Goal: Task Accomplishment & Management: Complete application form

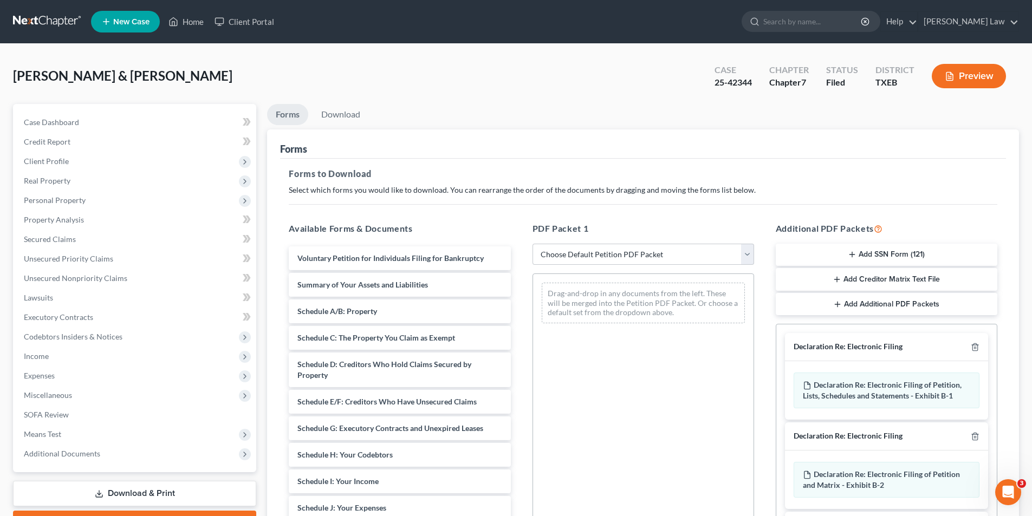
click at [126, 18] on span "New Case" at bounding box center [131, 22] width 36 height 8
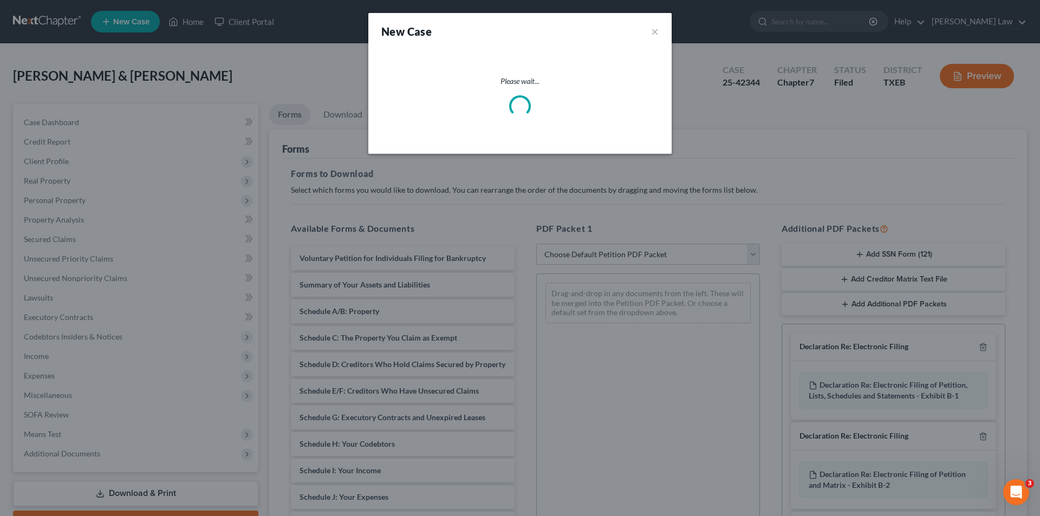
select select "77"
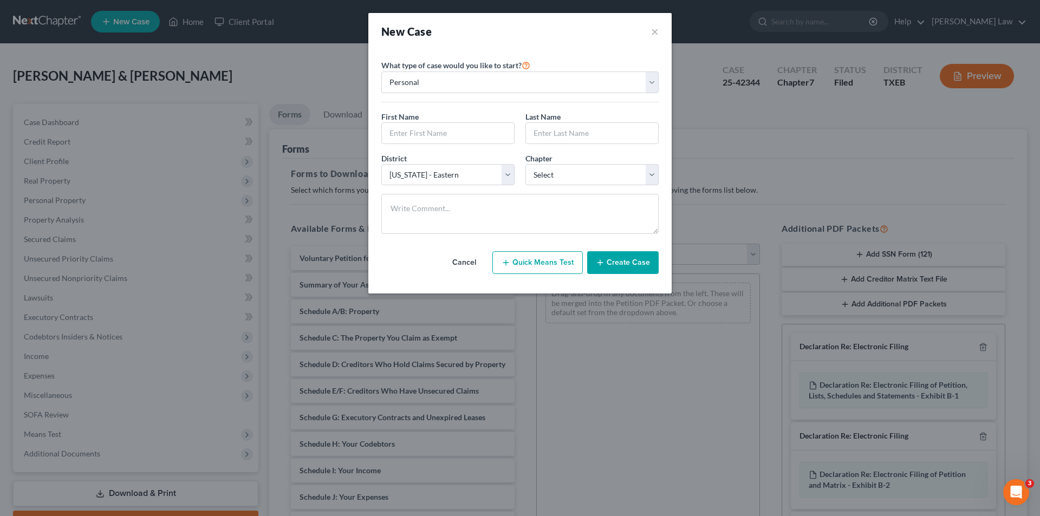
click at [459, 259] on button "Cancel" at bounding box center [464, 263] width 48 height 22
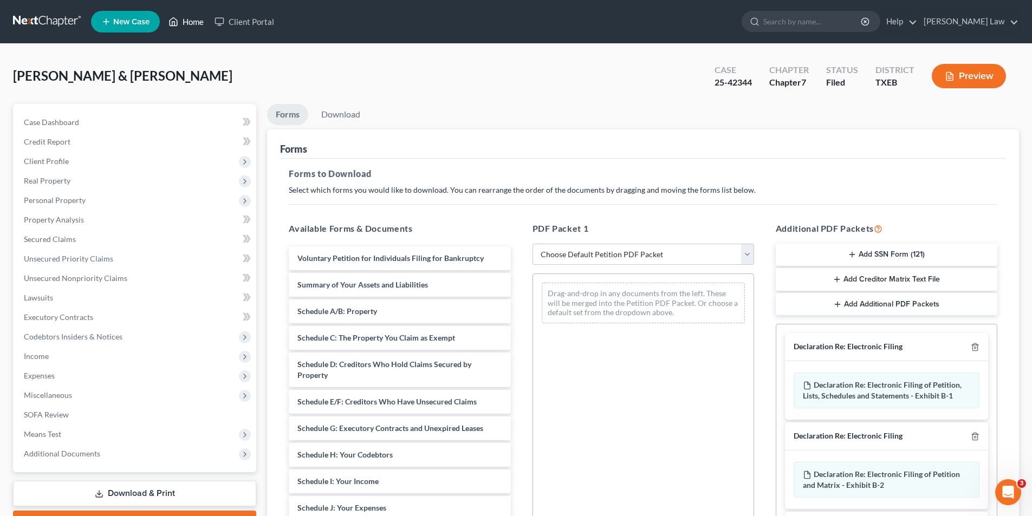
click at [184, 20] on link "Home" at bounding box center [186, 22] width 46 height 20
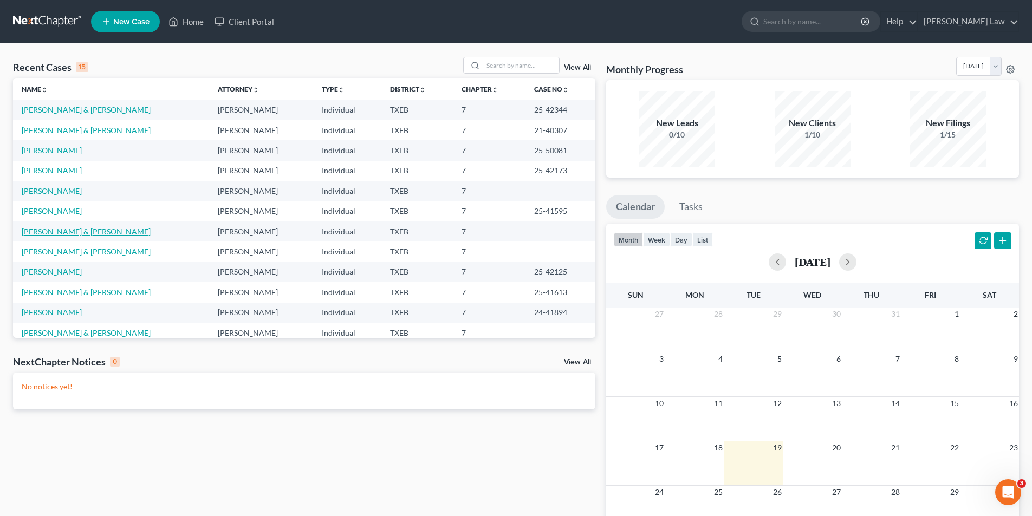
click at [46, 232] on link "[PERSON_NAME] & [PERSON_NAME]" at bounding box center [86, 231] width 129 height 9
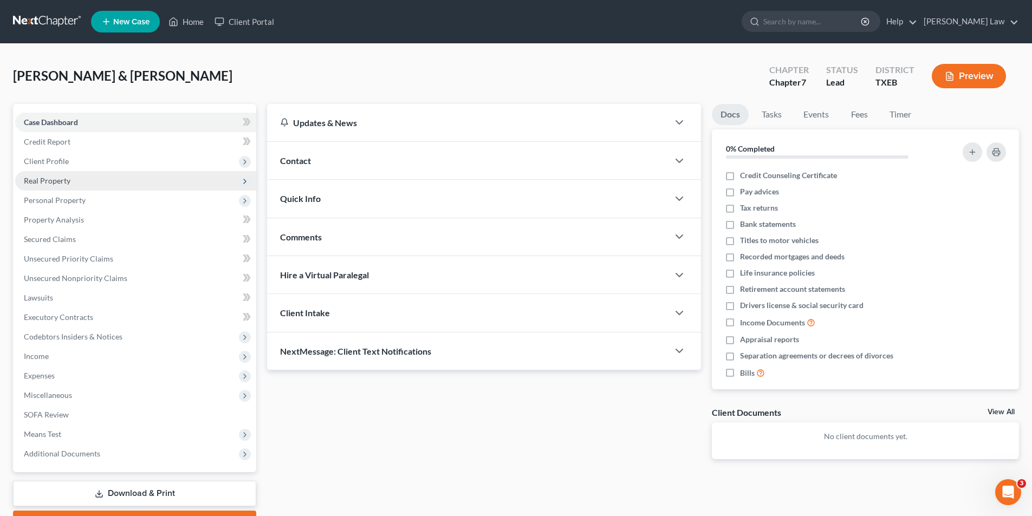
click at [42, 178] on span "Real Property" at bounding box center [47, 180] width 47 height 9
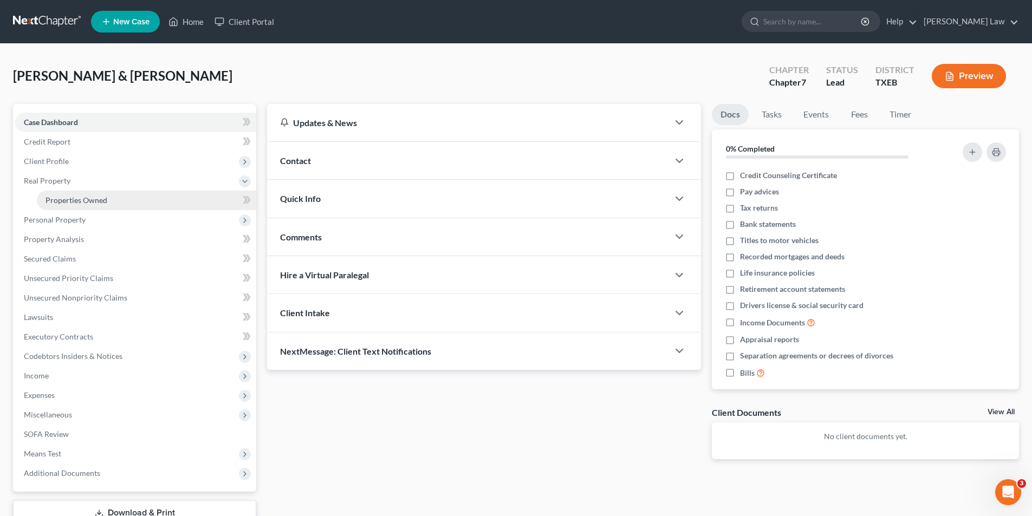
click at [58, 204] on span "Properties Owned" at bounding box center [77, 200] width 62 height 9
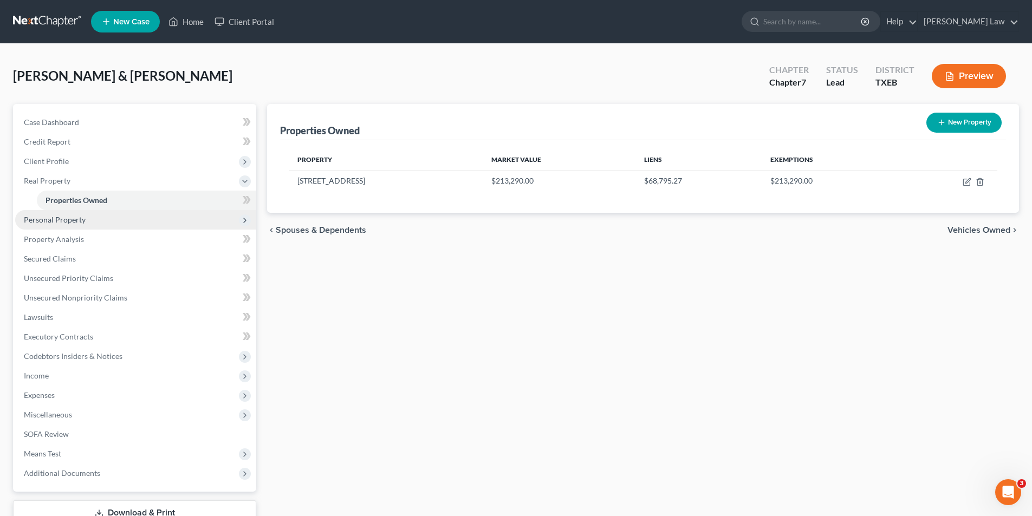
click at [79, 222] on span "Personal Property" at bounding box center [55, 219] width 62 height 9
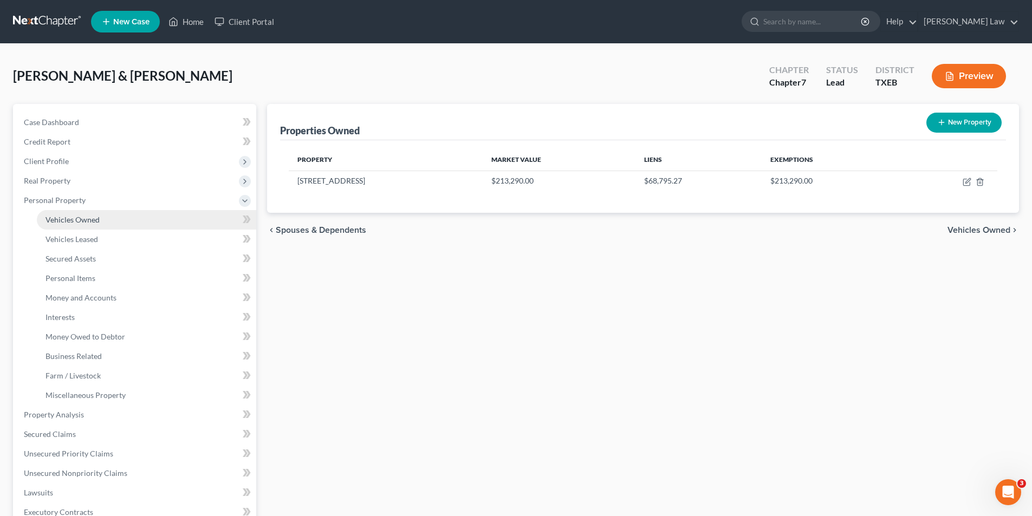
click at [79, 216] on span "Vehicles Owned" at bounding box center [73, 219] width 54 height 9
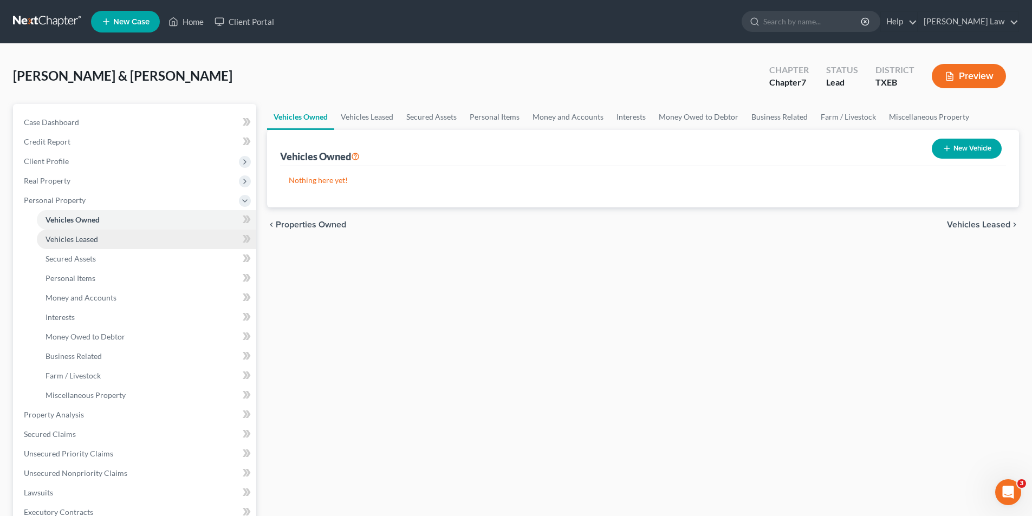
click at [87, 239] on span "Vehicles Leased" at bounding box center [72, 239] width 53 height 9
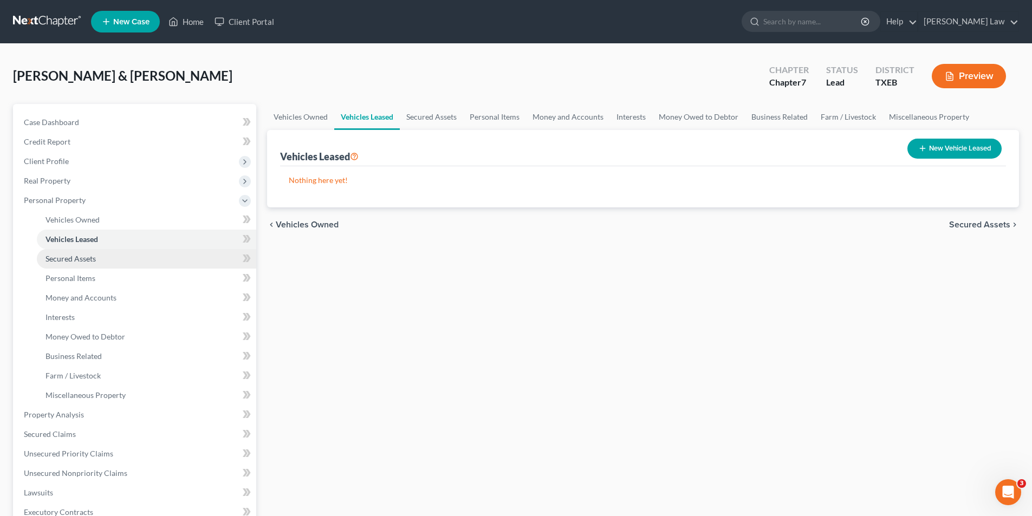
click at [86, 263] on span "Secured Assets" at bounding box center [71, 258] width 50 height 9
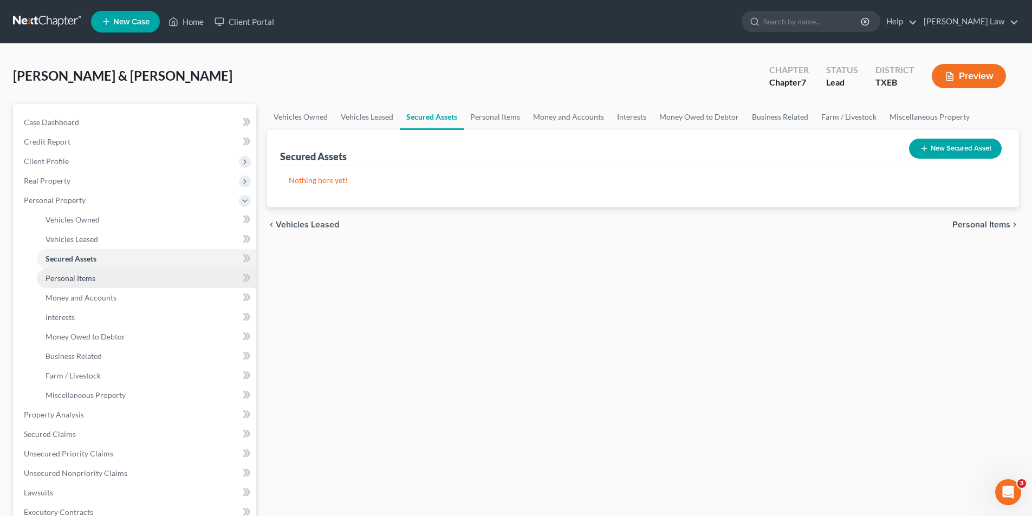
click at [84, 280] on span "Personal Items" at bounding box center [71, 278] width 50 height 9
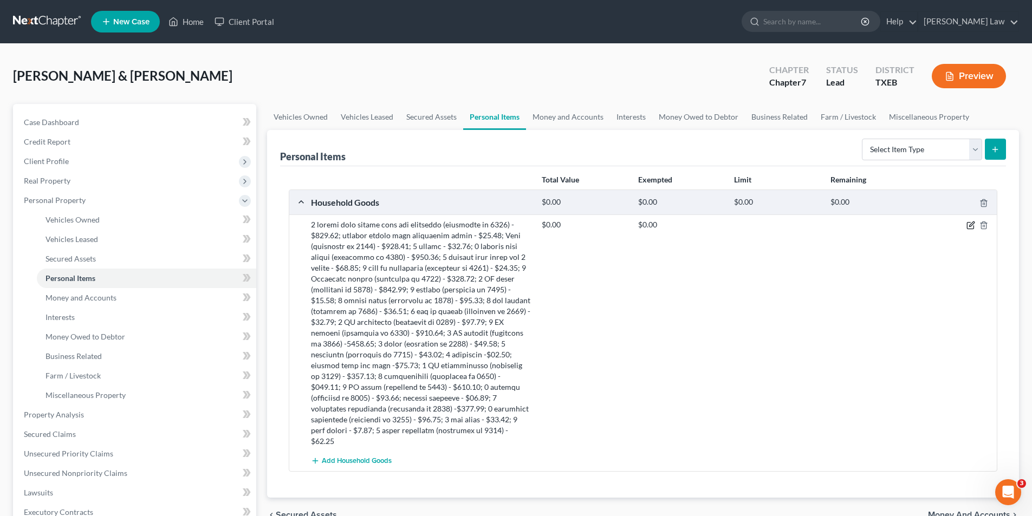
click at [966, 226] on icon "button" at bounding box center [970, 225] width 9 height 9
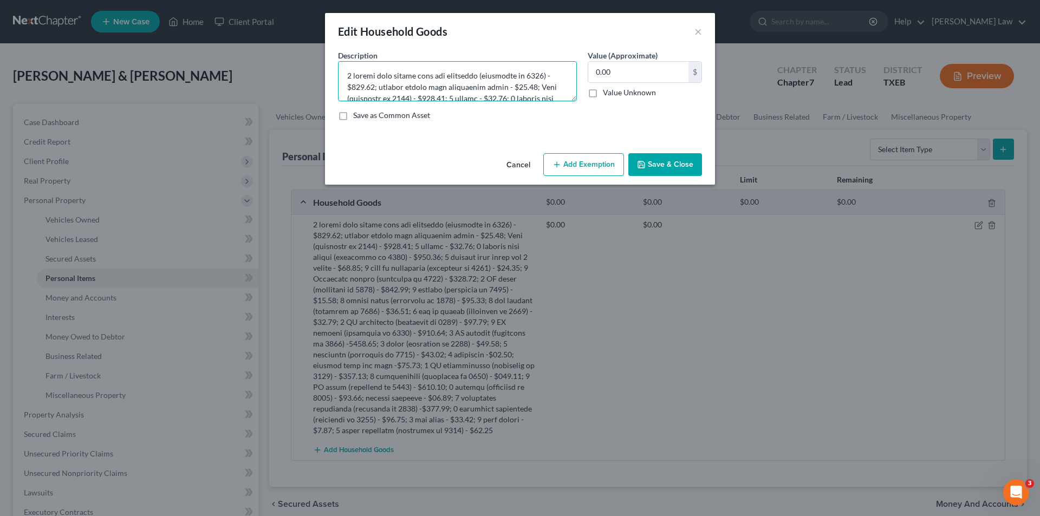
click at [452, 89] on textarea at bounding box center [457, 81] width 239 height 40
click at [461, 95] on textarea at bounding box center [457, 81] width 239 height 40
click at [505, 81] on textarea at bounding box center [457, 81] width 239 height 40
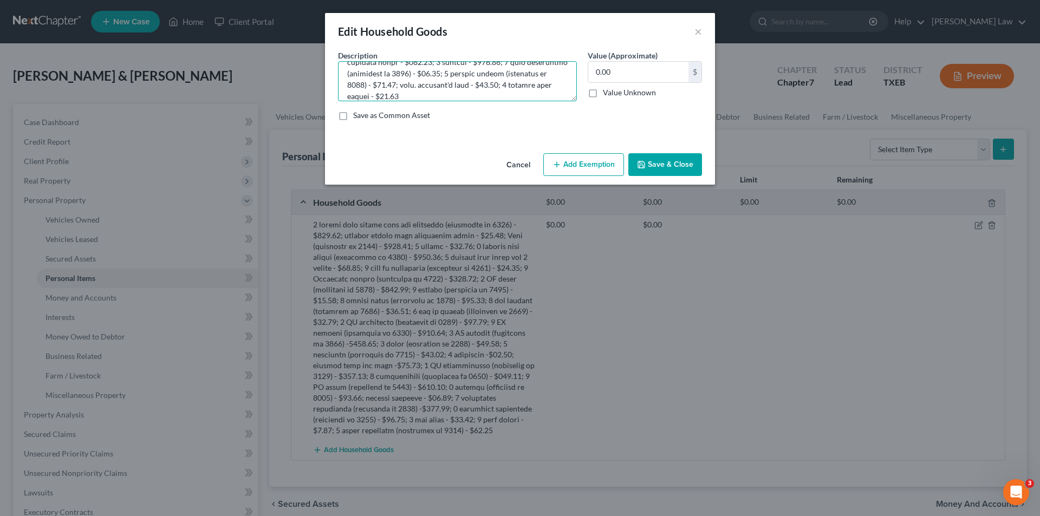
click at [495, 96] on textarea at bounding box center [457, 81] width 239 height 40
click at [434, 77] on textarea at bounding box center [457, 81] width 239 height 40
click at [515, 85] on textarea at bounding box center [457, 81] width 239 height 40
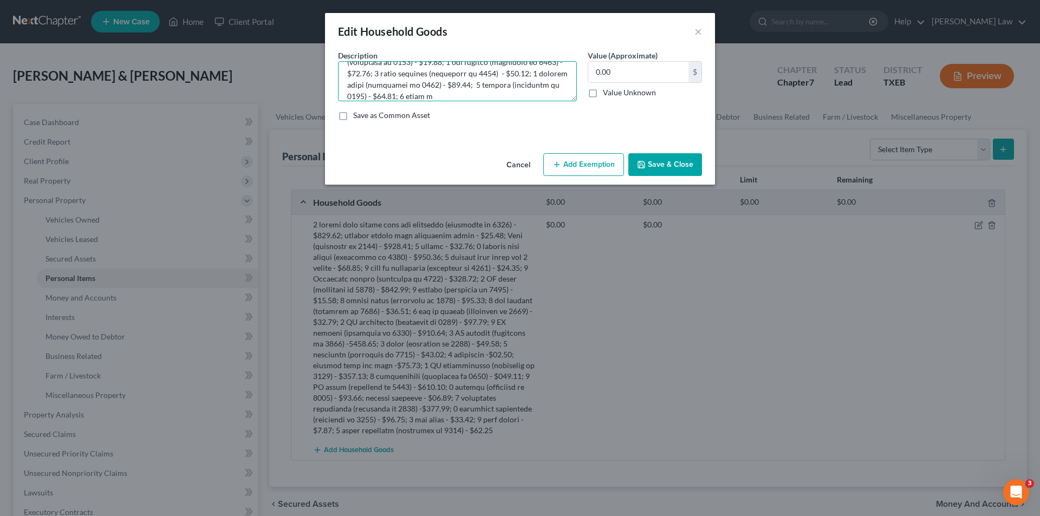
scroll to position [434, 0]
click at [502, 100] on textarea at bounding box center [457, 81] width 239 height 40
click at [353, 83] on textarea at bounding box center [457, 81] width 239 height 40
click at [497, 95] on textarea at bounding box center [457, 81] width 239 height 40
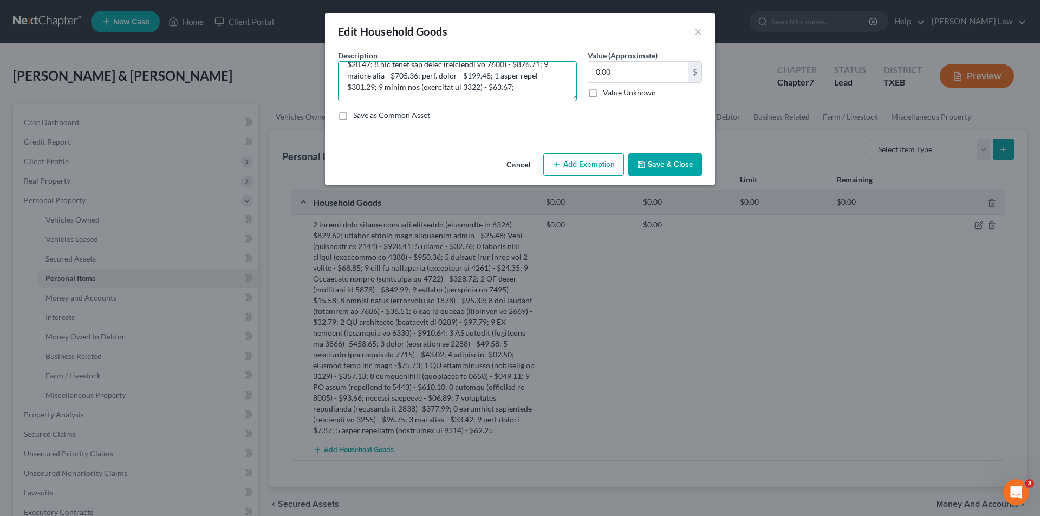
scroll to position [512, 0]
type textarea "1 living room window unit air condition (purchased in [DATE]) - $500.00; variou…"
click at [663, 167] on button "Save & Close" at bounding box center [665, 164] width 74 height 23
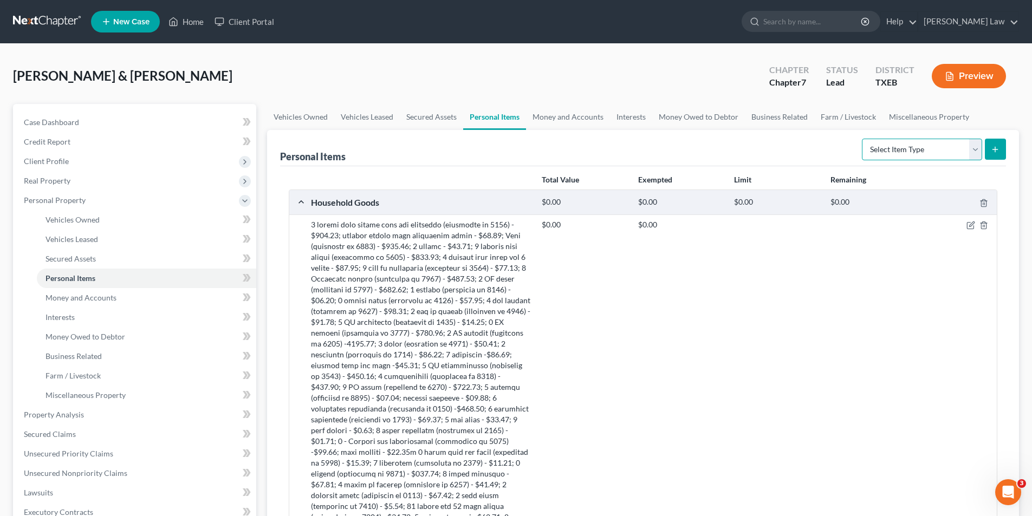
click at [958, 152] on select "Select Item Type Clothing Collectibles Of Value Electronics Firearms Household …" at bounding box center [922, 150] width 120 height 22
click at [665, 306] on div "$0.00 $0.00" at bounding box center [767, 468] width 462 height 498
click at [969, 224] on icon "button" at bounding box center [970, 225] width 9 height 9
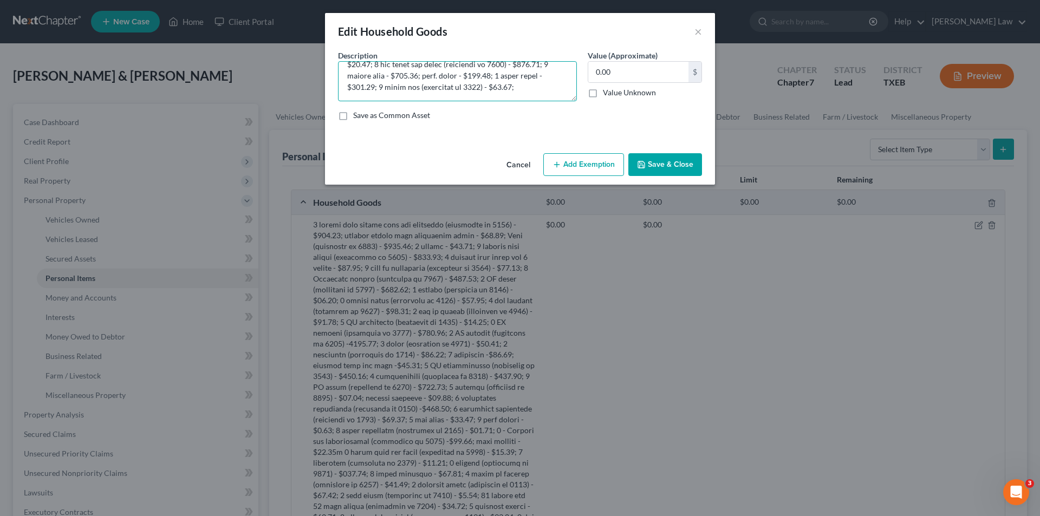
click at [476, 93] on textarea at bounding box center [457, 81] width 239 height 40
type textarea "1 living room window unit air condition (purchased in [DATE]) - $500.00; variou…"
click at [632, 61] on div "0.00 $" at bounding box center [645, 72] width 114 height 22
click at [650, 76] on input "0.00" at bounding box center [638, 72] width 100 height 21
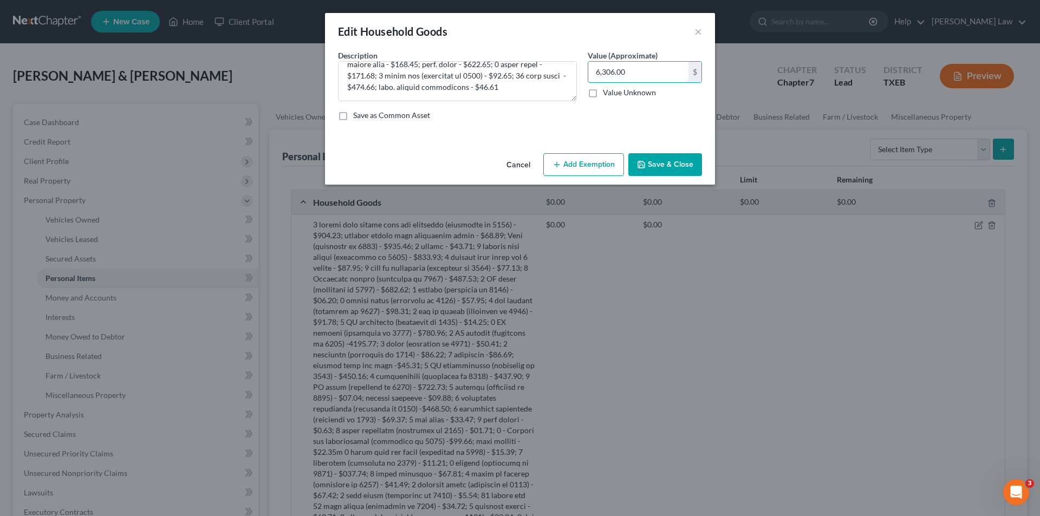
type input "6,306.00"
click at [606, 169] on button "Add Exemption" at bounding box center [583, 164] width 81 height 23
select select "2"
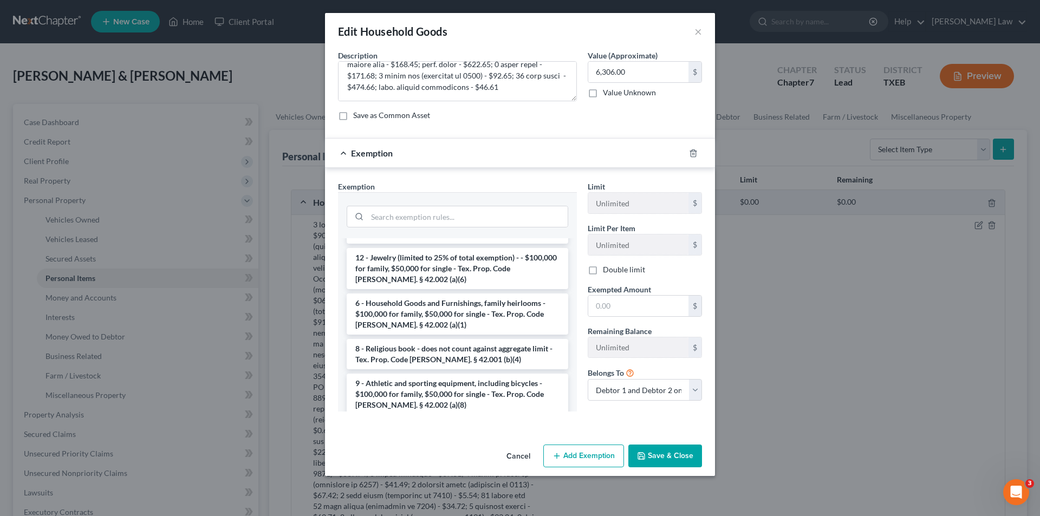
scroll to position [108, 0]
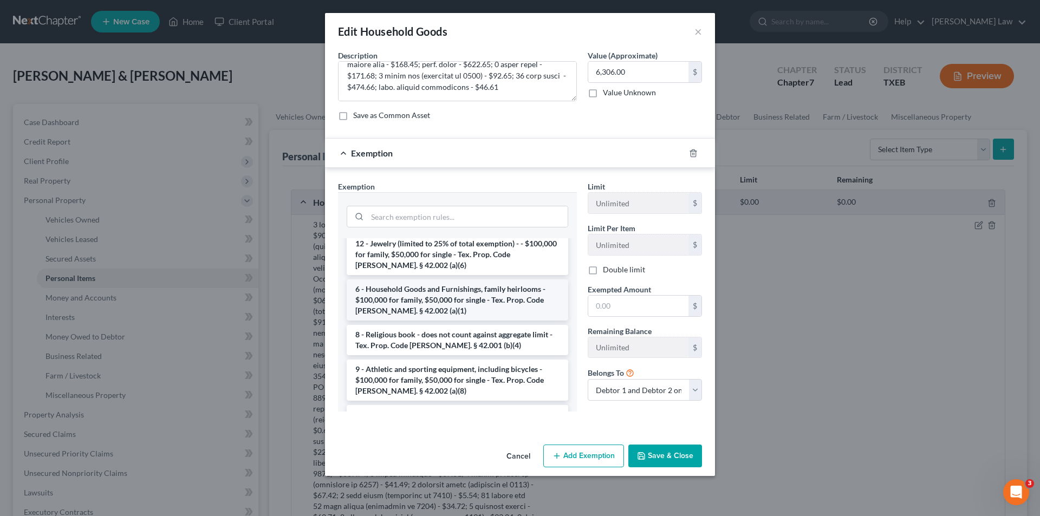
click at [388, 295] on li "6 - Household Goods and Furnishings, family heirlooms - $100,000 for family, $5…" at bounding box center [458, 300] width 222 height 41
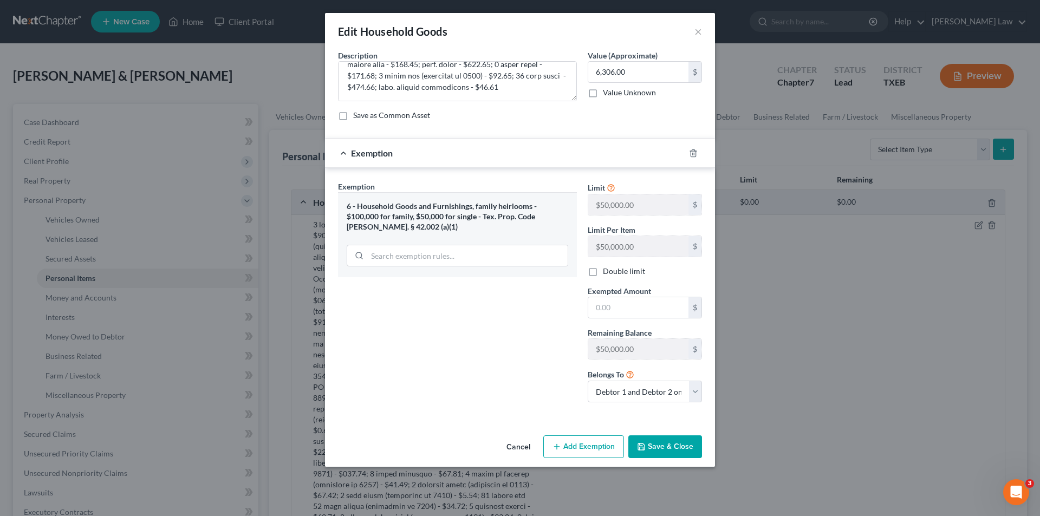
click at [603, 275] on label "Double limit" at bounding box center [624, 271] width 42 height 11
click at [607, 273] on input "Double limit" at bounding box center [610, 269] width 7 height 7
checkbox input "true"
click at [627, 304] on input "text" at bounding box center [638, 307] width 100 height 21
type input "6,306.00"
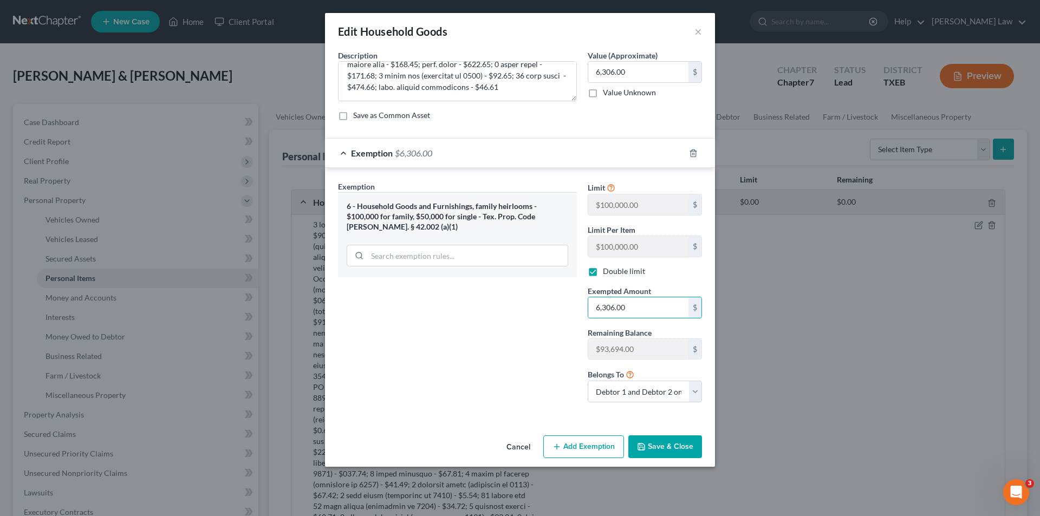
click at [679, 449] on button "Save & Close" at bounding box center [665, 447] width 74 height 23
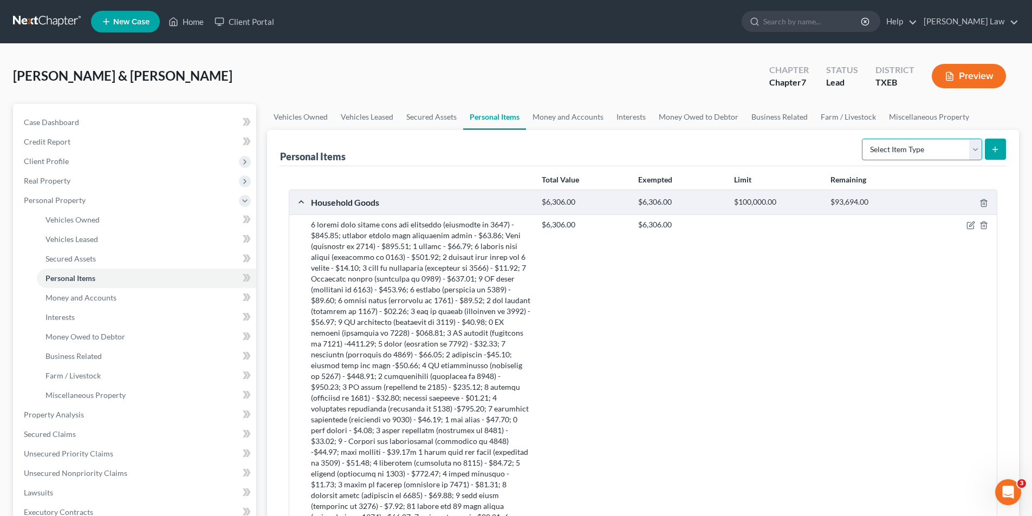
click at [940, 156] on select "Select Item Type Clothing Collectibles Of Value Electronics Firearms Household …" at bounding box center [922, 150] width 120 height 22
select select "electronics"
click at [863, 139] on select "Select Item Type Clothing Collectibles Of Value Electronics Firearms Household …" at bounding box center [922, 150] width 120 height 22
click at [1008, 150] on div "Personal Items Select Item Type Clothing Collectibles Of Value Electronics Fire…" at bounding box center [643, 460] width 752 height 660
click at [990, 146] on button "submit" at bounding box center [995, 149] width 21 height 21
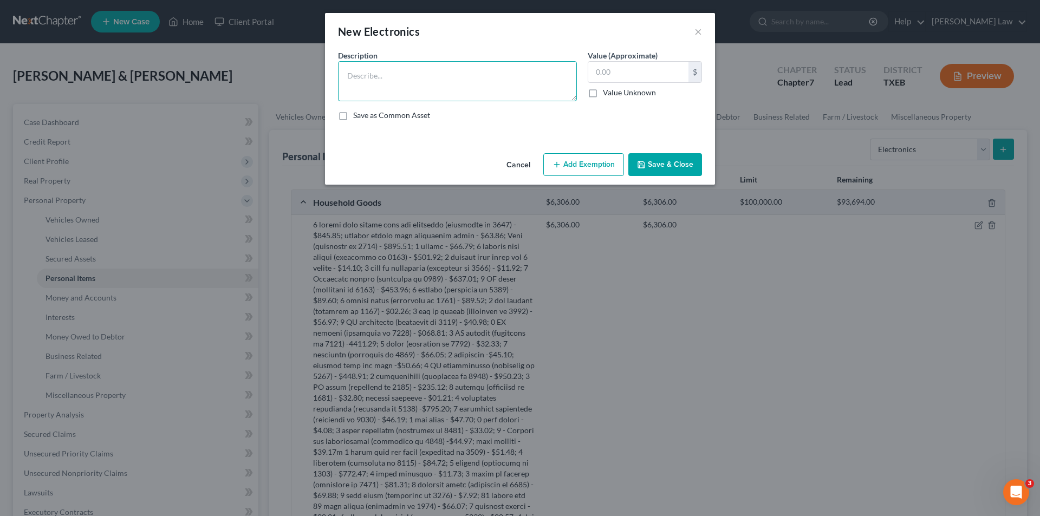
click at [403, 78] on textarea at bounding box center [457, 81] width 239 height 40
click at [538, 84] on textarea "1 Nintendo Switch (purchased in [DATE]) - $40.001 camera (purchased in [DATE]) …" at bounding box center [457, 81] width 239 height 40
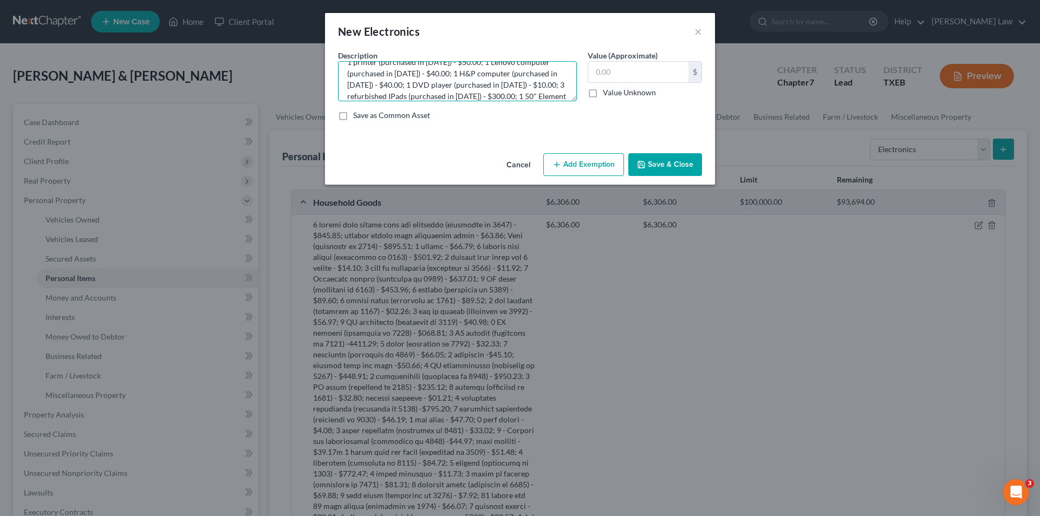
scroll to position [48, 0]
type textarea "1 Nintendo Switch (purchased in [DATE]) - $40.001 camera (purchased in [DATE]) …"
click at [652, 73] on input "text" at bounding box center [638, 72] width 100 height 21
type input "635.00"
click at [583, 162] on button "Add Exemption" at bounding box center [583, 164] width 81 height 23
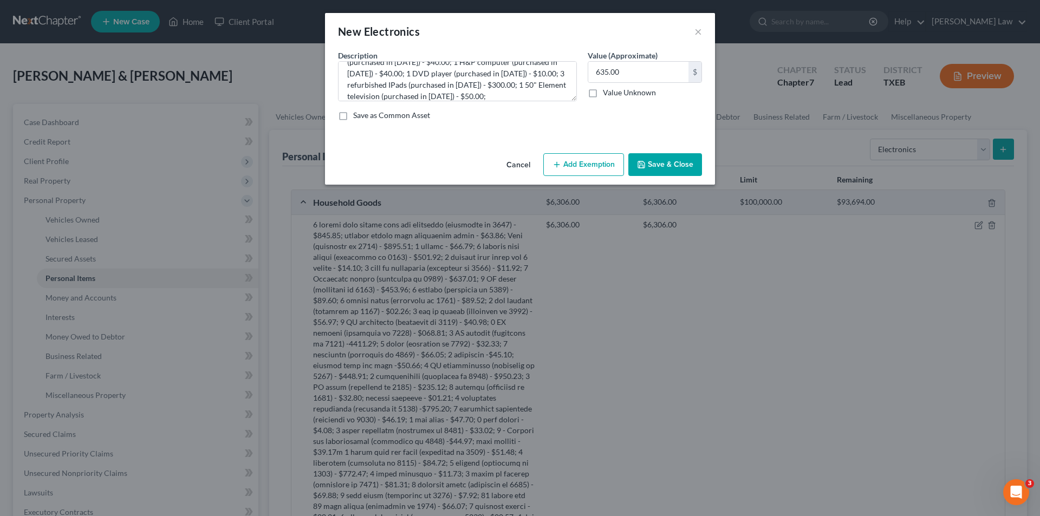
select select "2"
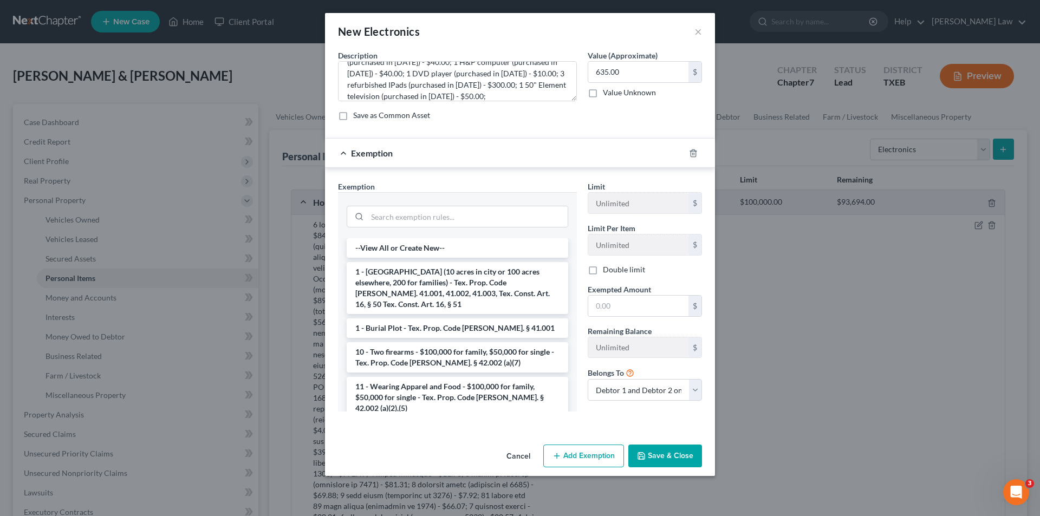
click at [620, 262] on div "Limit Unlimited $ Limit Per Item Unlimited $ Double limit Exempted Amount * $ R…" at bounding box center [644, 295] width 125 height 229
click at [616, 274] on label "Double limit" at bounding box center [624, 269] width 42 height 11
click at [614, 271] on input "Double limit" at bounding box center [610, 267] width 7 height 7
checkbox input "true"
click at [612, 307] on input "text" at bounding box center [638, 306] width 100 height 21
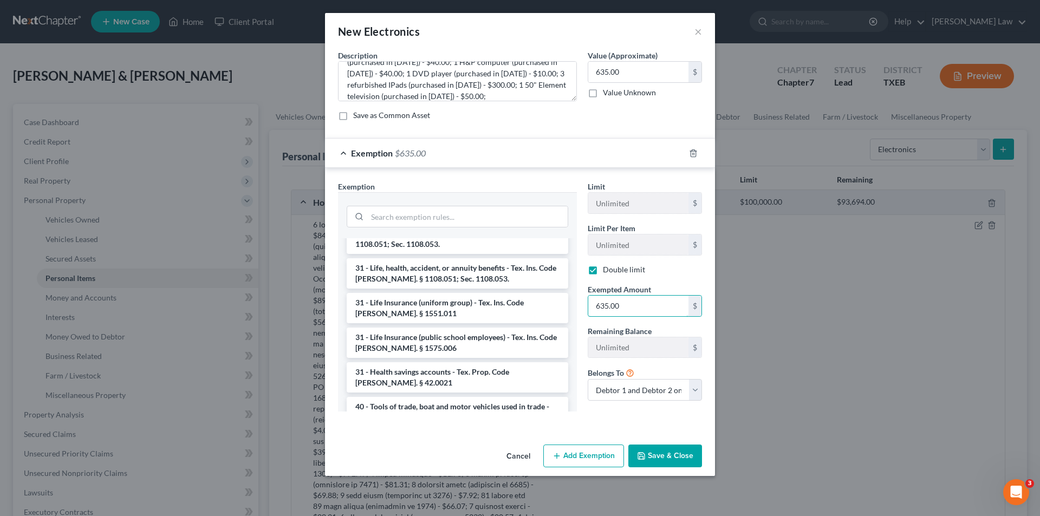
scroll to position [1337, 0]
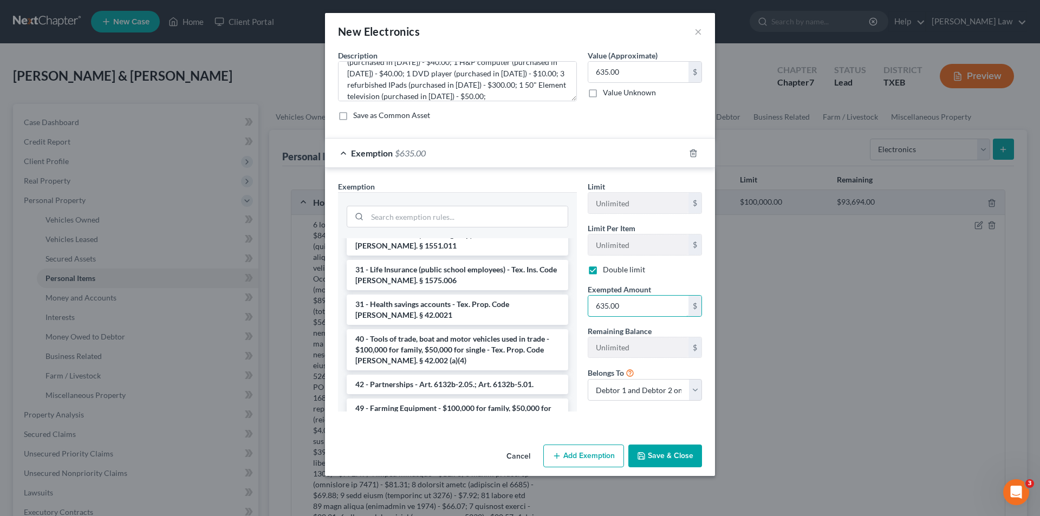
type input "635.00"
click at [433, 433] on li "6 - Household Goods and Furnishings, family heirlooms - $100,000 for family, $5…" at bounding box center [458, 453] width 222 height 41
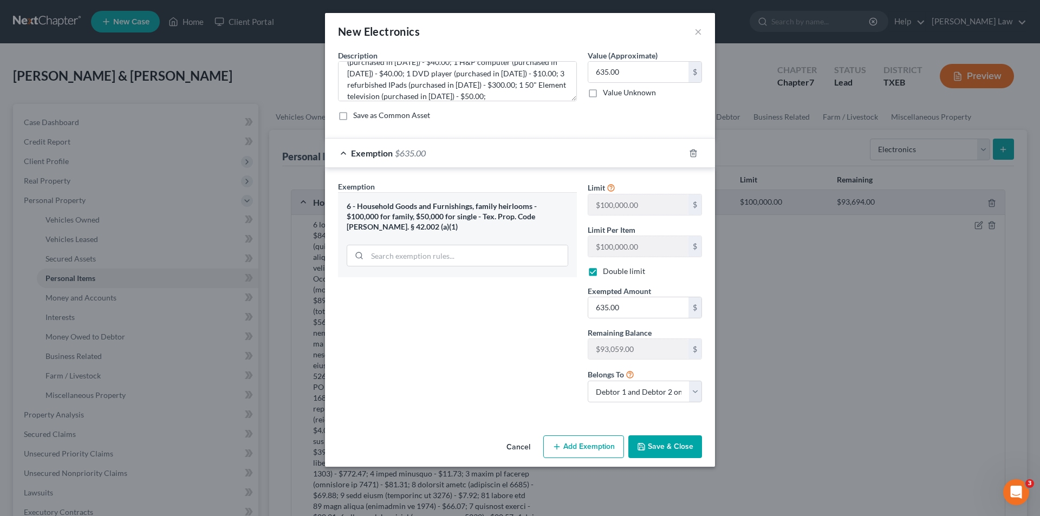
click at [680, 442] on button "Save & Close" at bounding box center [665, 447] width 74 height 23
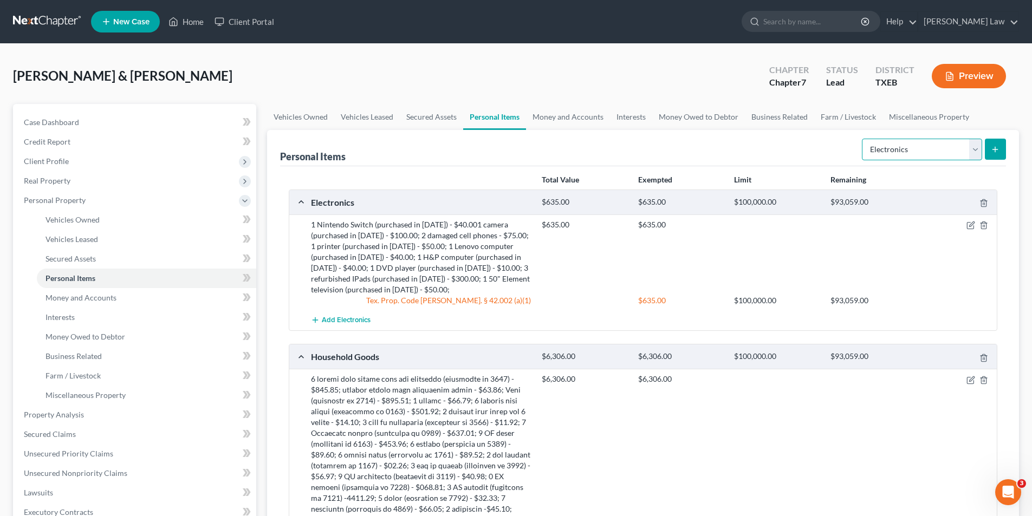
click at [892, 150] on select "Select Item Type Clothing Collectibles Of Value Electronics Firearms Household …" at bounding box center [922, 150] width 120 height 22
select select "clothing"
click at [863, 139] on select "Select Item Type Clothing Collectibles Of Value Electronics Firearms Household …" at bounding box center [922, 150] width 120 height 22
click at [1000, 147] on button "submit" at bounding box center [995, 149] width 21 height 21
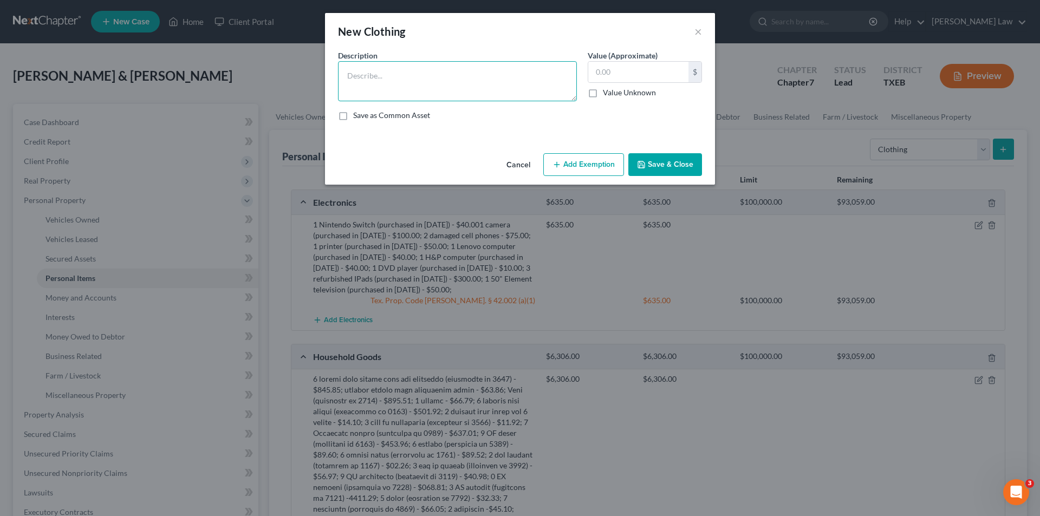
click at [380, 71] on textarea at bounding box center [457, 81] width 239 height 40
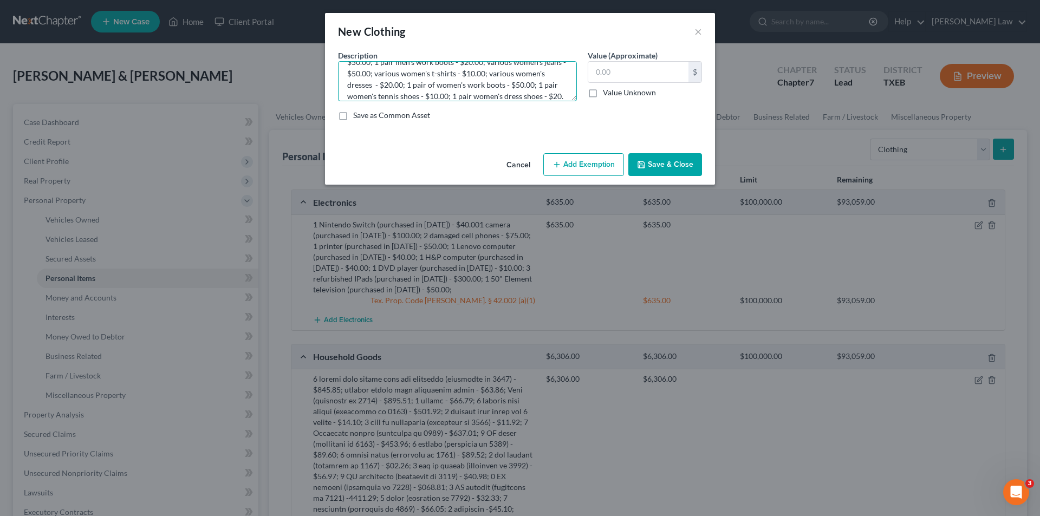
scroll to position [48, 0]
type textarea "9 pair of men's jeans - $108.00; various men's t-shirts - $10.00; various men's…"
click at [615, 64] on input "text" at bounding box center [638, 72] width 100 height 21
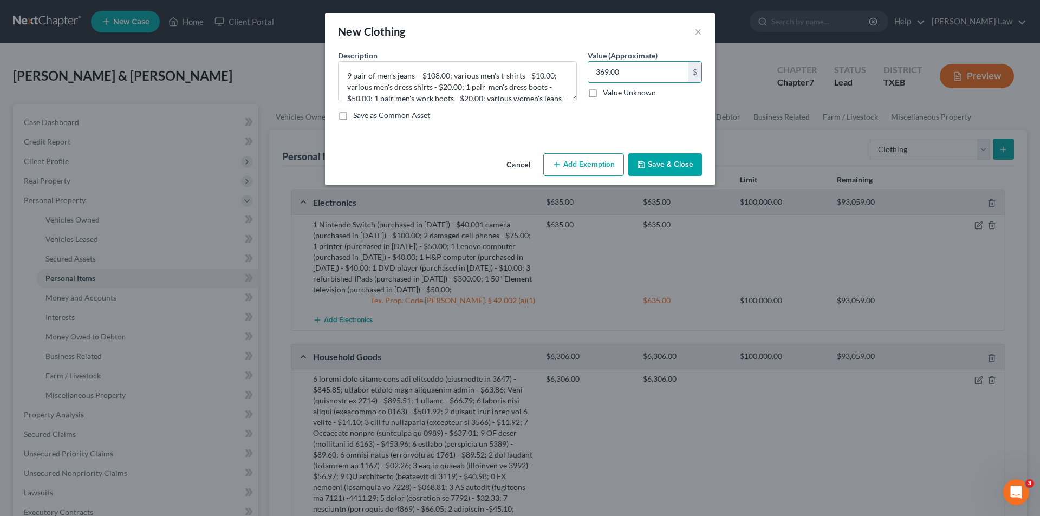
type input "369.00"
click at [583, 162] on button "Add Exemption" at bounding box center [583, 164] width 81 height 23
select select "2"
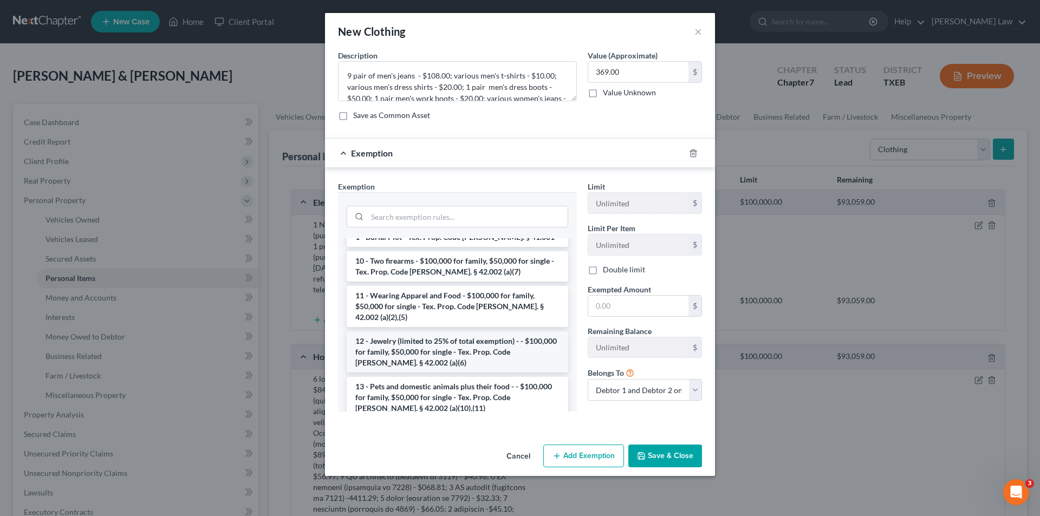
scroll to position [108, 0]
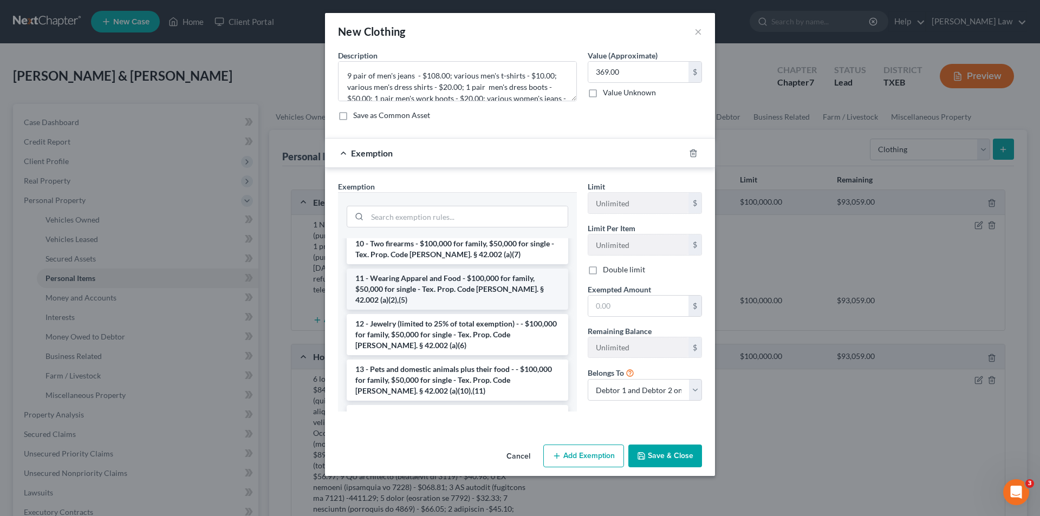
click at [409, 269] on li "11 - Wearing Apparel and Food - $100,000 for family, $50,000 for single - Tex. …" at bounding box center [458, 289] width 222 height 41
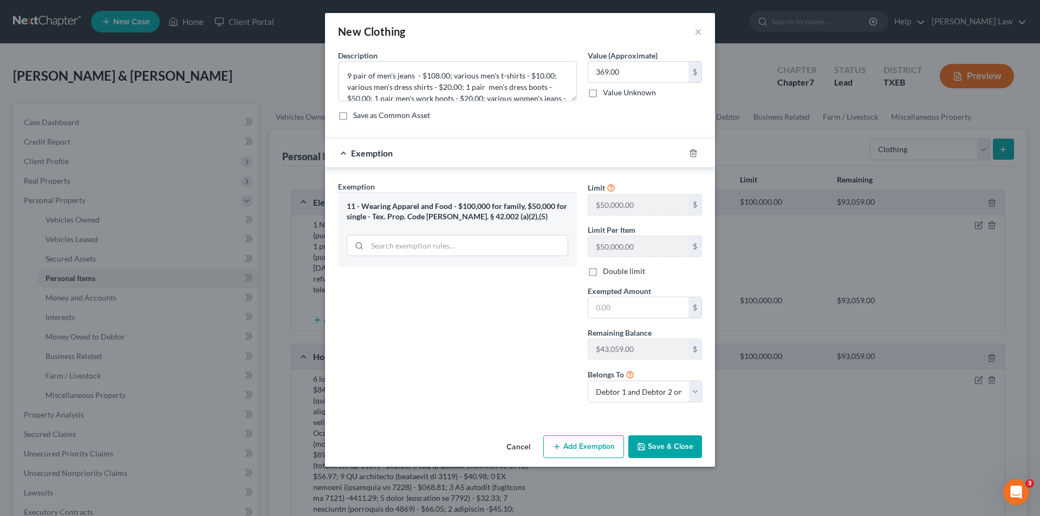
click at [603, 272] on label "Double limit" at bounding box center [624, 271] width 42 height 11
click at [607, 272] on input "Double limit" at bounding box center [610, 269] width 7 height 7
checkbox input "true"
click at [606, 308] on input "text" at bounding box center [638, 307] width 100 height 21
type input "369.00"
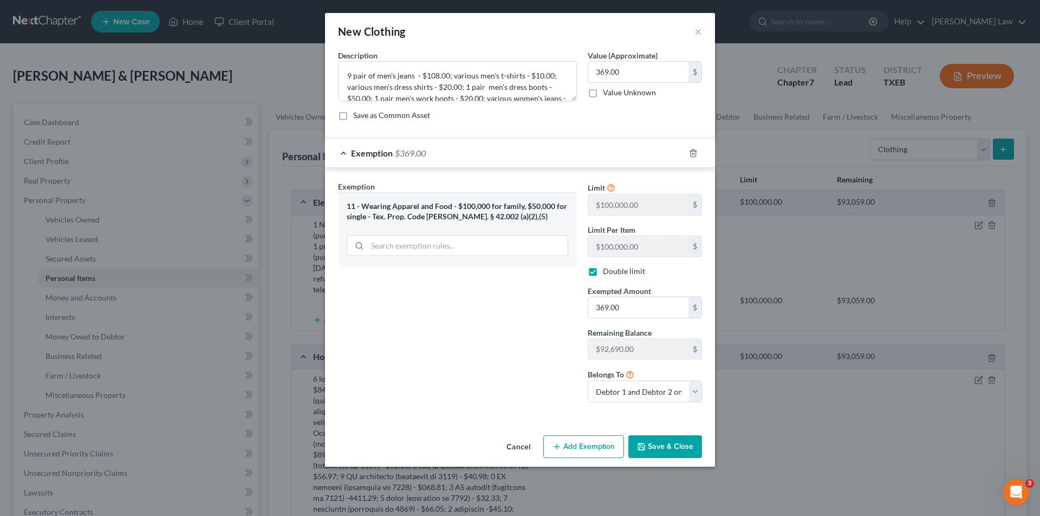
click at [664, 449] on button "Save & Close" at bounding box center [665, 447] width 74 height 23
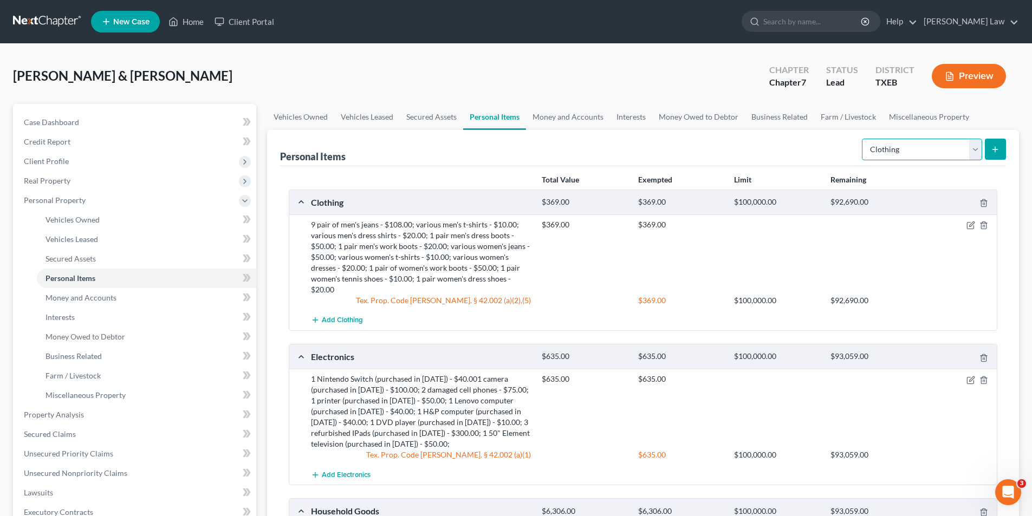
click at [947, 148] on select "Select Item Type Clothing Collectibles Of Value Electronics Firearms Household …" at bounding box center [922, 150] width 120 height 22
select select "sports_and_hobby_equipment"
click at [863, 139] on select "Select Item Type Clothing Collectibles Of Value Electronics Firearms Household …" at bounding box center [922, 150] width 120 height 22
click at [1002, 145] on button "submit" at bounding box center [995, 149] width 21 height 21
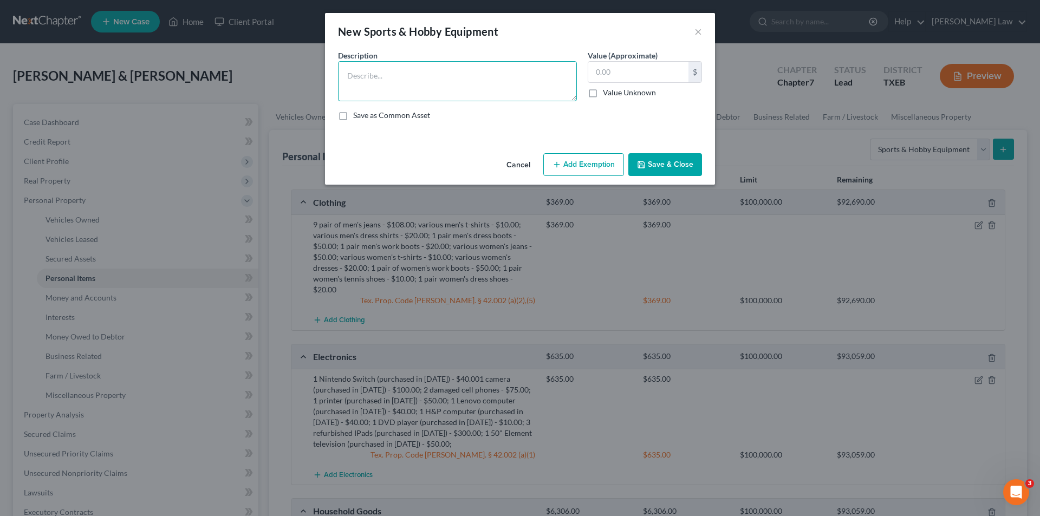
click at [406, 76] on textarea at bounding box center [457, 81] width 239 height 40
type textarea "c"
type textarea "Craft materials - $120.00; kid's games - $30.00; 1 sewing machine (purchased in…"
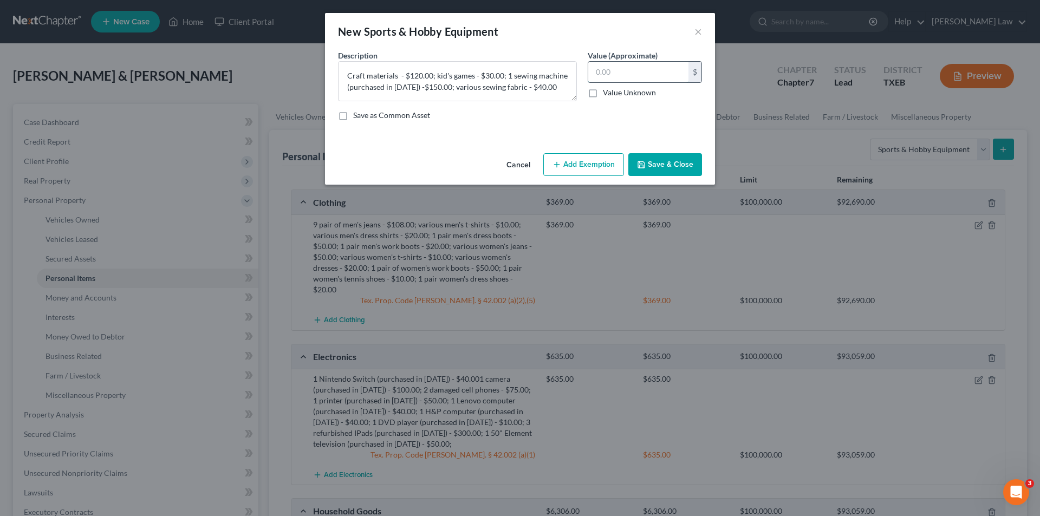
click at [650, 65] on input "text" at bounding box center [638, 72] width 100 height 21
click at [662, 74] on input "text" at bounding box center [638, 72] width 100 height 21
type input "340.00"
click at [592, 169] on button "Add Exemption" at bounding box center [583, 164] width 81 height 23
select select "2"
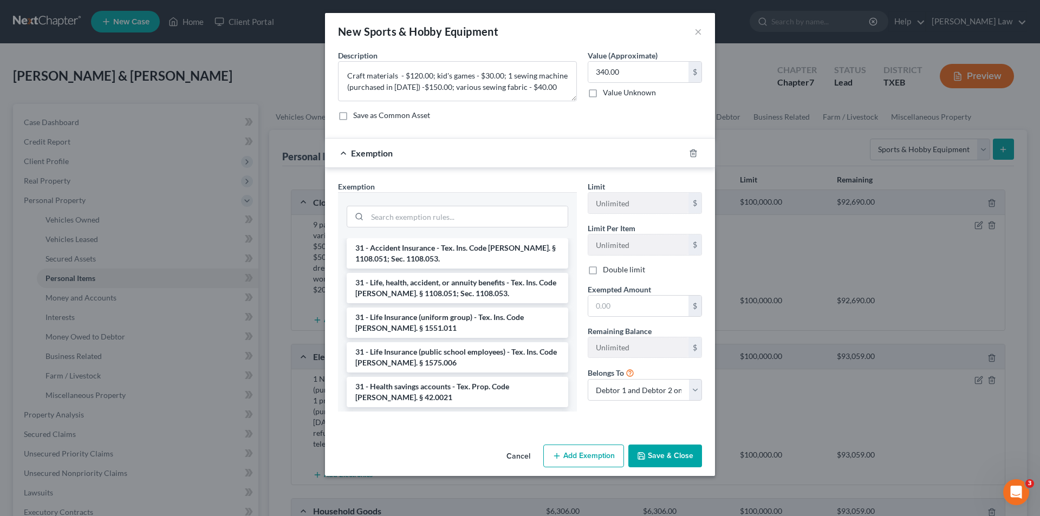
scroll to position [1382, 0]
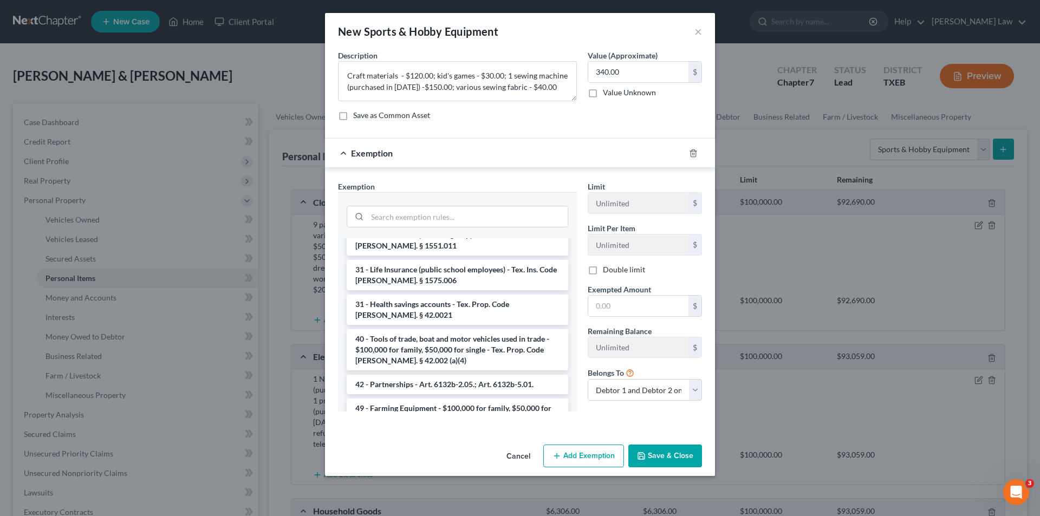
click at [434, 433] on li "6 - Household Goods and Furnishings, family heirlooms - $100,000 for family, $5…" at bounding box center [458, 453] width 222 height 41
checkbox input "true"
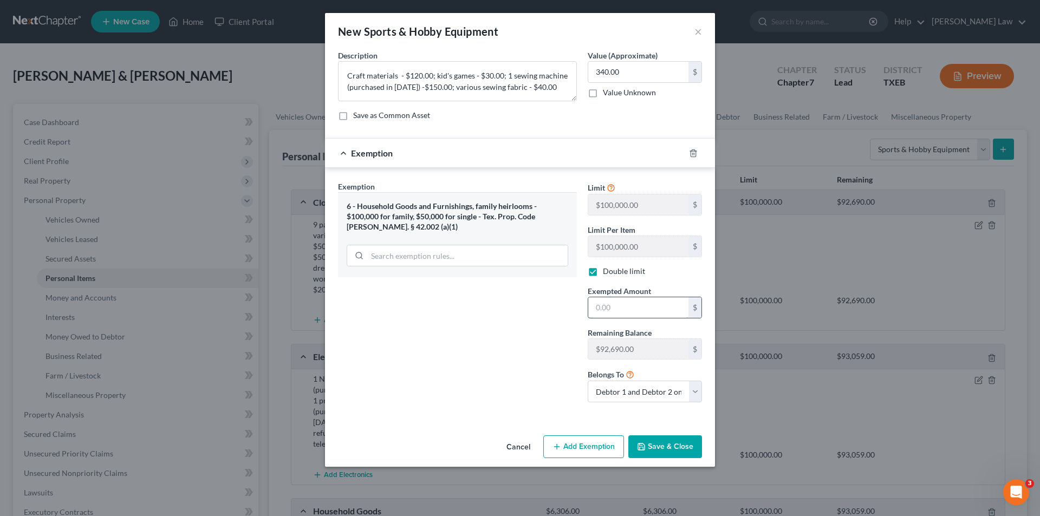
click at [644, 305] on input "text" at bounding box center [638, 307] width 100 height 21
type input "340.00"
click at [659, 443] on button "Save & Close" at bounding box center [665, 447] width 74 height 23
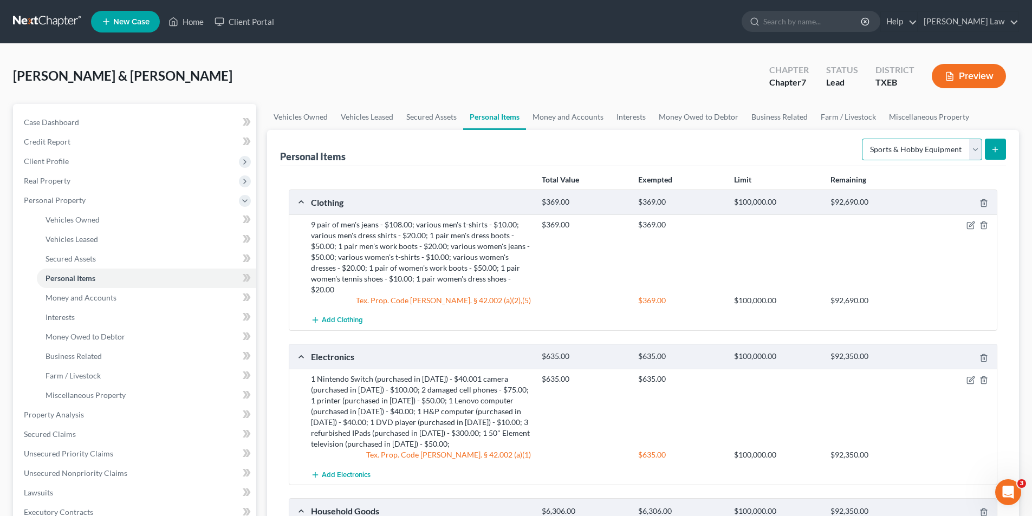
click at [917, 148] on select "Select Item Type Clothing Collectibles Of Value Electronics Firearms Household …" at bounding box center [922, 150] width 120 height 22
select select "jewelry"
click at [863, 139] on select "Select Item Type Clothing Collectibles Of Value Electronics Firearms Household …" at bounding box center [922, 150] width 120 height 22
click at [990, 147] on button "submit" at bounding box center [995, 149] width 21 height 21
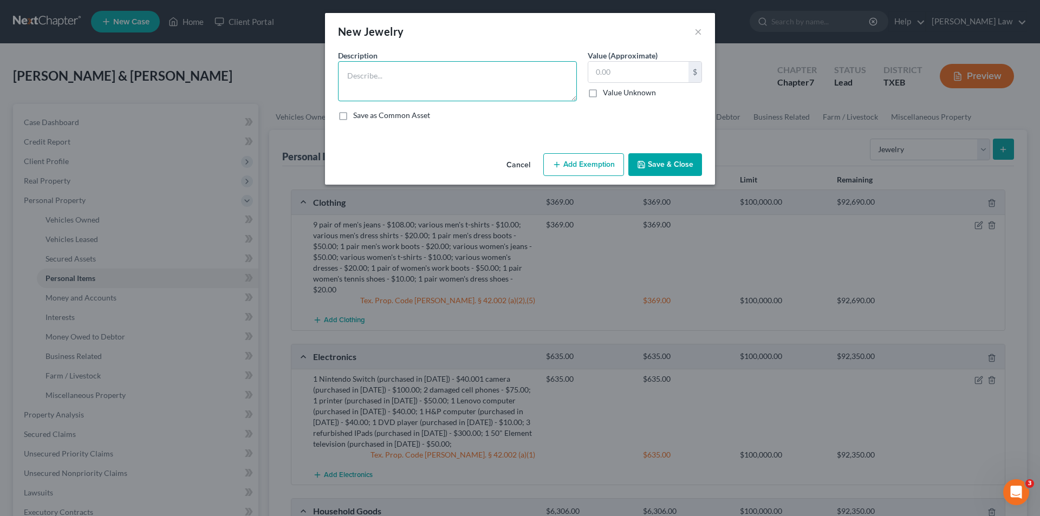
click at [371, 70] on textarea at bounding box center [457, 81] width 239 height 40
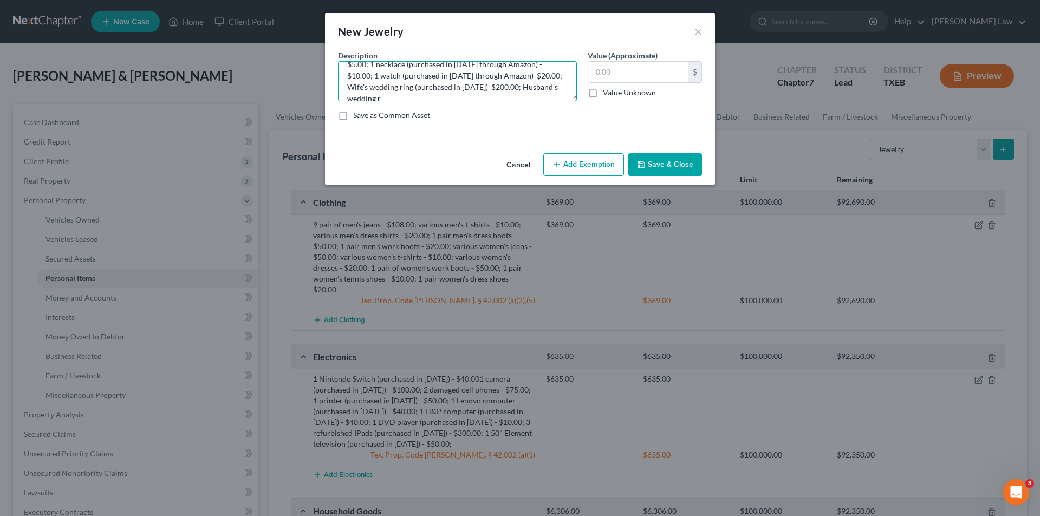
scroll to position [25, 0]
type textarea "3 homemade beaded bracelets - $5.00; 1 pair earrings (Amazon) $5.00; 1 necklace…"
type input "440.00"
click at [569, 163] on button "Add Exemption" at bounding box center [583, 164] width 81 height 23
select select "2"
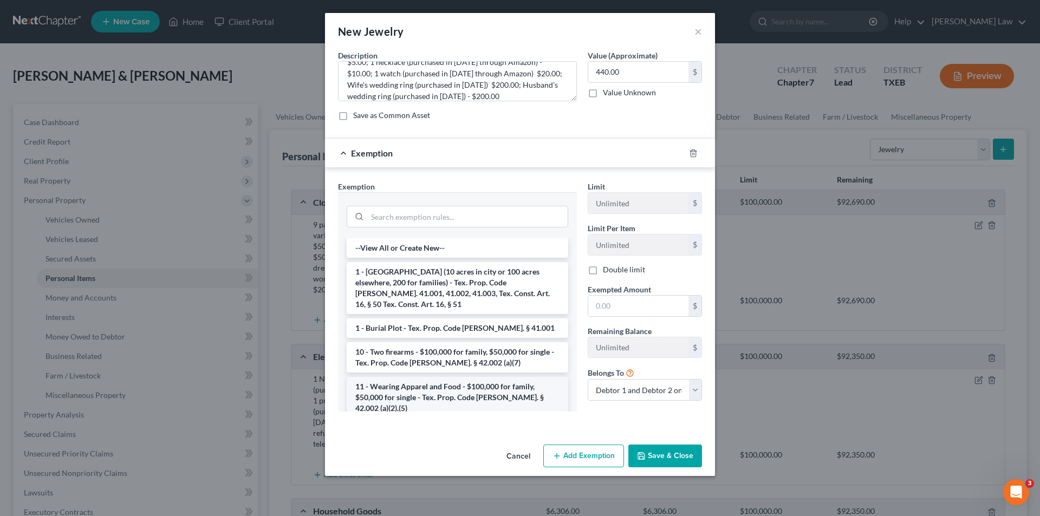
scroll to position [54, 0]
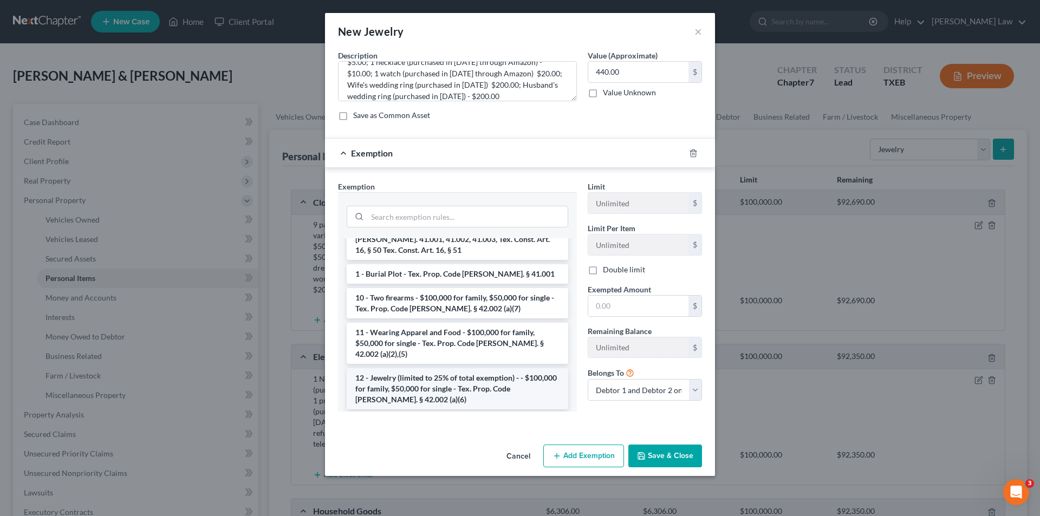
click at [380, 373] on li "12 - Jewelry (limited to 25% of total exemption) - - $100,000 for family, $50,0…" at bounding box center [458, 388] width 222 height 41
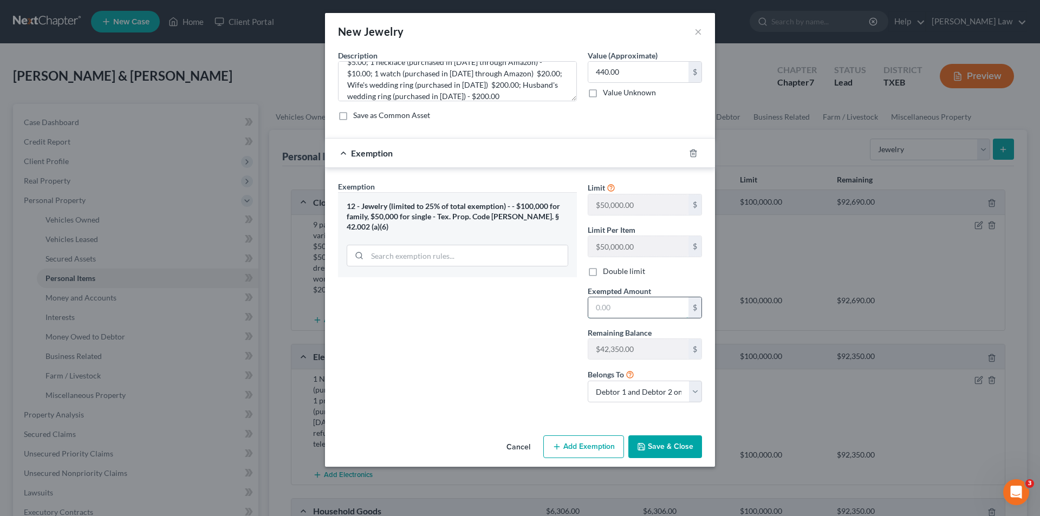
click at [608, 313] on input "text" at bounding box center [638, 307] width 100 height 21
drag, startPoint x: 599, startPoint y: 271, endPoint x: 595, endPoint y: 303, distance: 32.7
click at [603, 271] on label "Double limit" at bounding box center [624, 271] width 42 height 11
click at [607, 271] on input "Double limit" at bounding box center [610, 269] width 7 height 7
checkbox input "true"
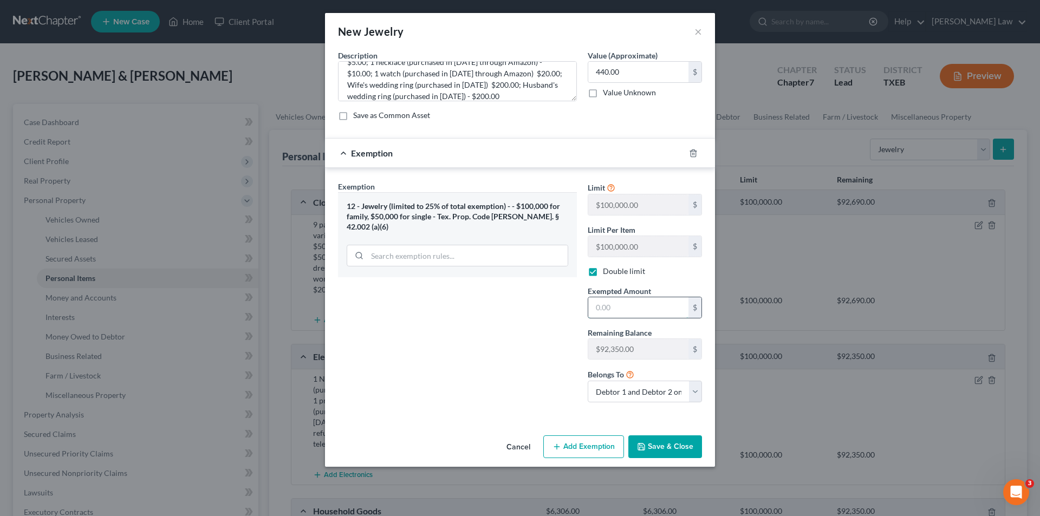
click at [598, 310] on input "text" at bounding box center [638, 307] width 100 height 21
type input "440.00"
click at [685, 448] on button "Save & Close" at bounding box center [665, 447] width 74 height 23
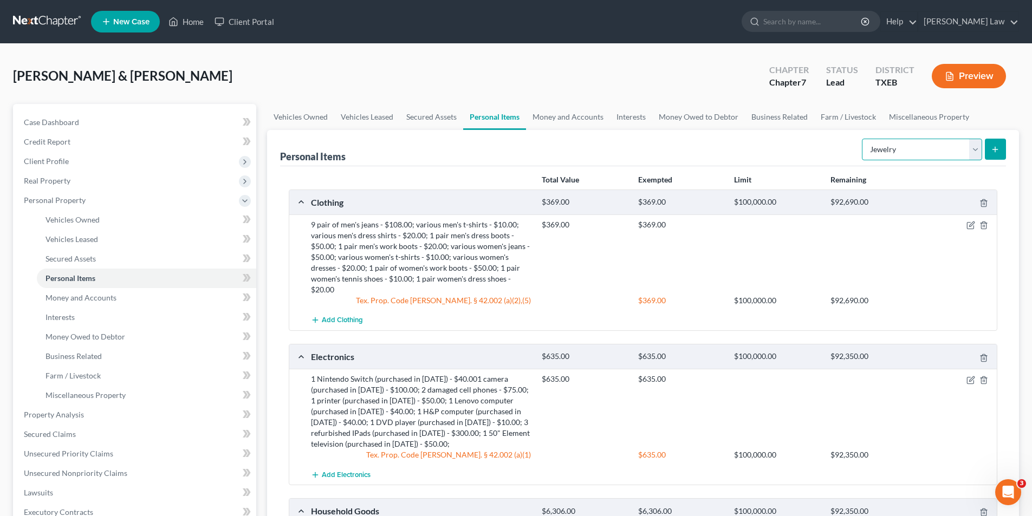
click at [976, 151] on select "Select Item Type Clothing Collectibles Of Value Electronics Firearms Household …" at bounding box center [922, 150] width 120 height 22
select select "firearms"
click at [863, 139] on select "Select Item Type Clothing Collectibles Of Value Electronics Firearms Household …" at bounding box center [922, 150] width 120 height 22
click at [992, 147] on icon "submit" at bounding box center [995, 149] width 9 height 9
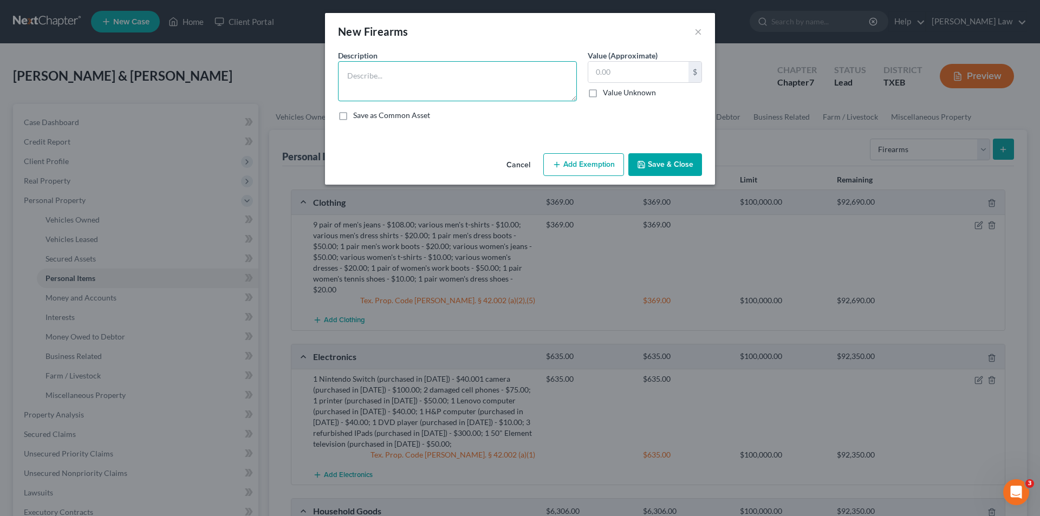
click at [368, 79] on textarea at bounding box center [457, 81] width 239 height 40
type textarea "1 CZ 9 mm - $200.00; 1 Ruger SR9C - $200.00"
click at [631, 73] on input "text" at bounding box center [638, 72] width 100 height 21
type input "400.00"
click at [575, 164] on button "Add Exemption" at bounding box center [583, 164] width 81 height 23
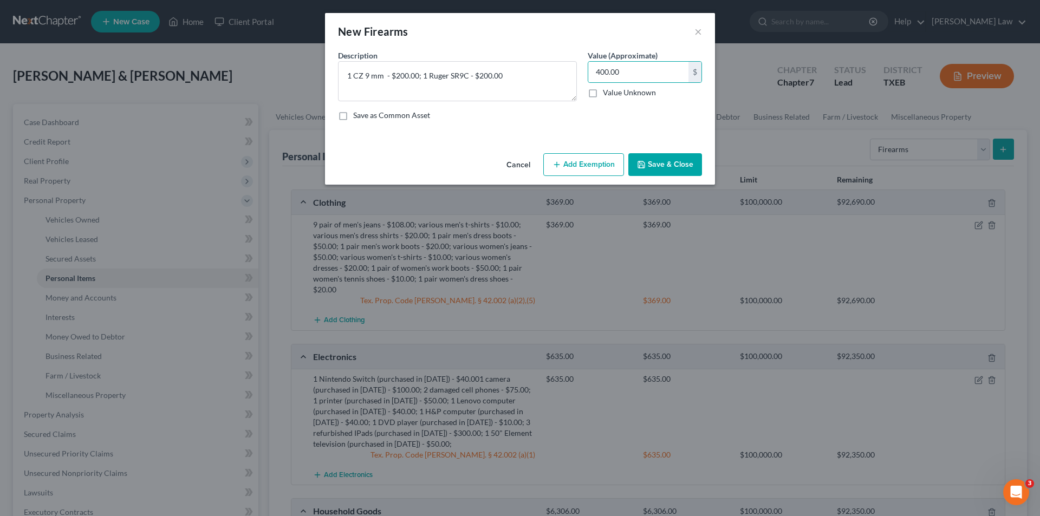
select select "2"
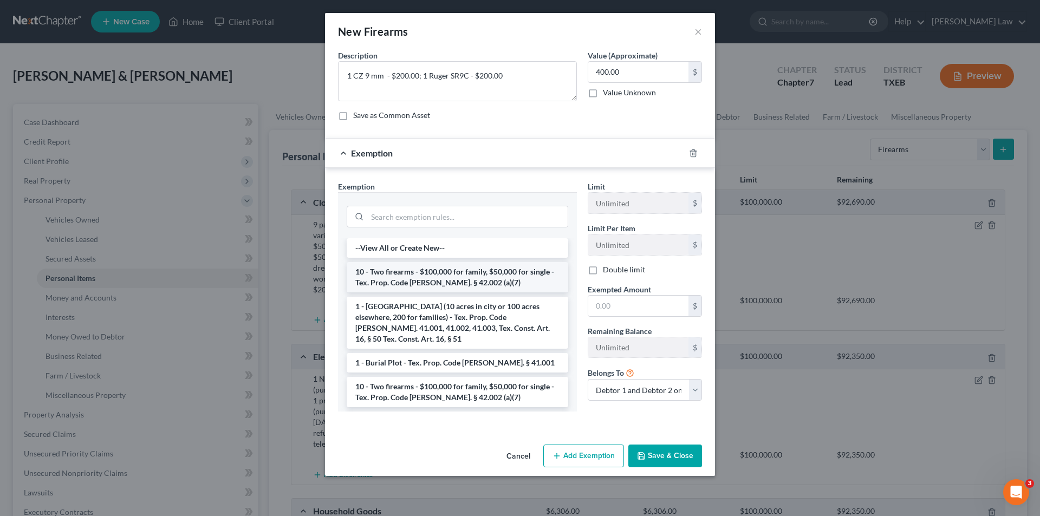
click at [426, 281] on li "10 - Two firearms - $100,000 for family, $50,000 for single - Tex. Prop. Code […" at bounding box center [458, 277] width 222 height 30
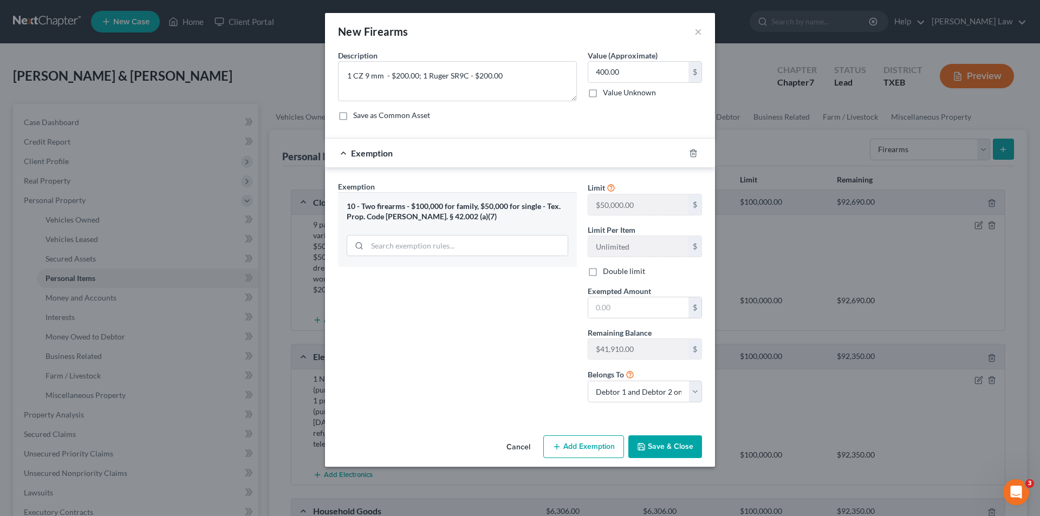
click at [603, 271] on label "Double limit" at bounding box center [624, 271] width 42 height 11
click at [607, 271] on input "Double limit" at bounding box center [610, 269] width 7 height 7
checkbox input "true"
click at [611, 314] on input "text" at bounding box center [638, 307] width 100 height 21
type input "400.00"
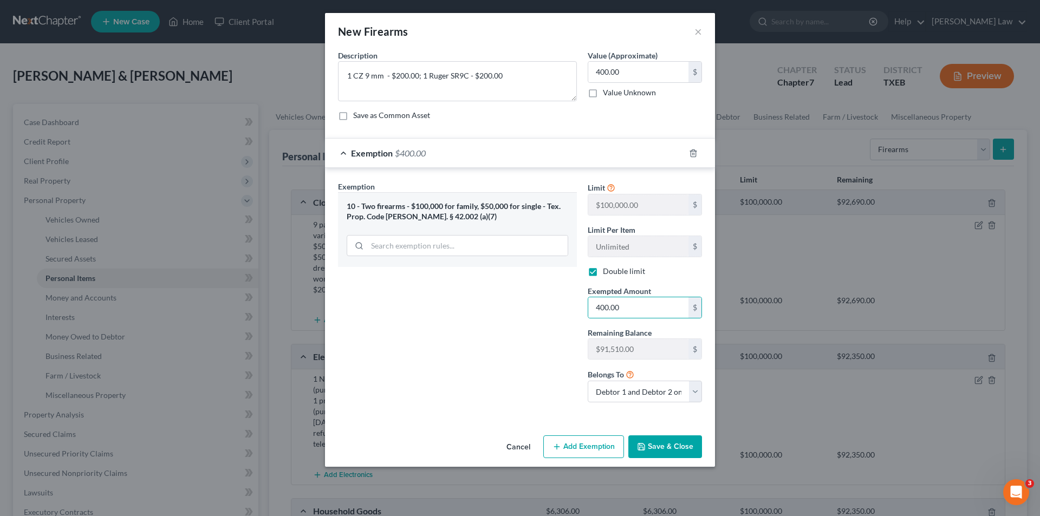
click at [653, 453] on button "Save & Close" at bounding box center [665, 447] width 74 height 23
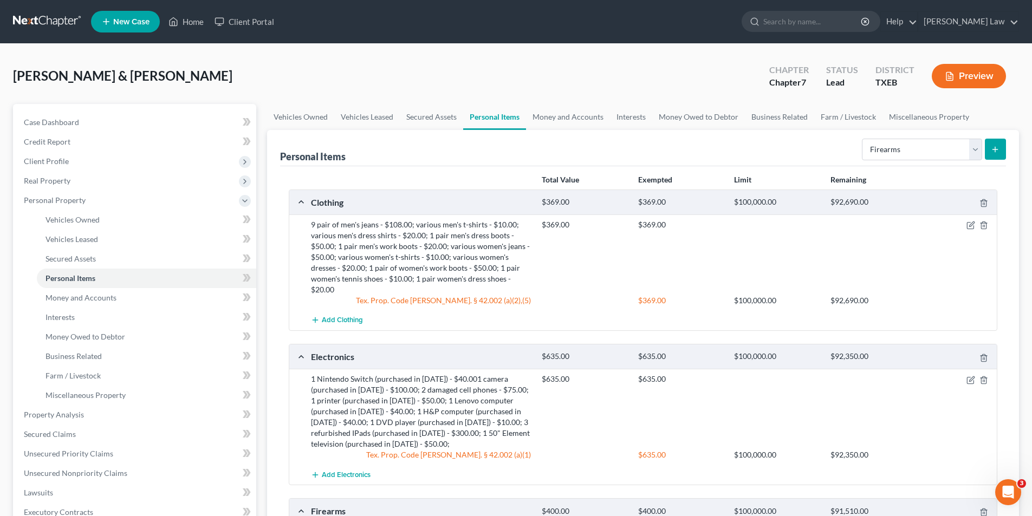
click at [894, 161] on div "Select Item Type Clothing Collectibles Of Value Electronics Firearms Household …" at bounding box center [932, 148] width 148 height 29
click at [895, 158] on select "Select Item Type Clothing Collectibles Of Value Electronics Firearms Household …" at bounding box center [922, 150] width 120 height 22
select select "pets"
click at [863, 139] on select "Select Item Type Clothing Collectibles Of Value Electronics Firearms Household …" at bounding box center [922, 150] width 120 height 22
click at [995, 151] on icon "submit" at bounding box center [995, 149] width 9 height 9
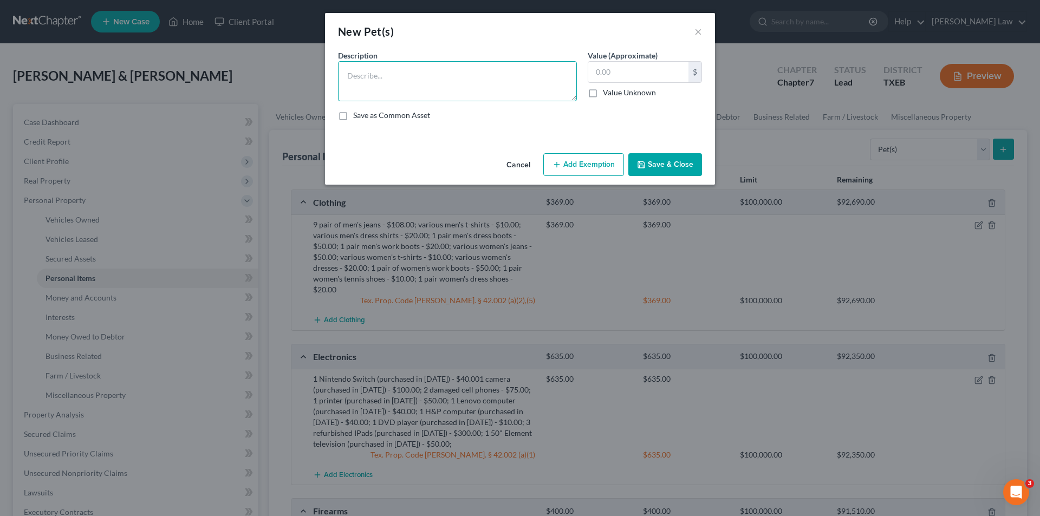
click at [468, 80] on textarea at bounding box center [457, 81] width 239 height 40
type textarea "1 rabbit - $10.00; 25 chickens (most are [DEMOGRAPHIC_DATA] or older) - $10.00;…"
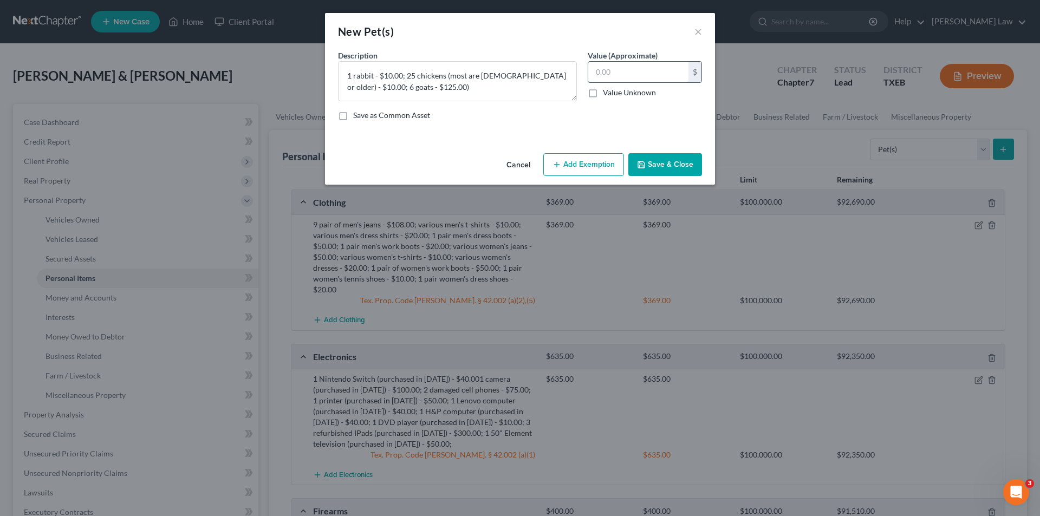
click at [639, 75] on input "text" at bounding box center [638, 72] width 100 height 21
type input "145.00"
click at [580, 166] on button "Add Exemption" at bounding box center [583, 164] width 81 height 23
select select "2"
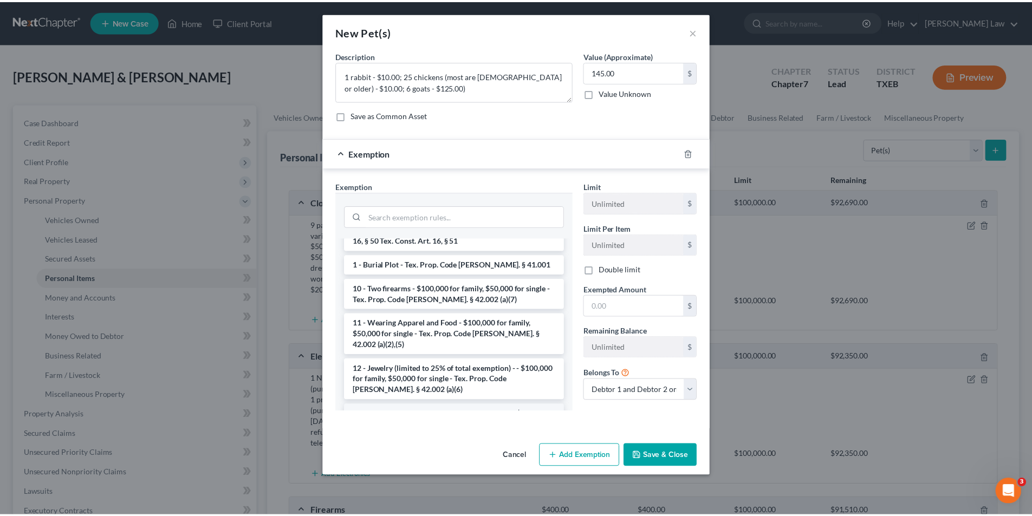
scroll to position [163, 0]
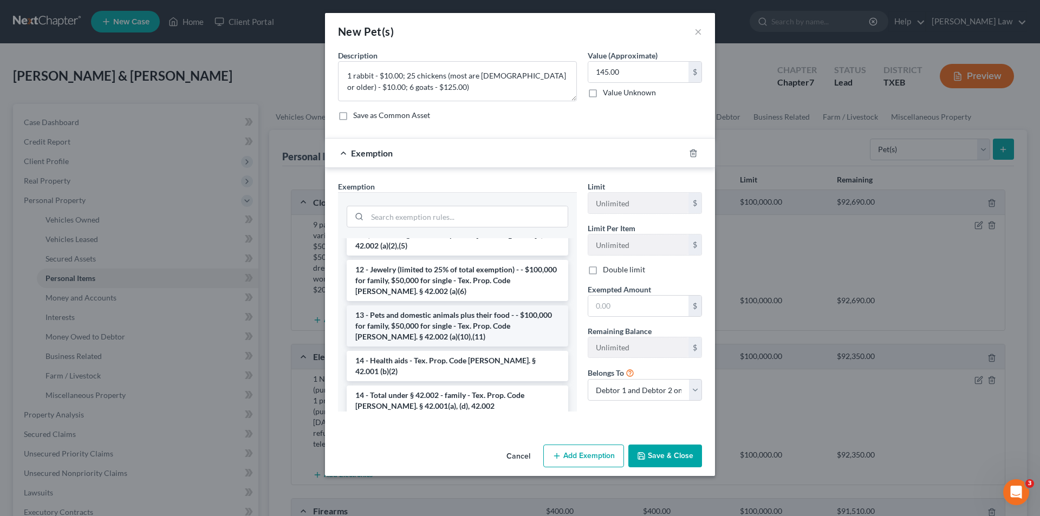
click at [420, 306] on li "13 - Pets and domestic animals plus their food - - $100,000 for family, $50,000…" at bounding box center [458, 326] width 222 height 41
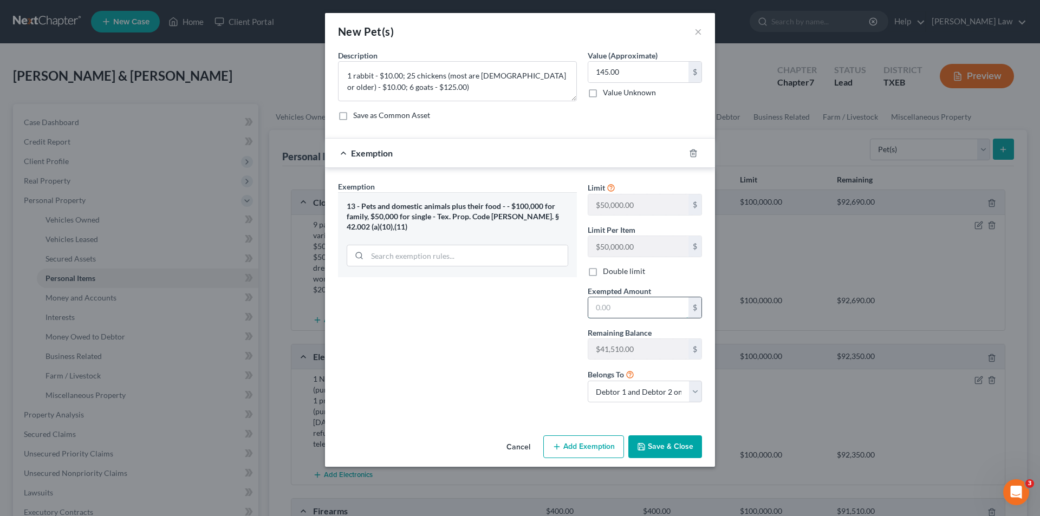
click at [607, 302] on input "text" at bounding box center [638, 307] width 100 height 21
click at [603, 274] on label "Double limit" at bounding box center [624, 271] width 42 height 11
click at [607, 273] on input "Double limit" at bounding box center [610, 269] width 7 height 7
checkbox input "true"
click at [599, 304] on input "text" at bounding box center [638, 307] width 100 height 21
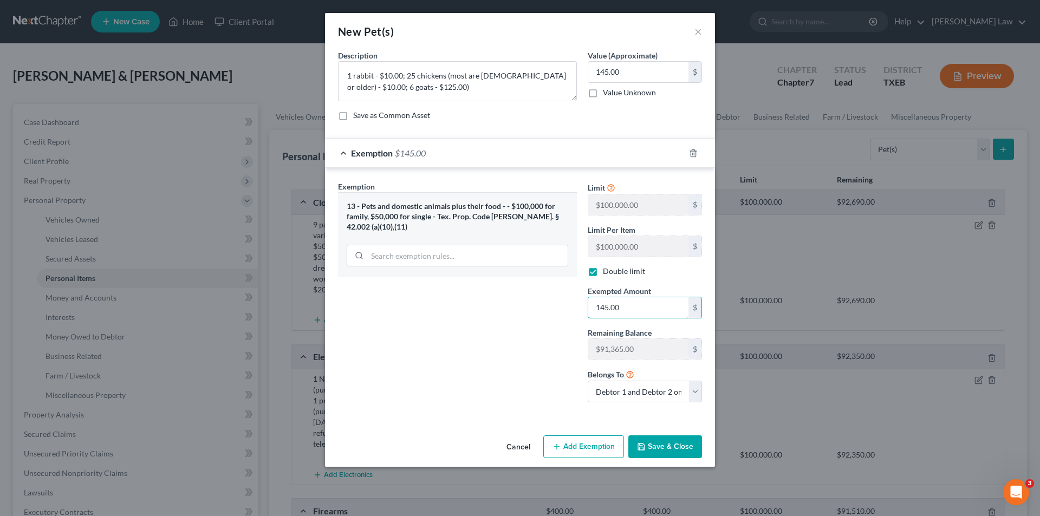
type input "145.00"
click at [663, 451] on button "Save & Close" at bounding box center [665, 447] width 74 height 23
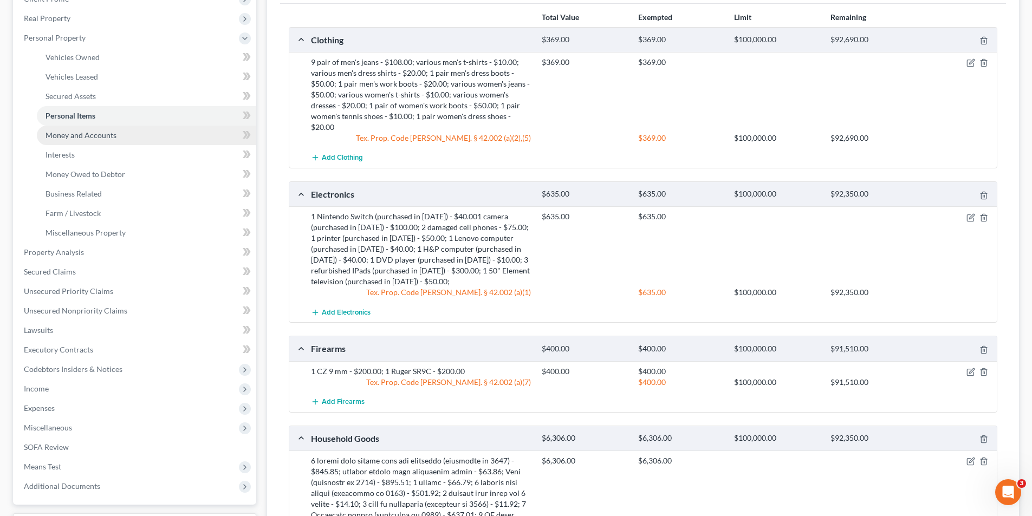
click at [77, 140] on link "Money and Accounts" at bounding box center [146, 136] width 219 height 20
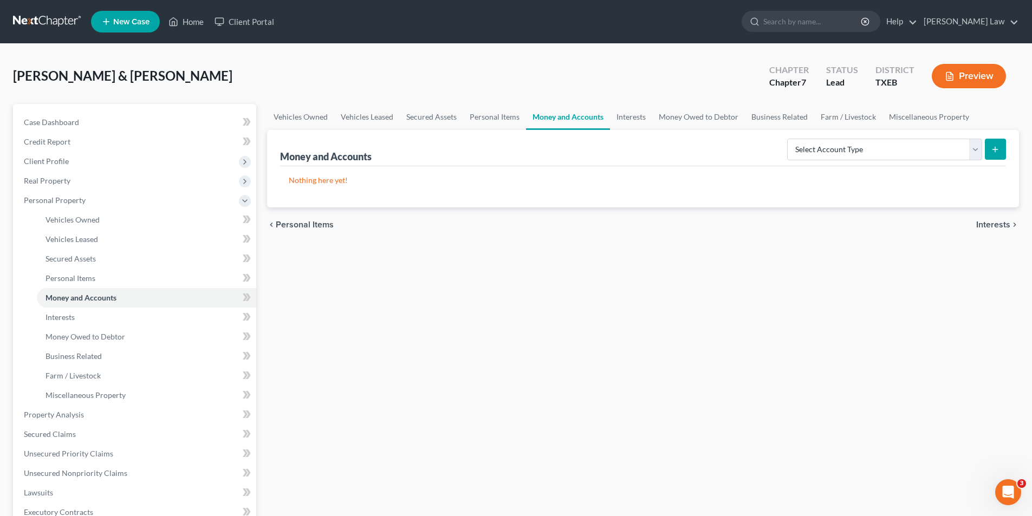
click at [903, 163] on div "Select Account Type Brokerage Cash on Hand Certificates of Deposit Checking Acc…" at bounding box center [894, 148] width 223 height 29
click at [885, 142] on select "Select Account Type Brokerage Cash on Hand Certificates of Deposit Checking Acc…" at bounding box center [884, 150] width 195 height 22
select select "checking"
click at [789, 139] on select "Select Account Type Brokerage Cash on Hand Certificates of Deposit Checking Acc…" at bounding box center [884, 150] width 195 height 22
click at [996, 146] on icon "submit" at bounding box center [995, 149] width 9 height 9
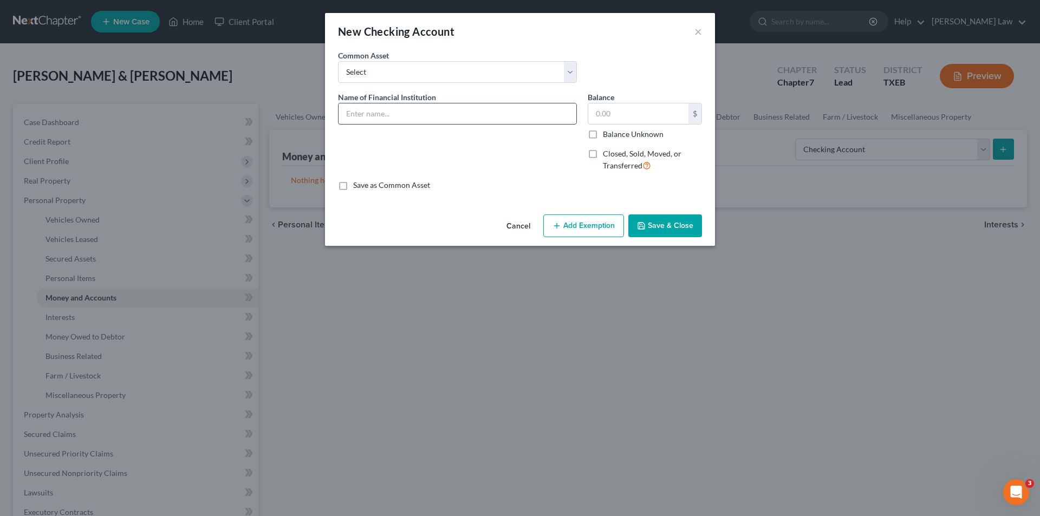
click at [404, 116] on input "text" at bounding box center [458, 113] width 238 height 21
type input "First Federal Community Bank"
click at [620, 133] on label "Balance Unknown" at bounding box center [633, 134] width 61 height 11
click at [614, 133] on input "Balance Unknown" at bounding box center [610, 132] width 7 height 7
checkbox input "true"
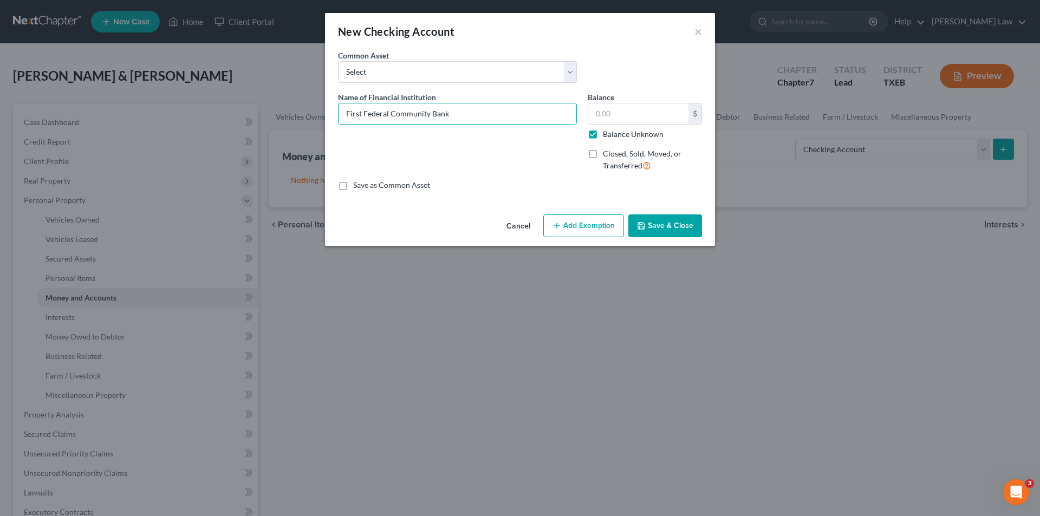
type input "0.00"
click at [670, 227] on button "Save & Close" at bounding box center [665, 226] width 74 height 23
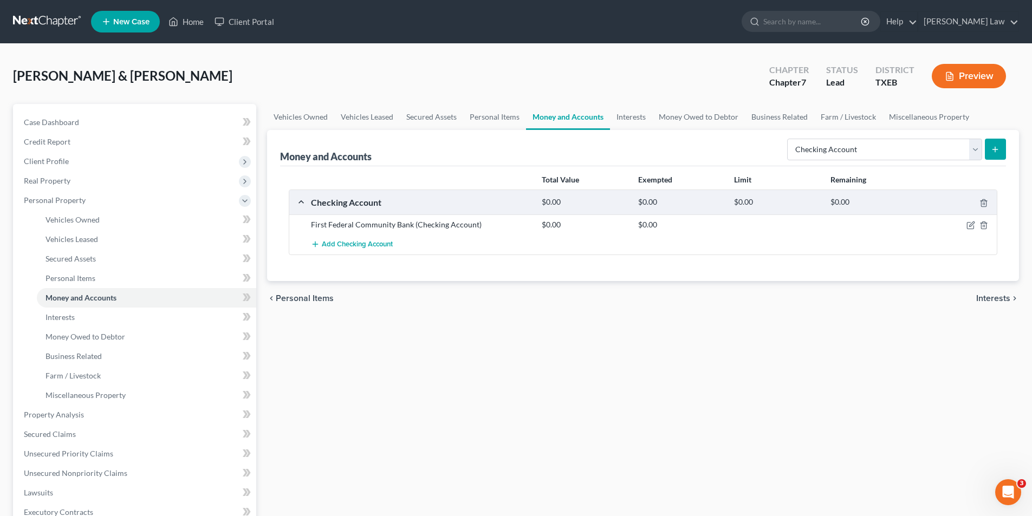
click at [992, 154] on button "submit" at bounding box center [995, 149] width 21 height 21
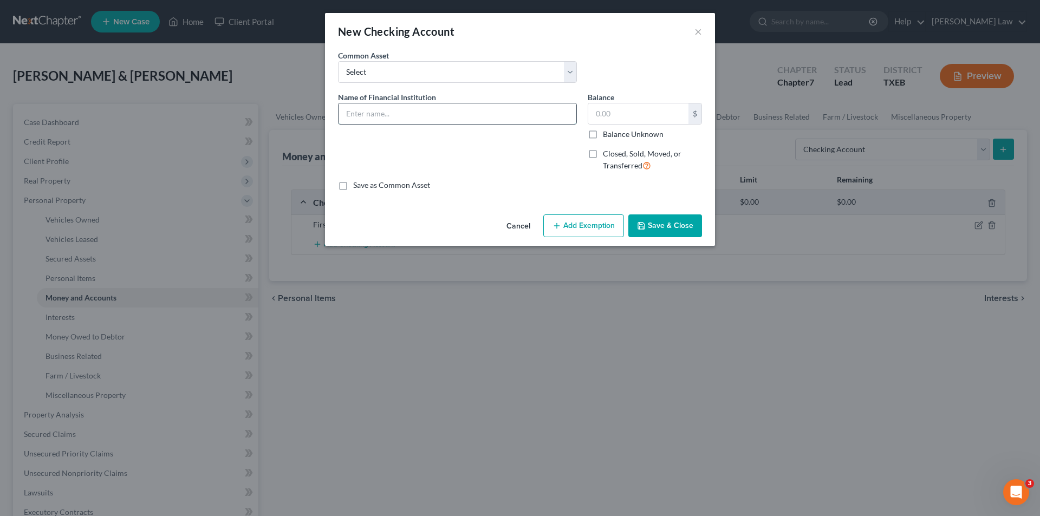
click at [431, 108] on input "text" at bounding box center [458, 113] width 238 height 21
type input "SOFI Checking"
click at [603, 131] on label "Balance Unknown" at bounding box center [633, 134] width 61 height 11
click at [607, 131] on input "Balance Unknown" at bounding box center [610, 132] width 7 height 7
checkbox input "true"
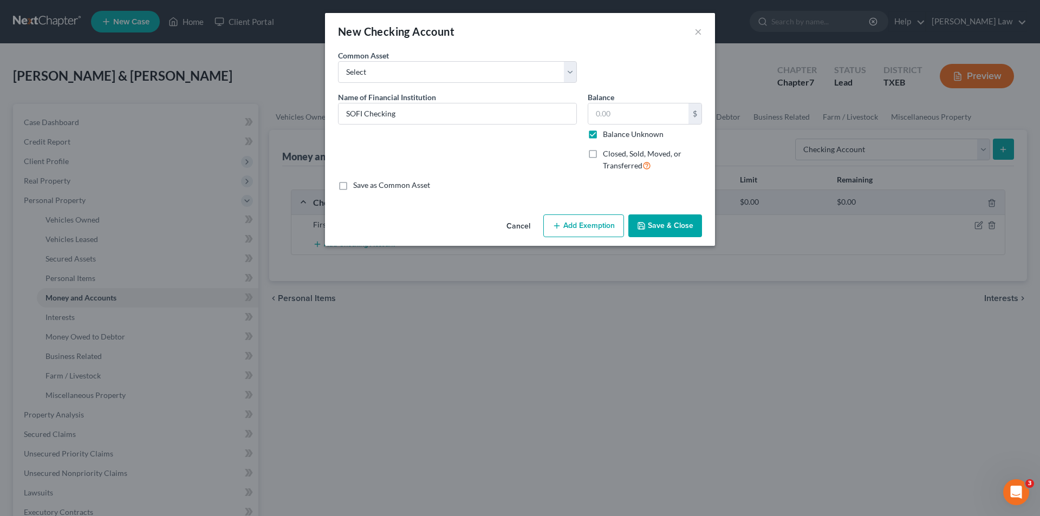
type input "0.00"
click at [657, 223] on button "Save & Close" at bounding box center [665, 226] width 74 height 23
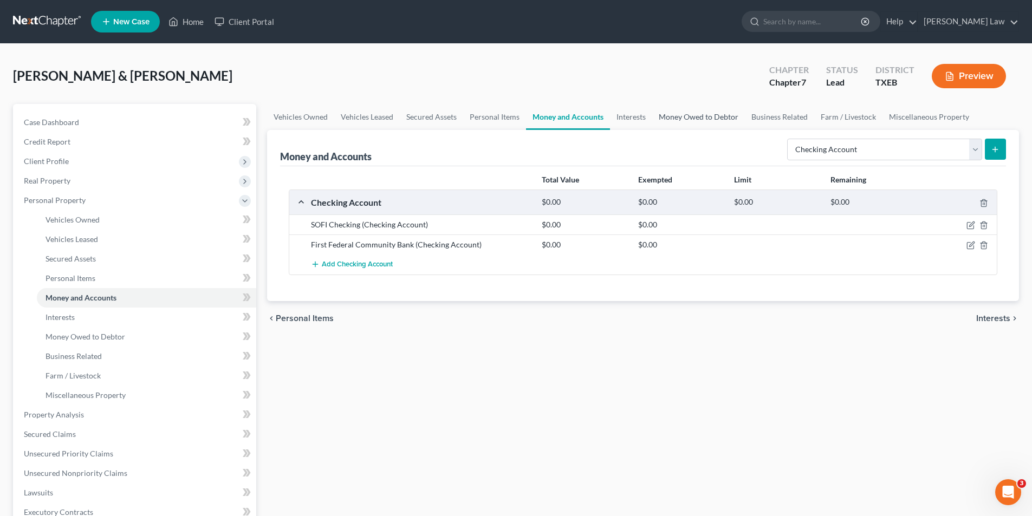
click at [693, 113] on link "Money Owed to Debtor" at bounding box center [698, 117] width 93 height 26
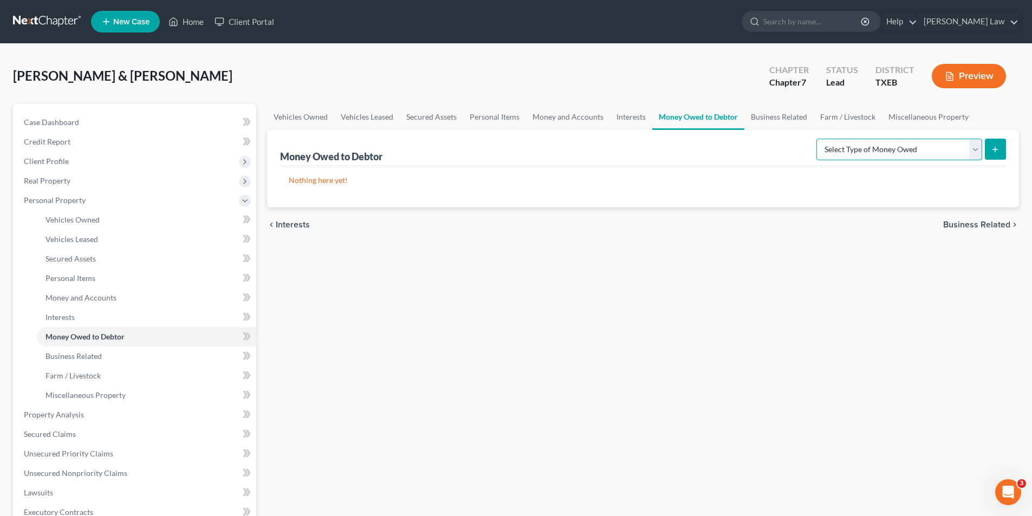
click at [848, 142] on select "Select Type of Money Owed Accounts Receivable Alimony Child Support Claims Agai…" at bounding box center [899, 150] width 166 height 22
select select "child_support"
click at [818, 139] on select "Select Type of Money Owed Accounts Receivable Alimony Child Support Claims Agai…" at bounding box center [899, 150] width 166 height 22
click at [988, 150] on button "submit" at bounding box center [995, 149] width 21 height 21
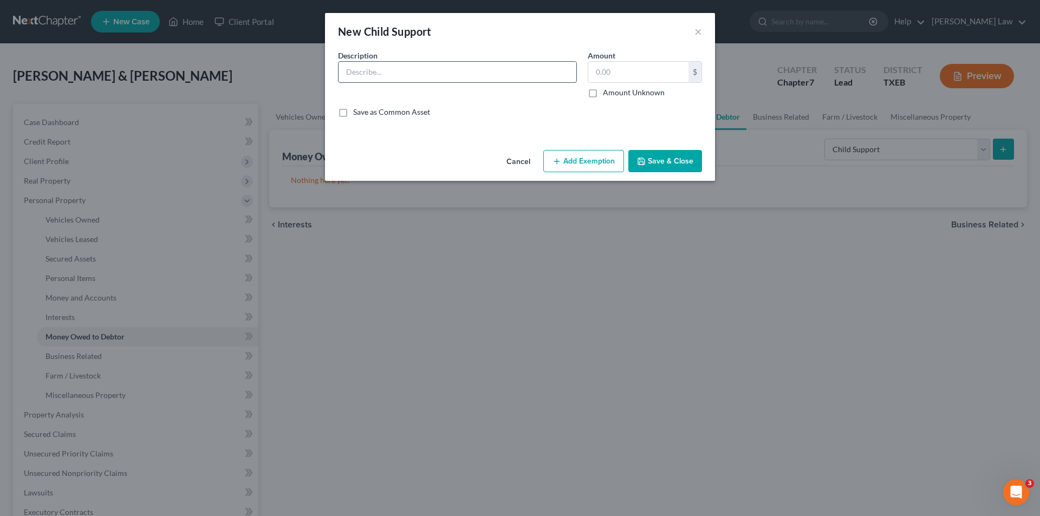
click at [379, 71] on input "text" at bounding box center [458, 72] width 238 height 21
type input "Child Support"
click at [637, 73] on input "text" at bounding box center [638, 72] width 100 height 21
type input "1,200.00"
click at [580, 163] on button "Add Exemption" at bounding box center [583, 161] width 81 height 23
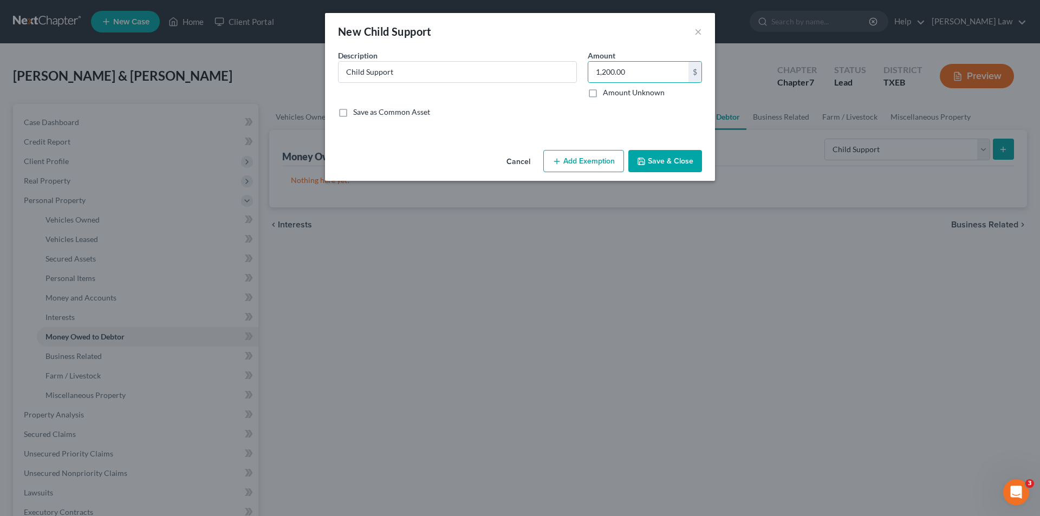
select select "2"
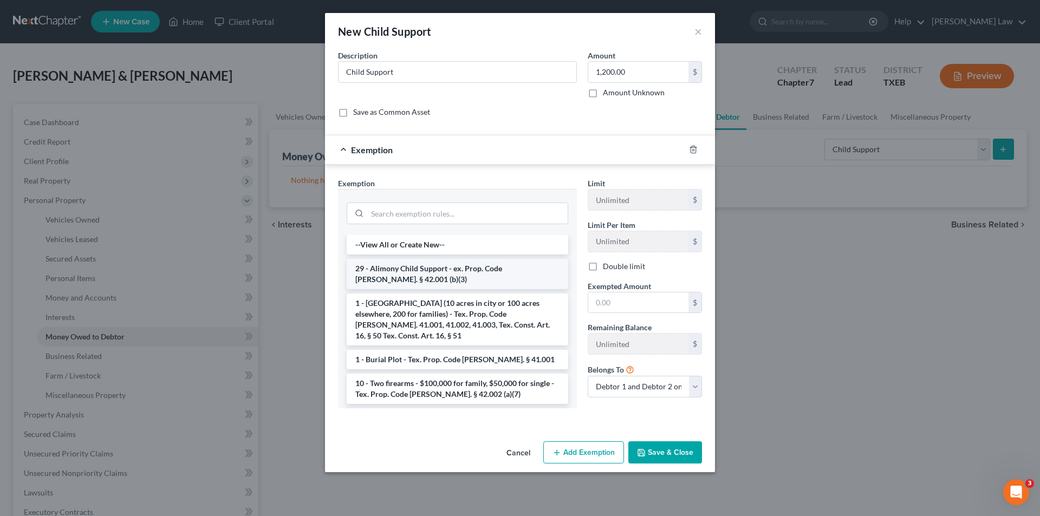
click at [412, 279] on li "29 - Alimony Child Support - ex. Prop. Code [PERSON_NAME]. § 42.001 (b)(3)" at bounding box center [458, 274] width 222 height 30
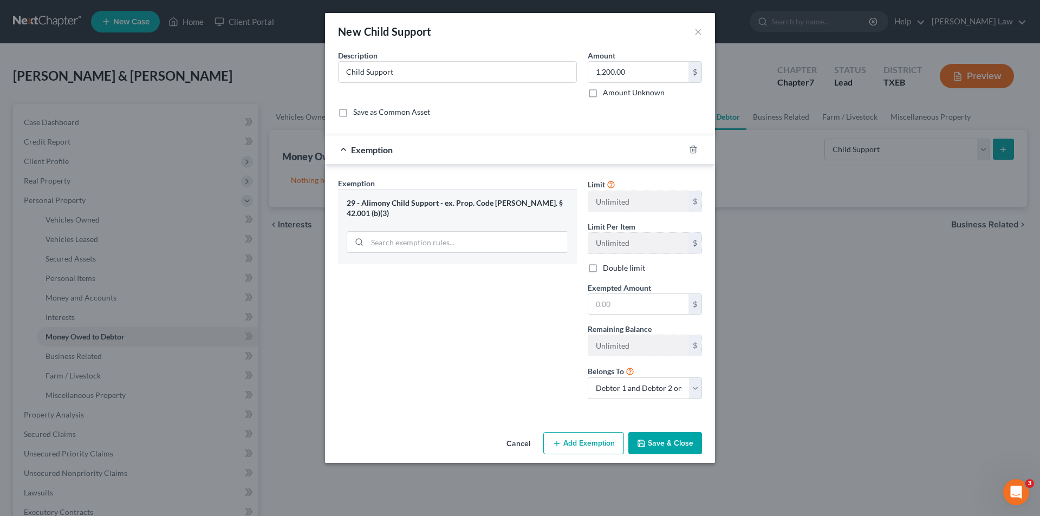
click at [603, 265] on label "Double limit" at bounding box center [624, 268] width 42 height 11
click at [607, 265] on input "Double limit" at bounding box center [610, 266] width 7 height 7
checkbox input "true"
click at [613, 301] on input "text" at bounding box center [638, 304] width 100 height 21
type input "1,200.00"
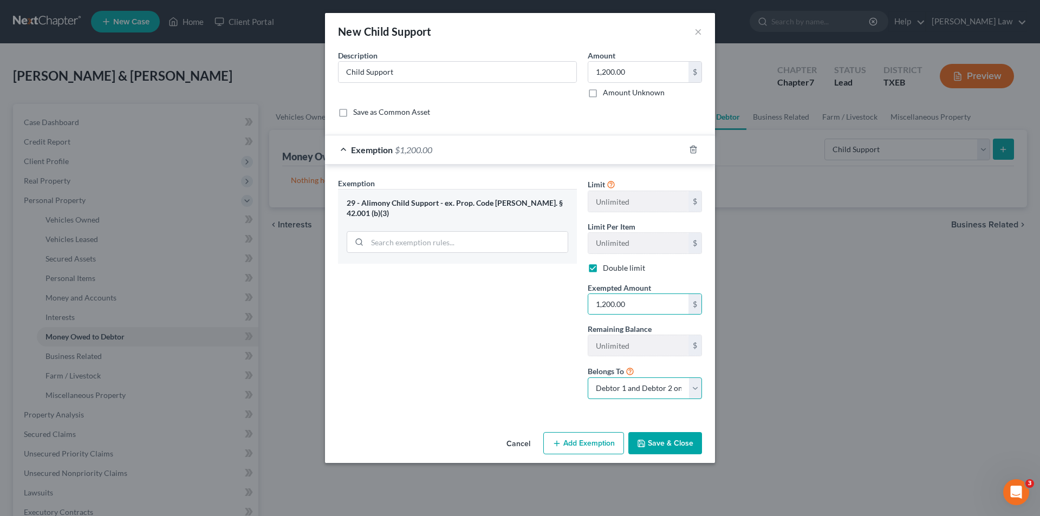
click at [642, 393] on select "Debtor 1 only Debtor 2 only Debtor 1 and Debtor 2 only" at bounding box center [645, 389] width 114 height 22
select select "1"
click at [588, 378] on select "Debtor 1 only Debtor 2 only Debtor 1 and Debtor 2 only" at bounding box center [645, 389] width 114 height 22
click at [664, 436] on button "Save & Close" at bounding box center [665, 443] width 74 height 23
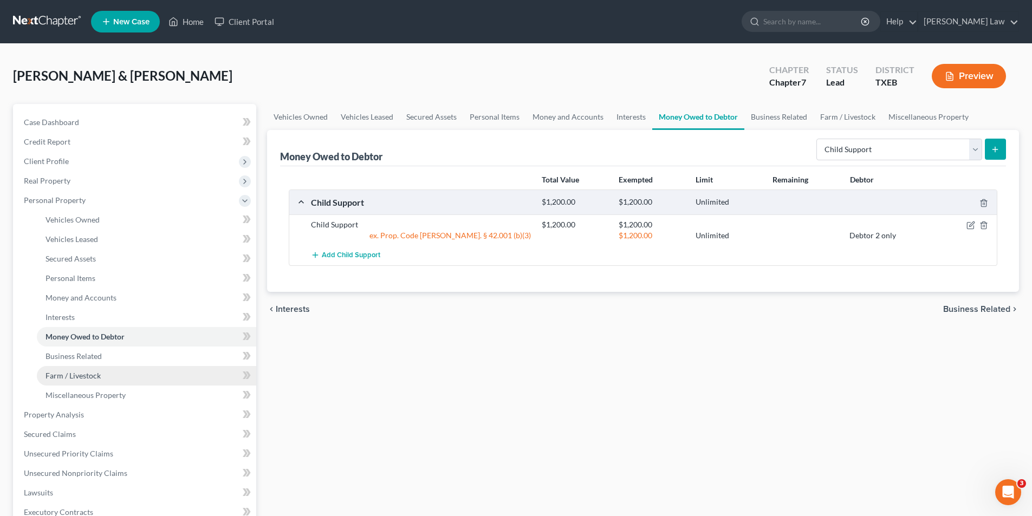
click at [66, 376] on span "Farm / Livestock" at bounding box center [73, 375] width 55 height 9
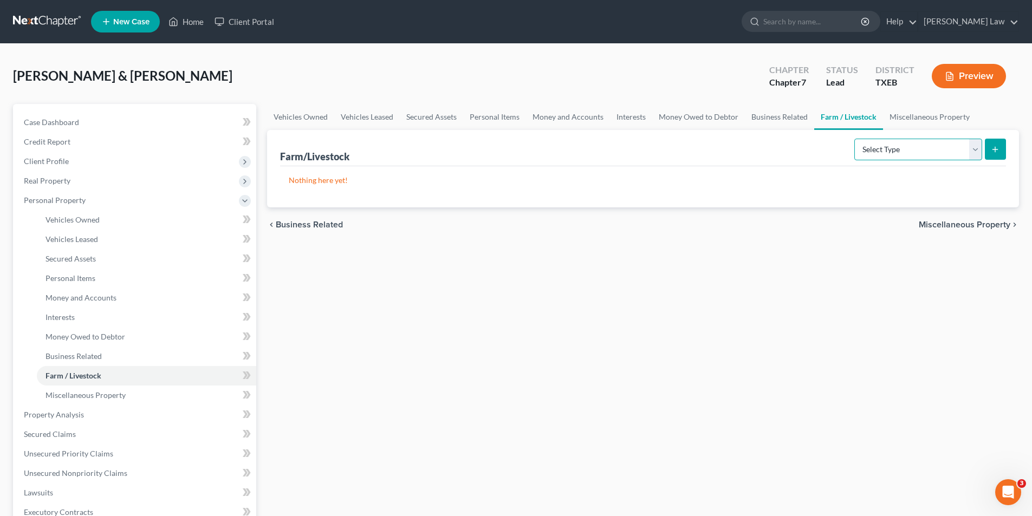
click at [918, 152] on select "Select Type Animals & Livestock Crops: Growing or Harvested Farming Equipment F…" at bounding box center [918, 150] width 128 height 22
click at [534, 343] on div "Vehicles Owned Vehicles Leased Secured Assets Personal Items Money and Accounts…" at bounding box center [643, 417] width 763 height 626
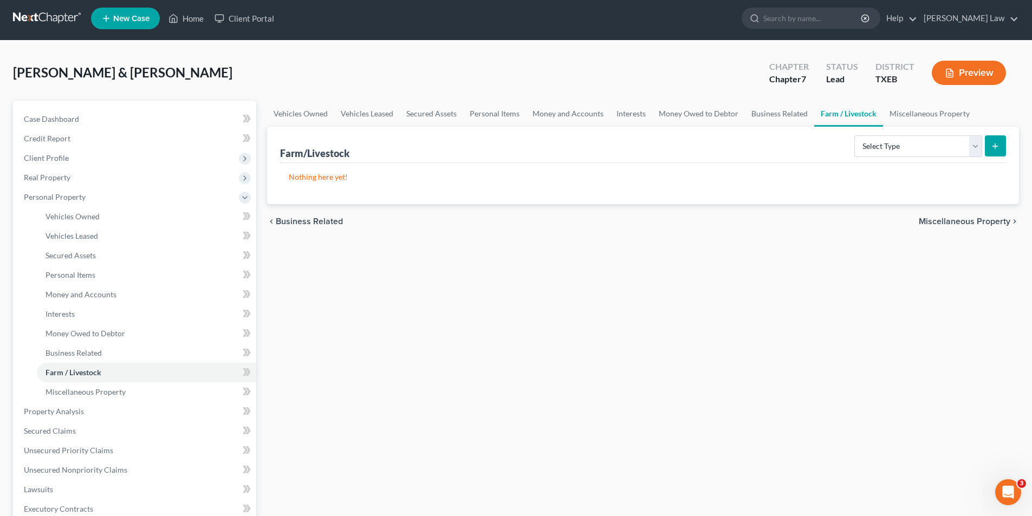
scroll to position [217, 0]
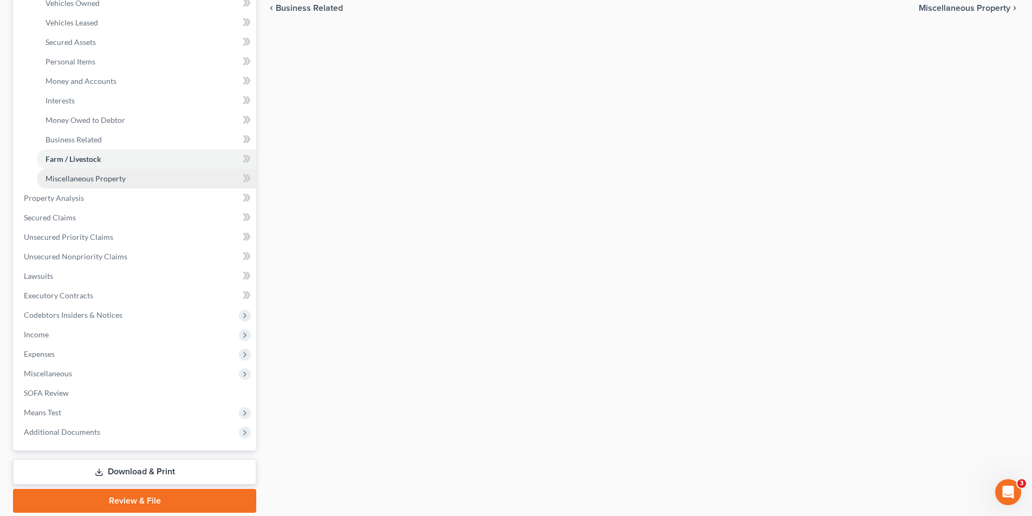
click at [68, 178] on span "Miscellaneous Property" at bounding box center [86, 178] width 80 height 9
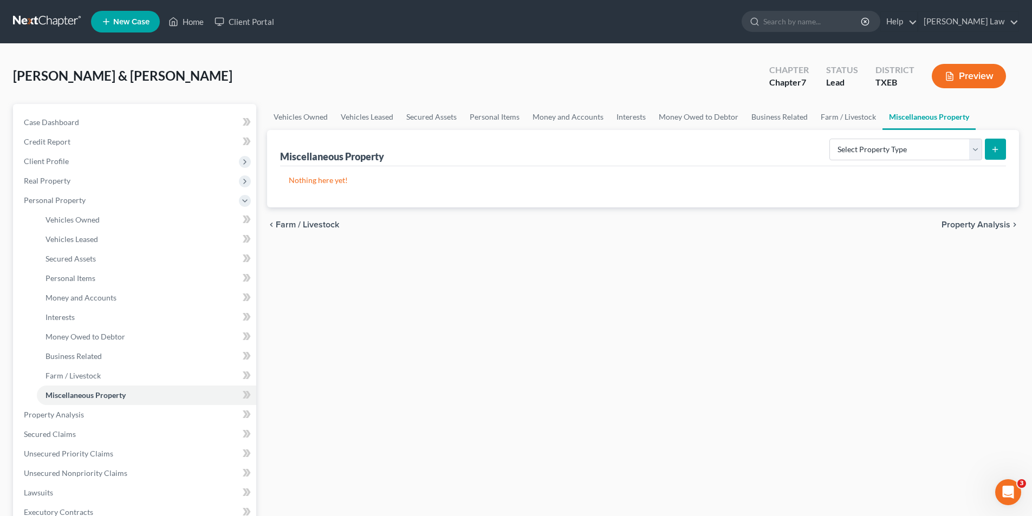
click at [916, 119] on link "Miscellaneous Property" at bounding box center [928, 117] width 93 height 26
click at [931, 158] on select "Select Property Type Assigned for Creditor Benefit [DATE] Holding for Another N…" at bounding box center [905, 150] width 153 height 22
click at [719, 355] on div "Vehicles Owned Vehicles Leased Secured Assets Personal Items Money and Accounts…" at bounding box center [643, 417] width 763 height 626
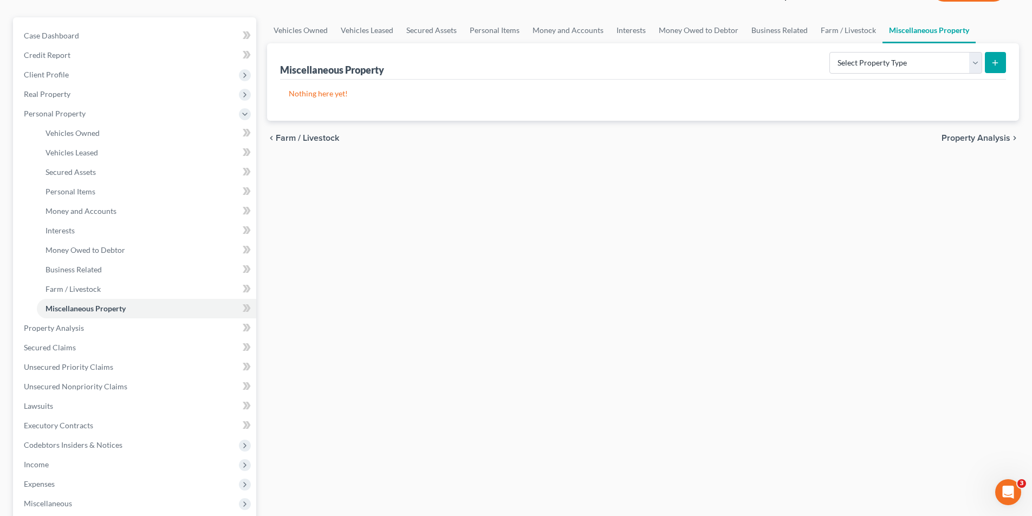
scroll to position [163, 0]
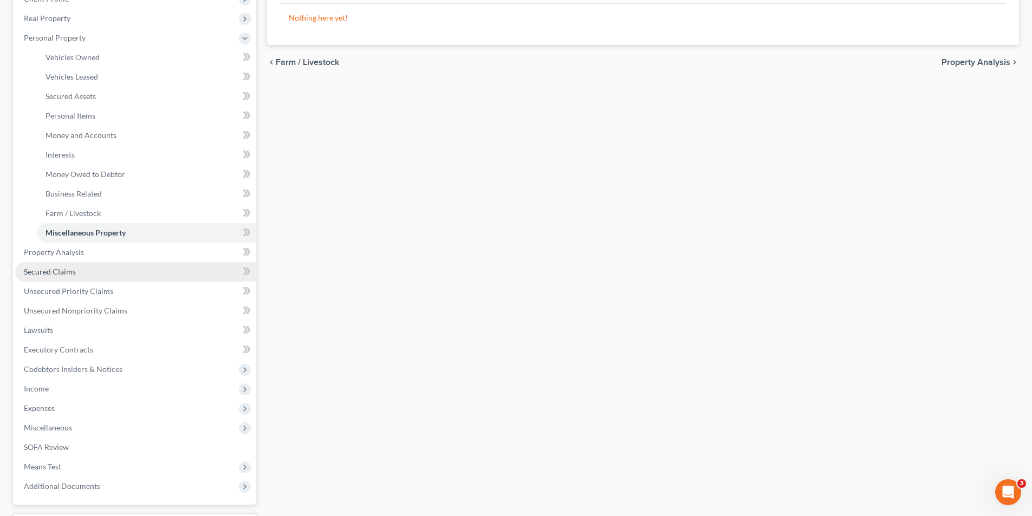
click at [59, 271] on span "Secured Claims" at bounding box center [50, 271] width 52 height 9
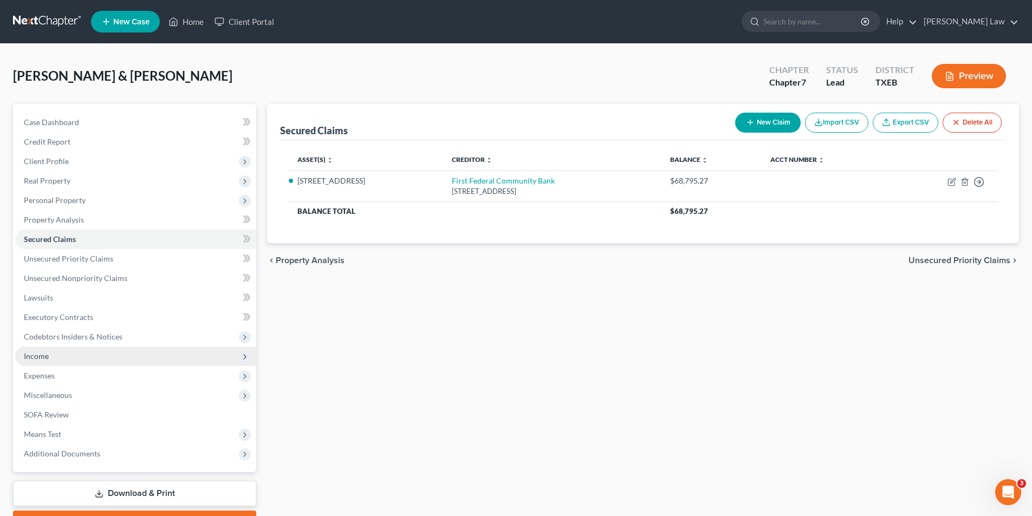
click at [53, 360] on span "Income" at bounding box center [135, 357] width 241 height 20
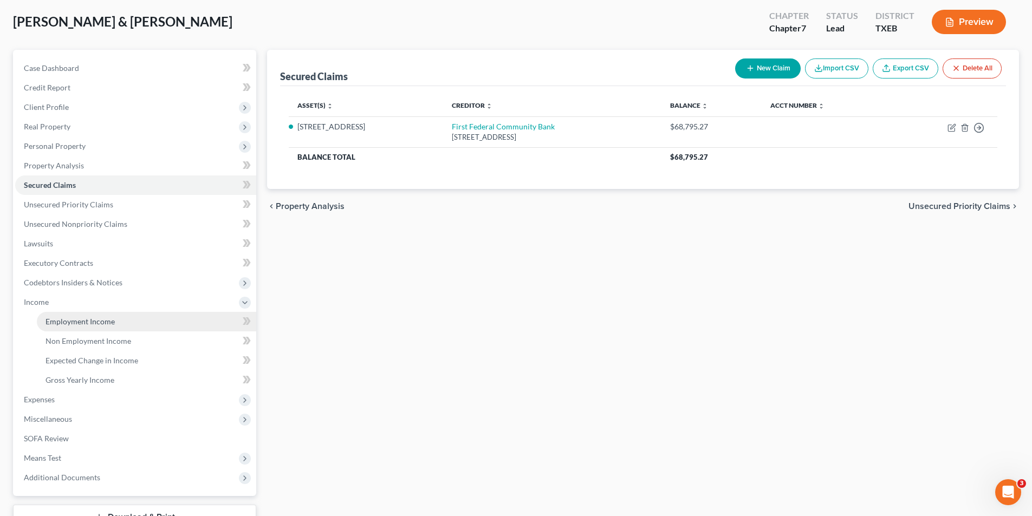
click at [66, 322] on span "Employment Income" at bounding box center [80, 321] width 69 height 9
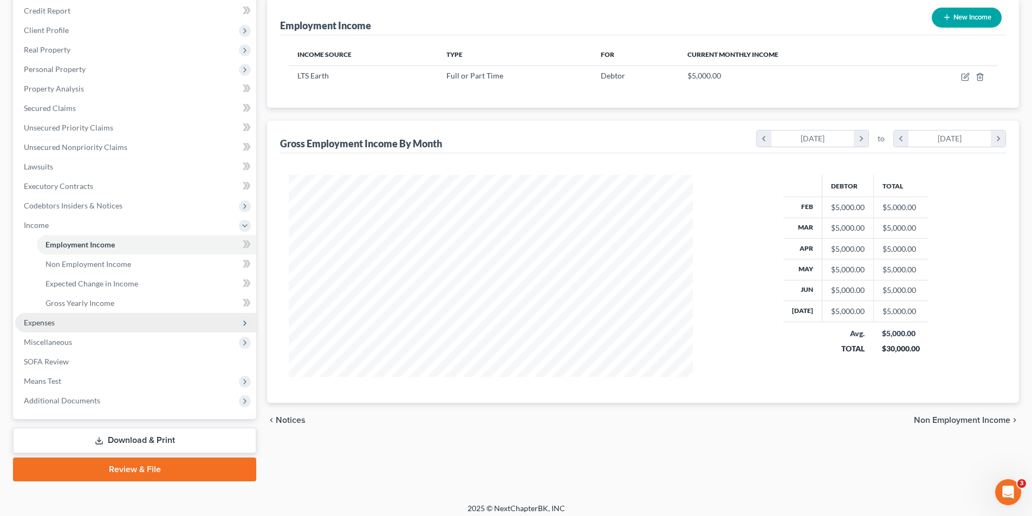
scroll to position [138, 0]
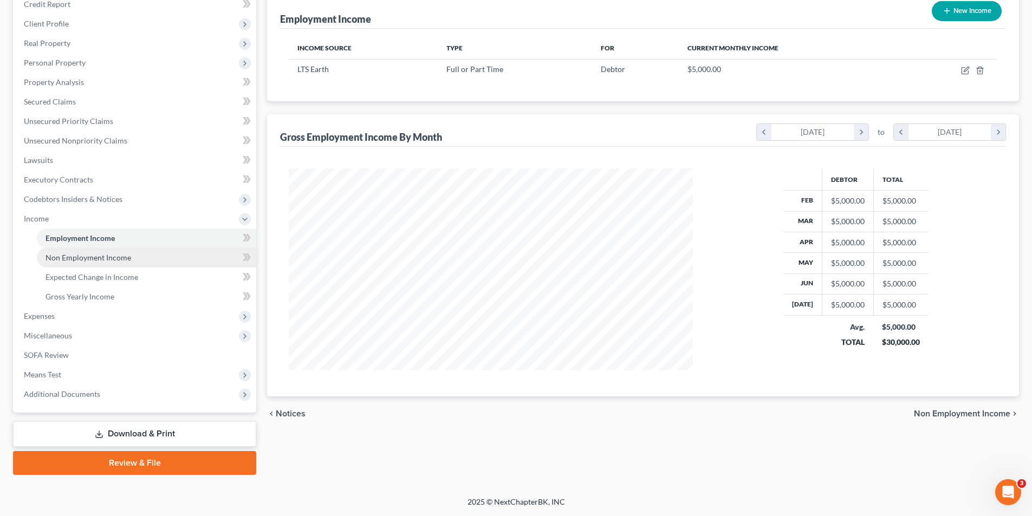
click at [85, 264] on link "Non Employment Income" at bounding box center [146, 258] width 219 height 20
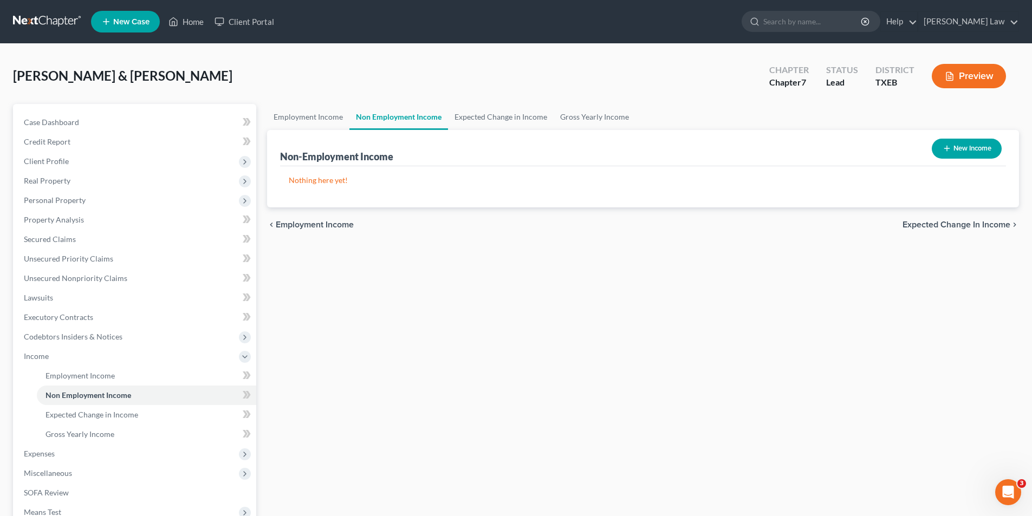
click at [957, 146] on button "New Income" at bounding box center [967, 149] width 70 height 20
select select "0"
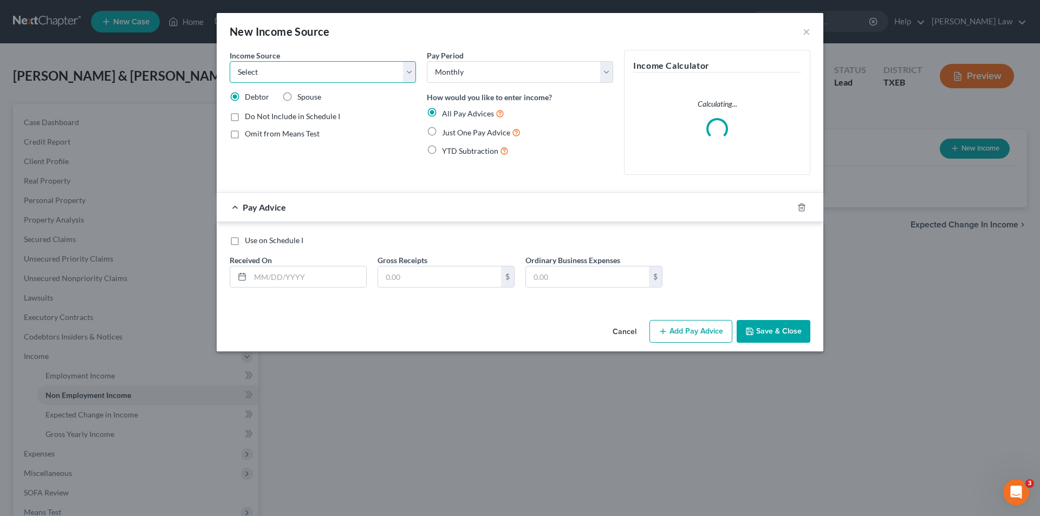
click at [289, 67] on select "Select Unemployment Disability (from employer) Pension Retirement Social Securi…" at bounding box center [323, 72] width 186 height 22
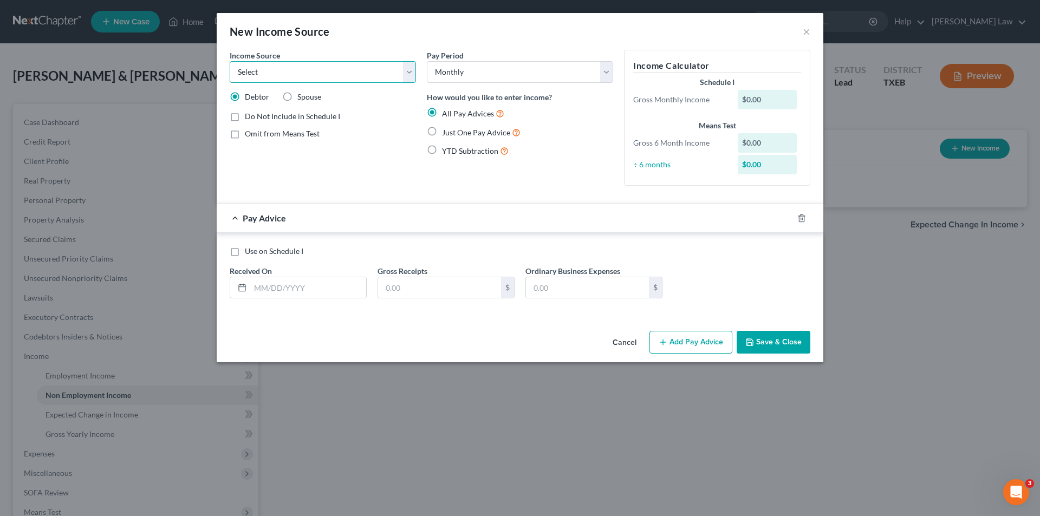
select select "7"
click at [230, 61] on select "Select Unemployment Disability (from employer) Pension Retirement Social Securi…" at bounding box center [323, 72] width 186 height 22
click at [298, 99] on span "Spouse" at bounding box center [309, 96] width 24 height 9
click at [302, 99] on input "Spouse" at bounding box center [305, 95] width 7 height 7
radio input "true"
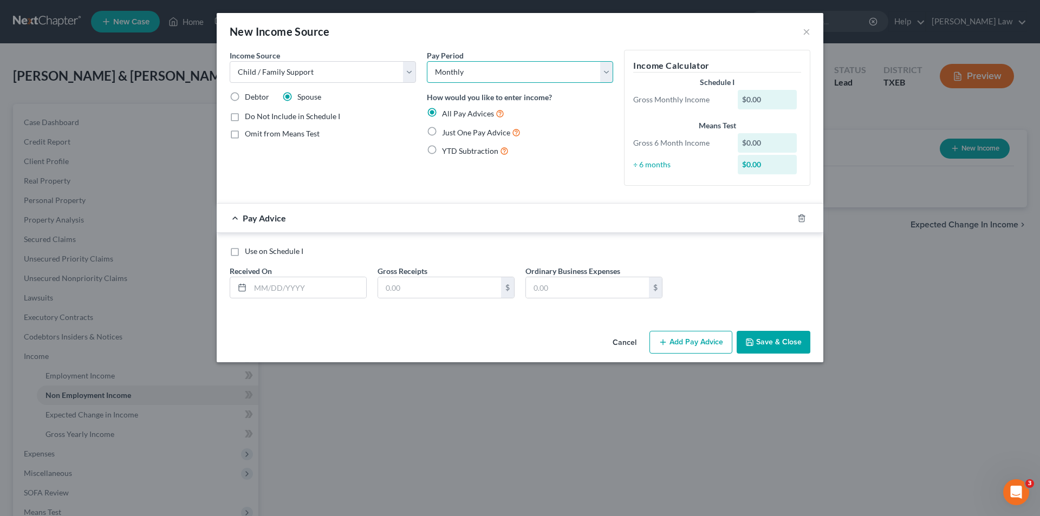
click at [495, 72] on select "Select Monthly Twice Monthly Every Other Week Weekly" at bounding box center [520, 72] width 186 height 22
click at [290, 283] on input "text" at bounding box center [308, 287] width 116 height 21
click at [498, 130] on span "Just One Pay Advice" at bounding box center [476, 132] width 68 height 9
click at [453, 130] on input "Just One Pay Advice" at bounding box center [449, 129] width 7 height 7
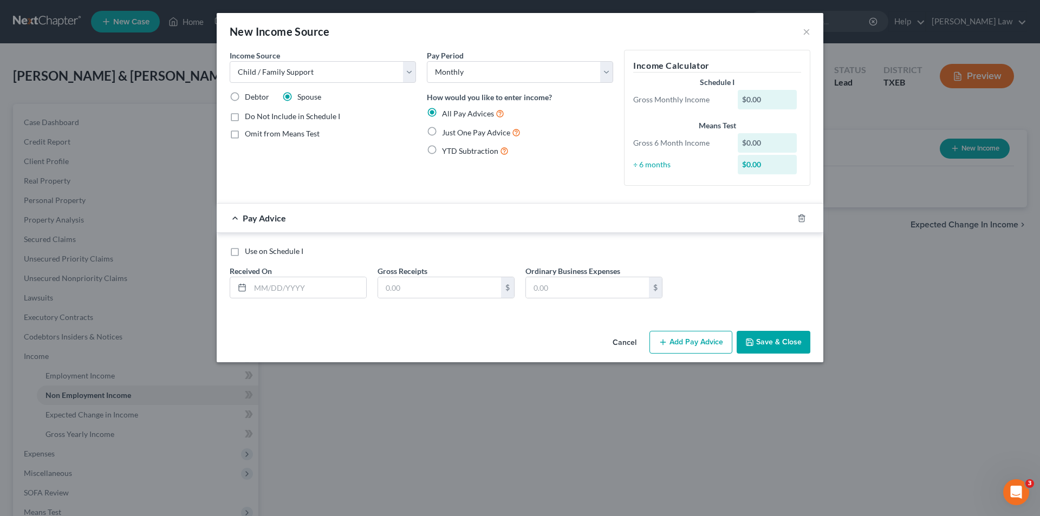
radio input "true"
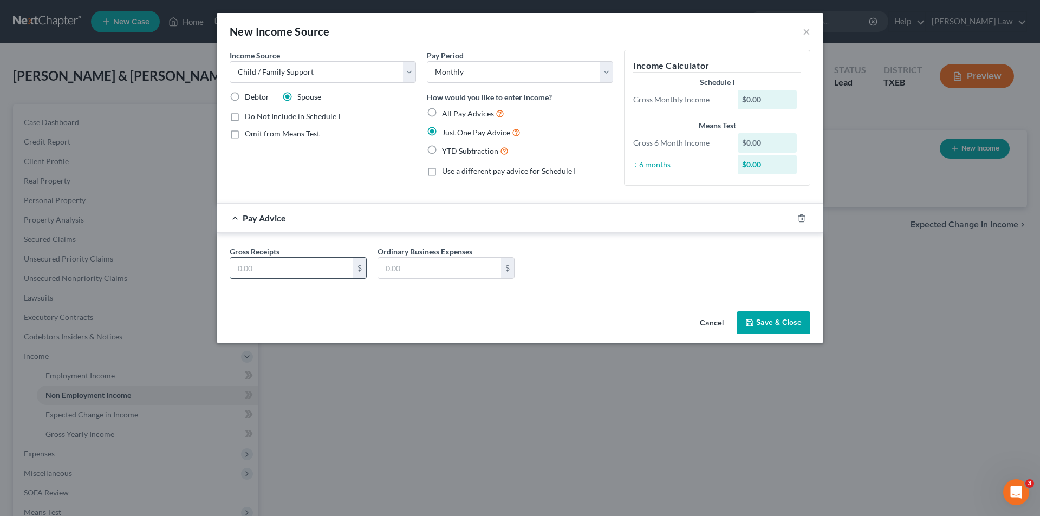
click at [260, 267] on input "text" at bounding box center [291, 268] width 123 height 21
type input "1,200.00"
click at [750, 319] on icon "button" at bounding box center [749, 323] width 9 height 9
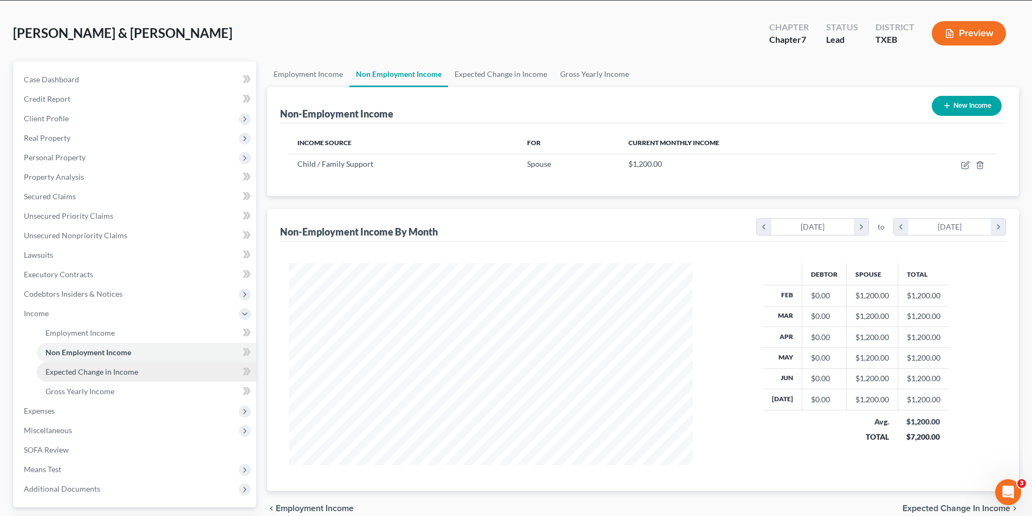
scroll to position [108, 0]
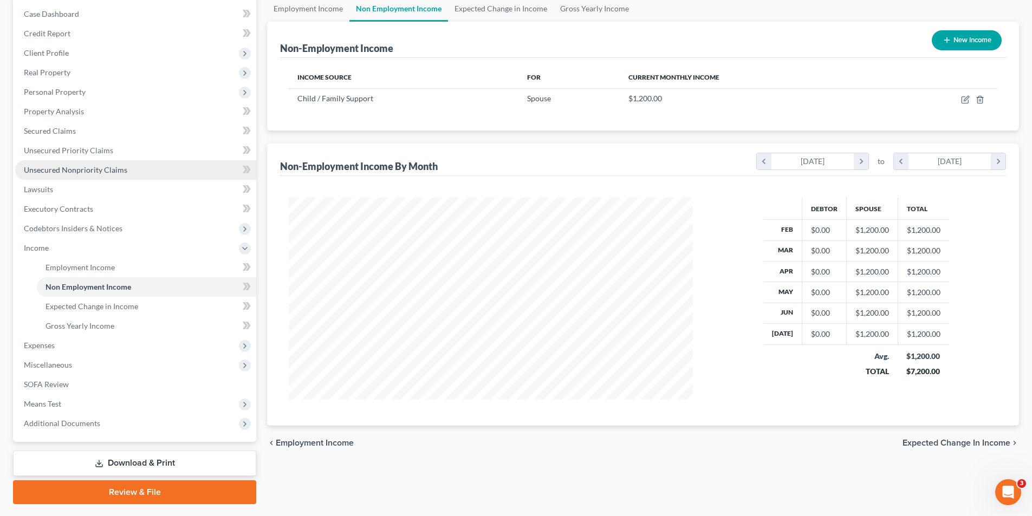
click at [68, 167] on span "Unsecured Nonpriority Claims" at bounding box center [75, 169] width 103 height 9
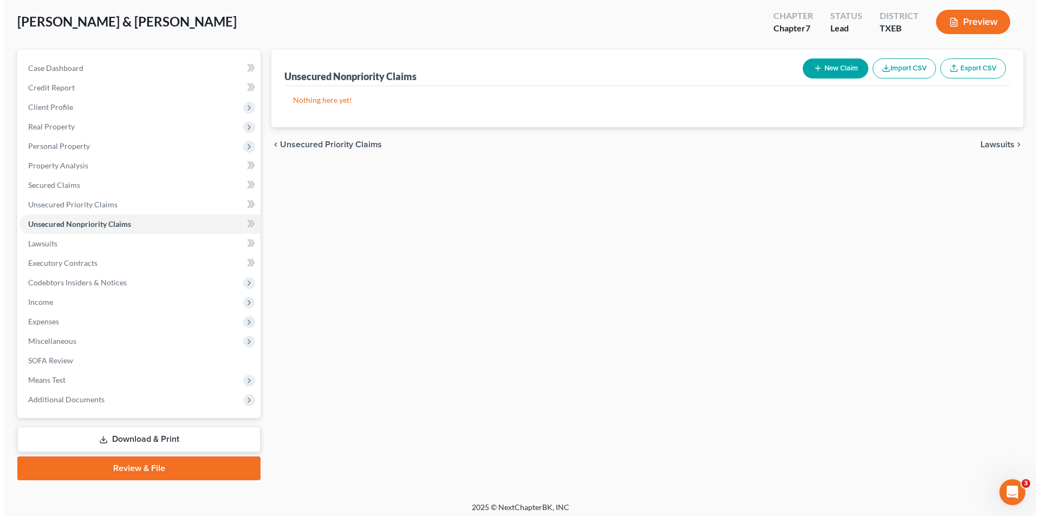
scroll to position [60, 0]
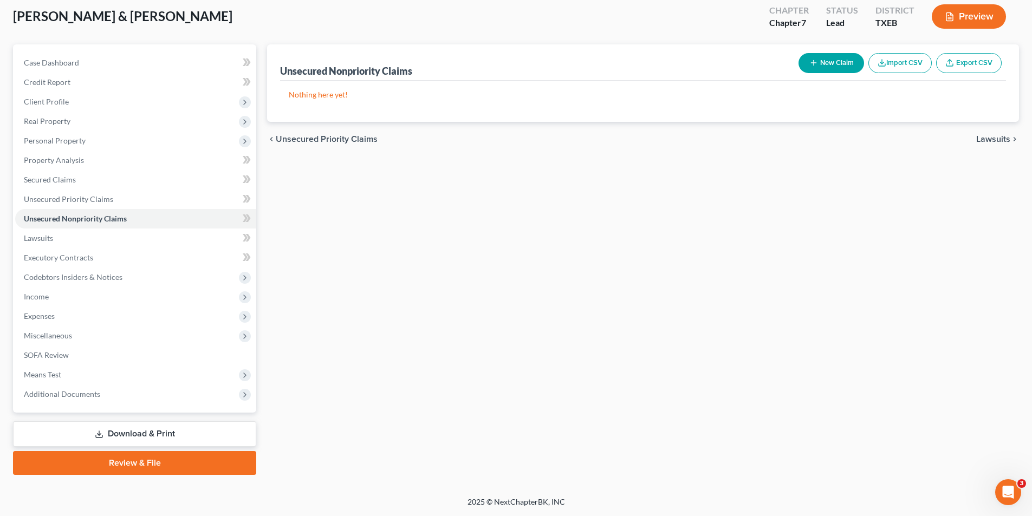
click at [833, 69] on button "New Claim" at bounding box center [832, 63] width 66 height 20
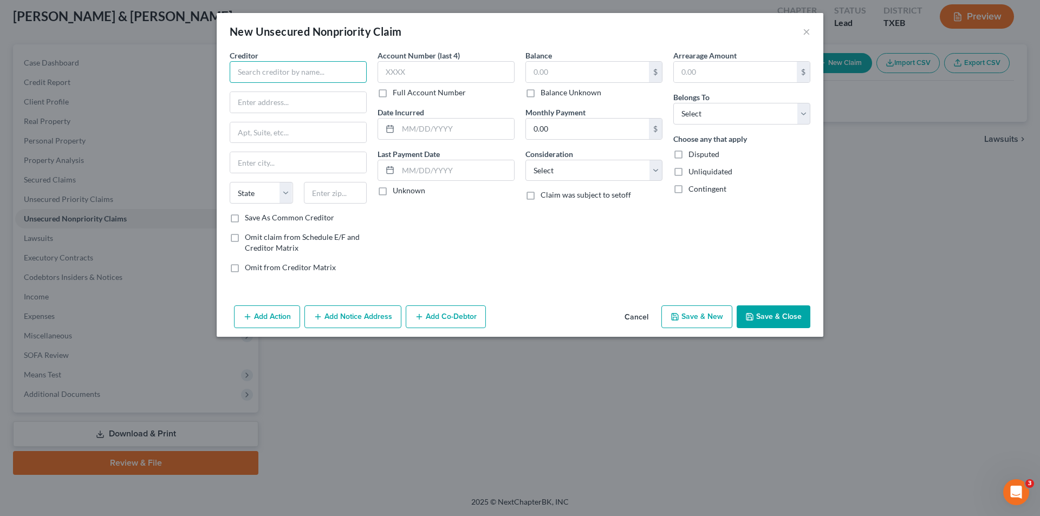
click at [328, 69] on input "text" at bounding box center [298, 72] width 137 height 22
type input "[PERSON_NAME] Law Firm"
click at [284, 99] on input "text" at bounding box center [298, 102] width 136 height 21
type input "PO Box 65020"
type input "Lubbock"
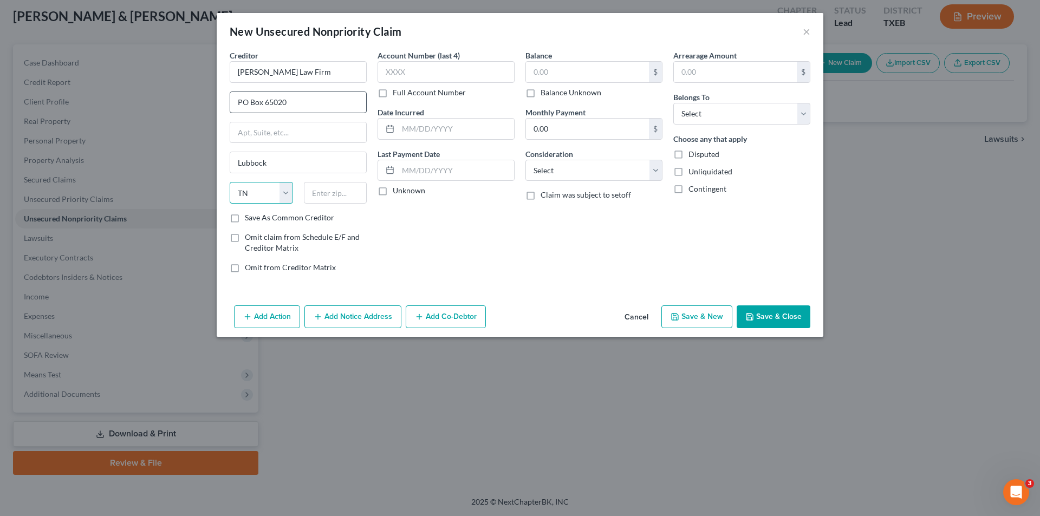
select select "45"
type input "7"
type input "79464-5020"
click at [271, 217] on label "Save As Common Creditor" at bounding box center [289, 217] width 89 height 11
click at [256, 217] on input "Save As Common Creditor" at bounding box center [252, 215] width 7 height 7
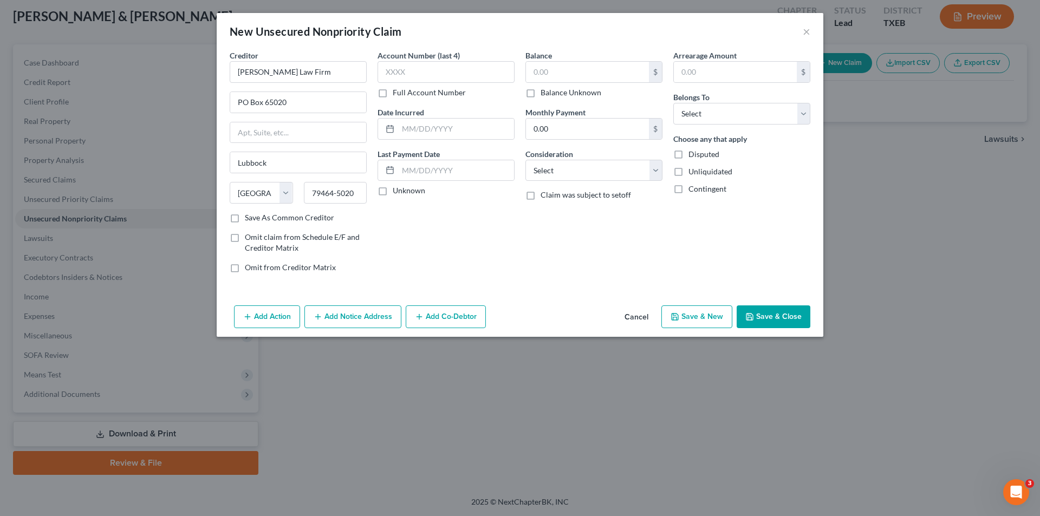
checkbox input "true"
click at [393, 192] on label "Unknown" at bounding box center [409, 190] width 33 height 11
click at [397, 192] on input "Unknown" at bounding box center [400, 188] width 7 height 7
checkbox input "true"
click at [558, 80] on input "text" at bounding box center [587, 72] width 123 height 21
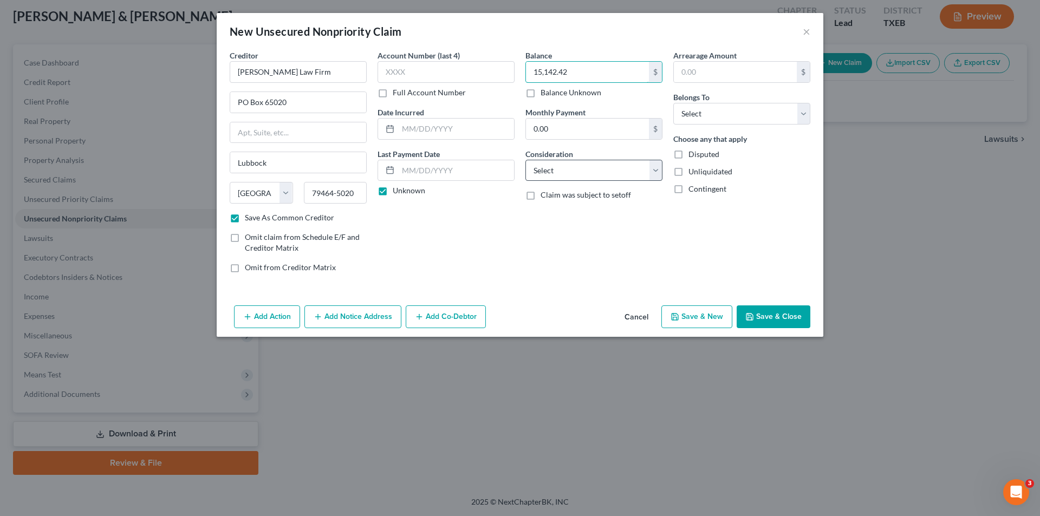
type input "15,142.42"
click at [580, 172] on select "Select Cable / Satellite Services Collection Agency Credit Card Debt Debt Couns…" at bounding box center [593, 171] width 137 height 22
select select "1"
click at [525, 160] on select "Select Cable / Satellite Services Collection Agency Credit Card Debt Debt Couns…" at bounding box center [593, 171] width 137 height 22
click at [724, 69] on input "text" at bounding box center [735, 72] width 123 height 21
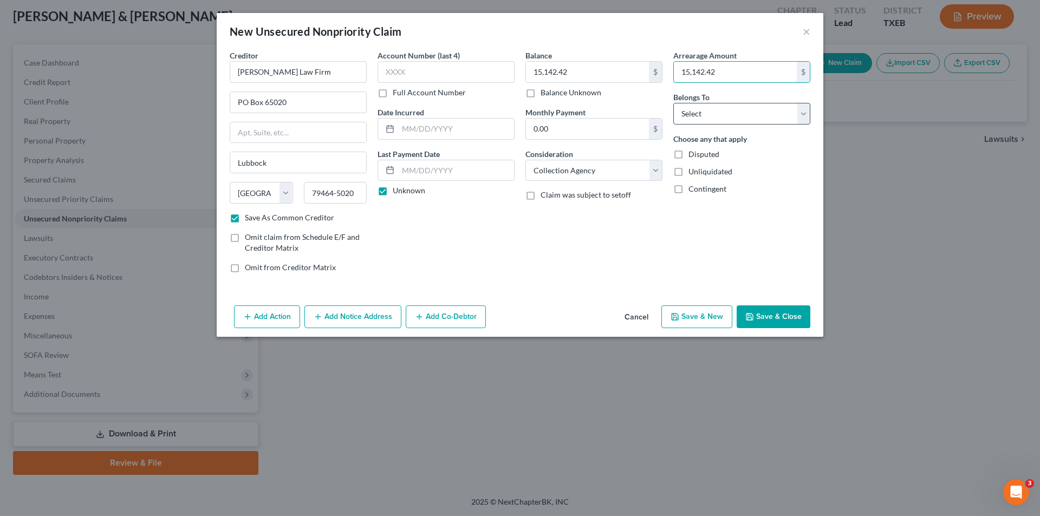
type input "15,142.42"
click at [700, 119] on select "Select Debtor 1 Only Debtor 2 Only Debtor 1 And Debtor 2 Only At Least One Of T…" at bounding box center [741, 114] width 137 height 22
select select "1"
click at [673, 103] on select "Select Debtor 1 Only Debtor 2 Only Debtor 1 And Debtor 2 Only At Least One Of T…" at bounding box center [741, 114] width 137 height 22
click at [693, 315] on button "Save & New" at bounding box center [696, 317] width 71 height 23
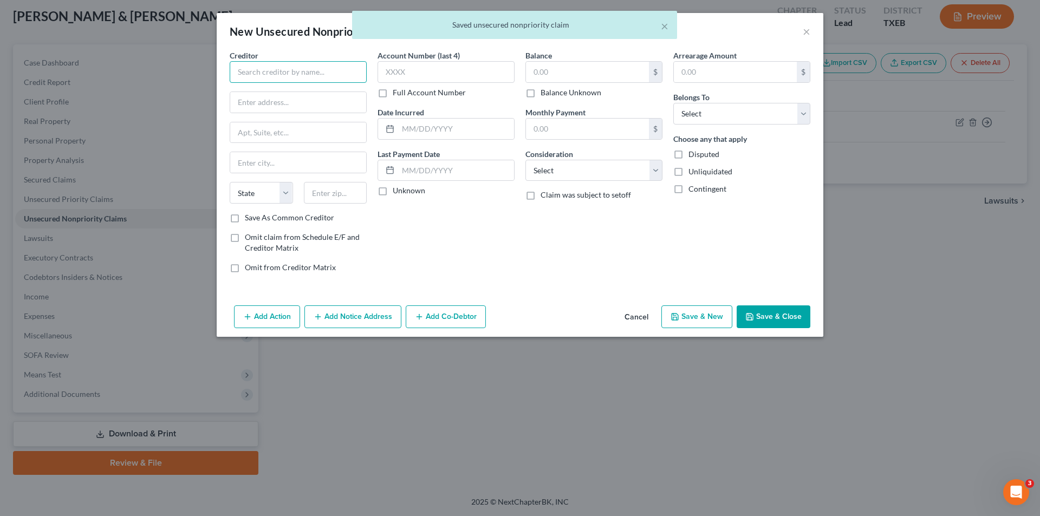
click at [311, 70] on input "text" at bounding box center [298, 72] width 137 height 22
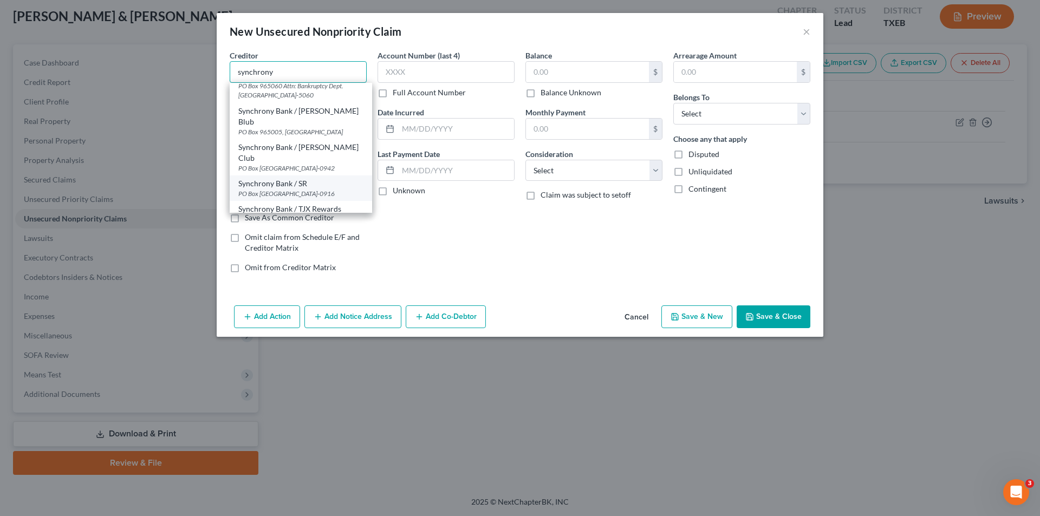
scroll to position [704, 0]
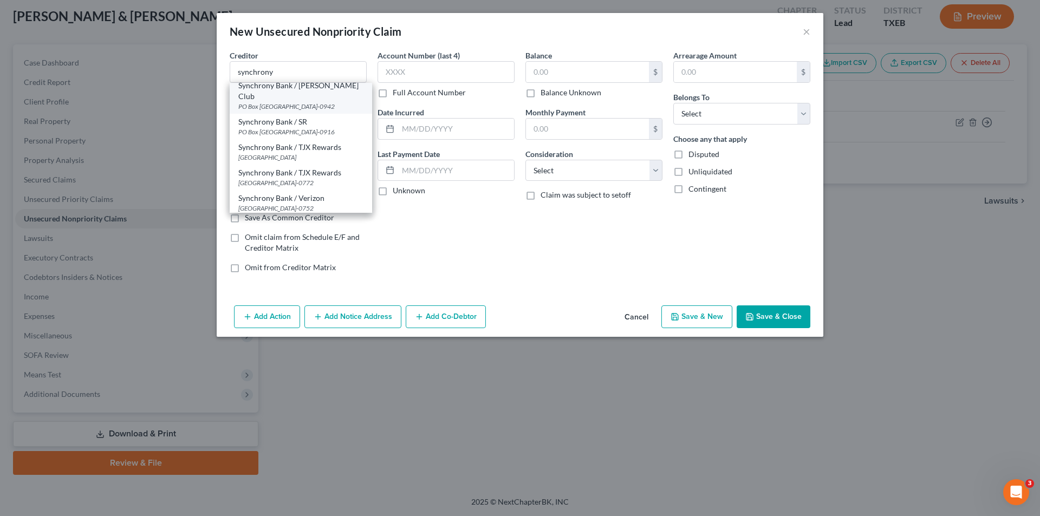
click at [303, 114] on div "Synchrony Bank / [PERSON_NAME] Club [GEOGRAPHIC_DATA]-0942" at bounding box center [301, 95] width 142 height 36
type input "Synchrony Bank / [PERSON_NAME] Club"
type input "PO Box 530942"
type input "[GEOGRAPHIC_DATA]"
select select "10"
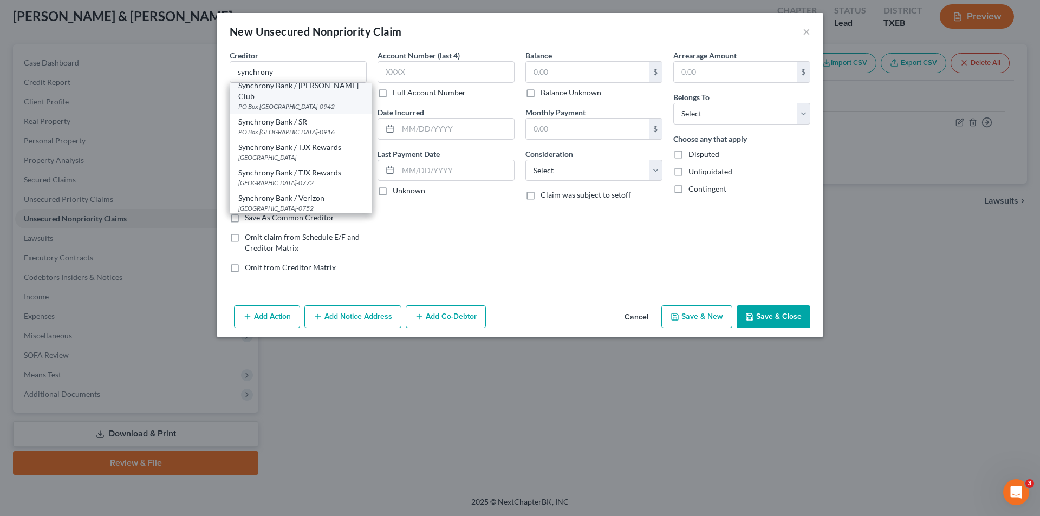
type input "30353-0942"
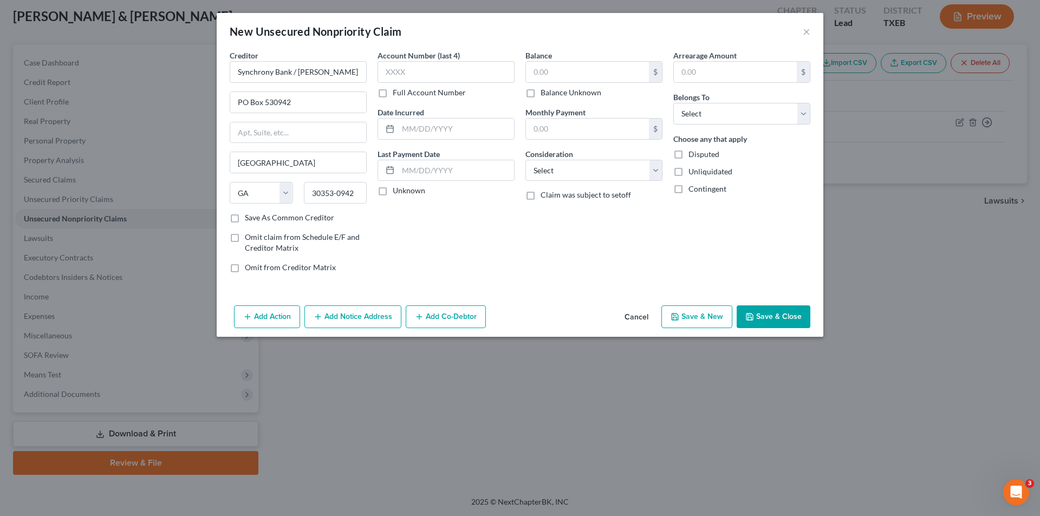
scroll to position [0, 0]
click at [301, 97] on input "PO Box 530942" at bounding box center [298, 102] width 136 height 21
type input "PO Box 71711"
type input "[GEOGRAPHIC_DATA]"
click at [257, 191] on select "State [US_STATE] AK AR AZ CA CO CT DE DC [GEOGRAPHIC_DATA] [GEOGRAPHIC_DATA] GU…" at bounding box center [261, 193] width 63 height 22
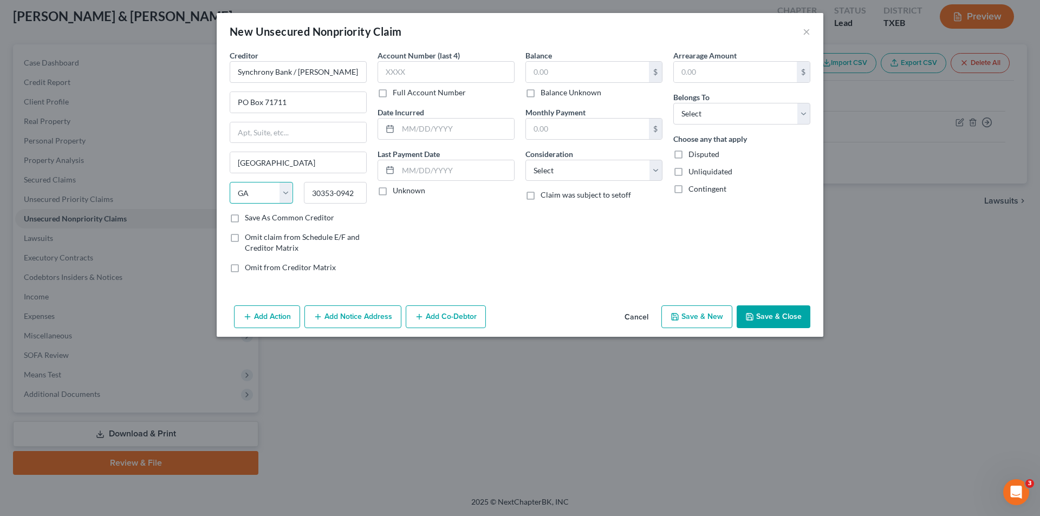
select select "39"
click at [230, 182] on select "State [US_STATE] AK AR AZ CA CO CT DE DC [GEOGRAPHIC_DATA] [GEOGRAPHIC_DATA] GU…" at bounding box center [261, 193] width 63 height 22
type input "19176-1711"
click at [249, 212] on input "Save As Common Creditor" at bounding box center [252, 215] width 7 height 7
checkbox input "true"
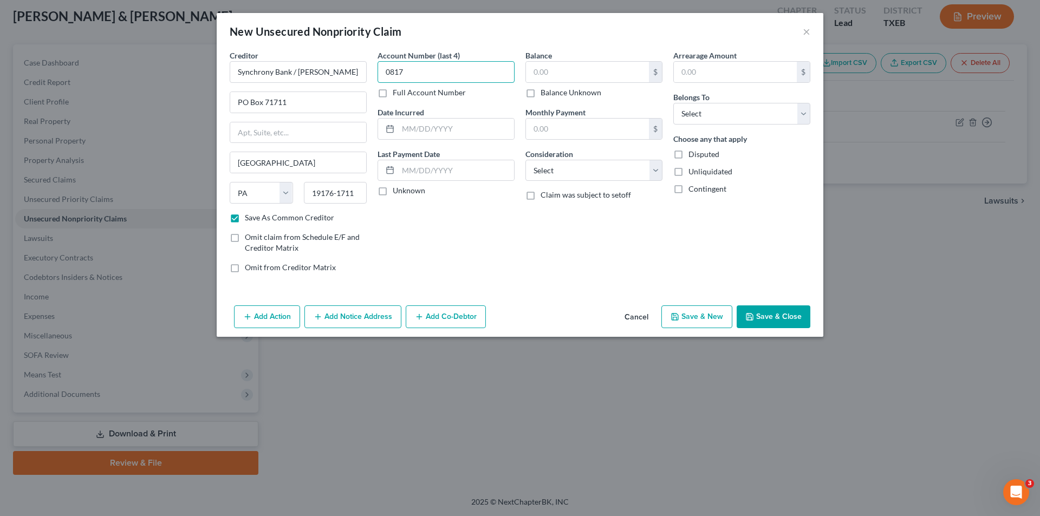
type input "0817"
click at [402, 194] on label "Unknown" at bounding box center [409, 190] width 33 height 11
click at [402, 192] on input "Unknown" at bounding box center [400, 188] width 7 height 7
checkbox input "true"
click at [556, 66] on input "text" at bounding box center [587, 72] width 123 height 21
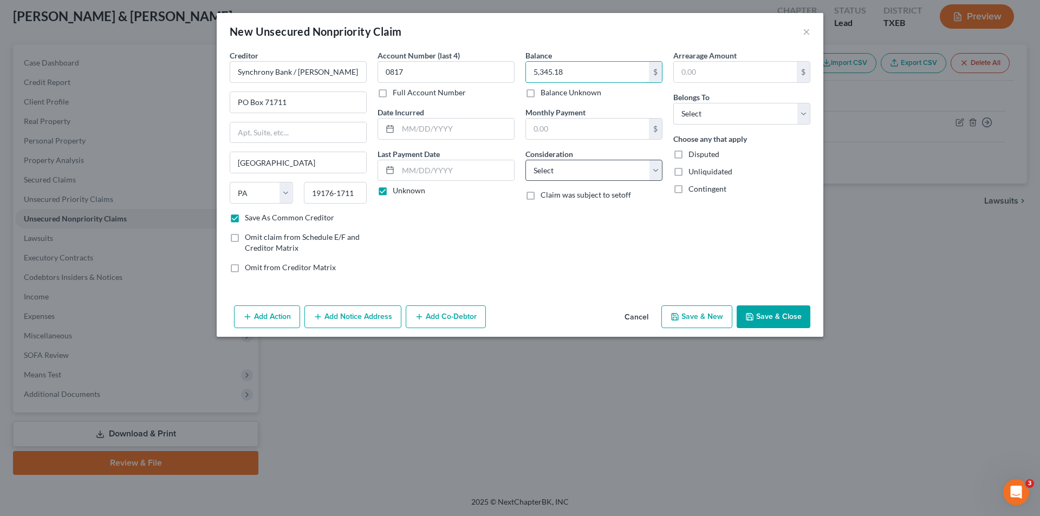
type input "5,345.18"
click at [577, 160] on select "Select Cable / Satellite Services Collection Agency Credit Card Debt Debt Couns…" at bounding box center [593, 171] width 137 height 22
select select "2"
click at [525, 160] on select "Select Cable / Satellite Services Collection Agency Credit Card Debt Debt Couns…" at bounding box center [593, 171] width 137 height 22
click at [703, 72] on input "text" at bounding box center [735, 72] width 123 height 21
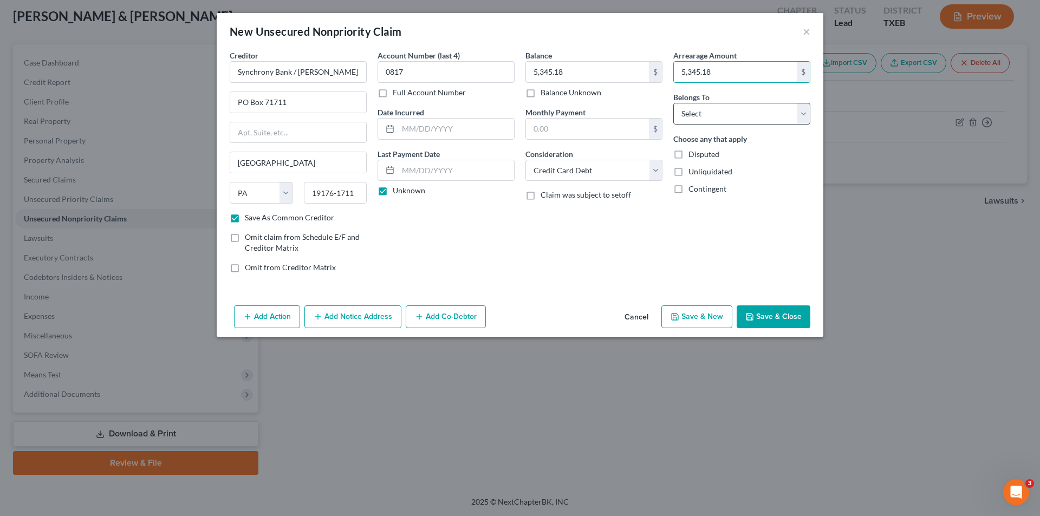
type input "5,345.18"
click at [705, 122] on select "Select Debtor 1 Only Debtor 2 Only Debtor 1 And Debtor 2 Only At Least One Of T…" at bounding box center [741, 114] width 137 height 22
click at [673, 103] on select "Select Debtor 1 Only Debtor 2 Only Debtor 1 And Debtor 2 Only At Least One Of T…" at bounding box center [741, 114] width 137 height 22
click at [730, 114] on select "Select Debtor 1 Only Debtor 2 Only Debtor 1 And Debtor 2 Only At Least One Of T…" at bounding box center [741, 114] width 137 height 22
select select "0"
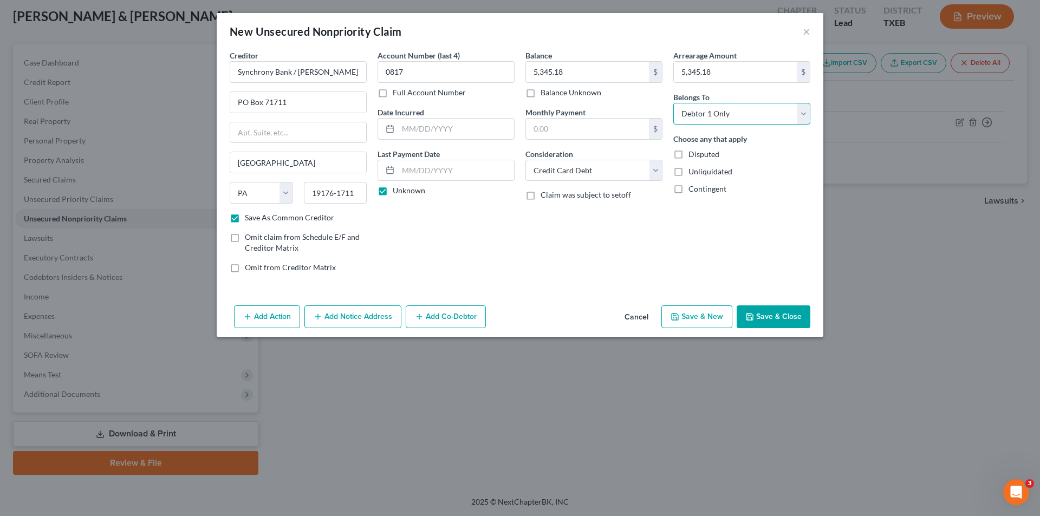
click at [673, 103] on select "Select Debtor 1 Only Debtor 2 Only Debtor 1 And Debtor 2 Only At Least One Of T…" at bounding box center [741, 114] width 137 height 22
click at [769, 306] on button "Save & Close" at bounding box center [774, 317] width 74 height 23
checkbox input "false"
type input "0.00"
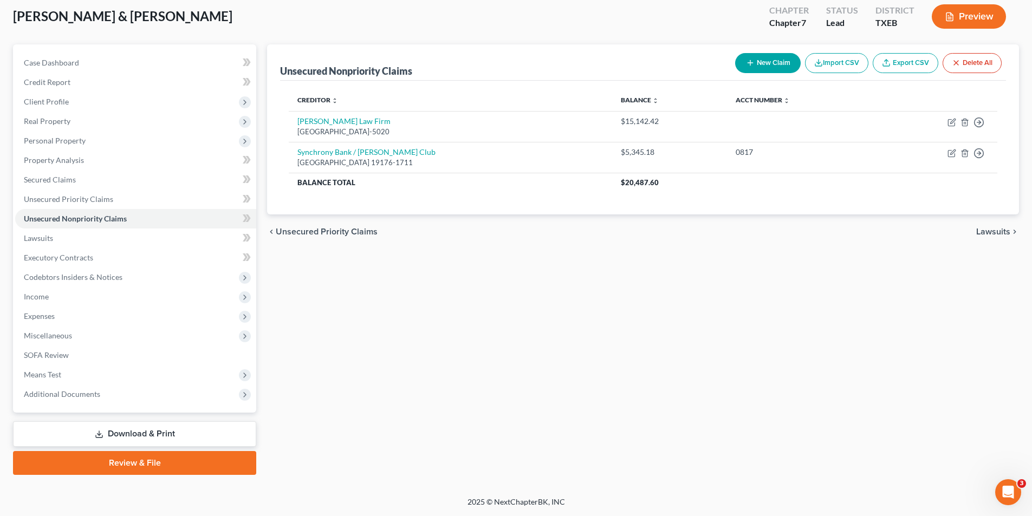
click at [748, 55] on button "New Claim" at bounding box center [768, 63] width 66 height 20
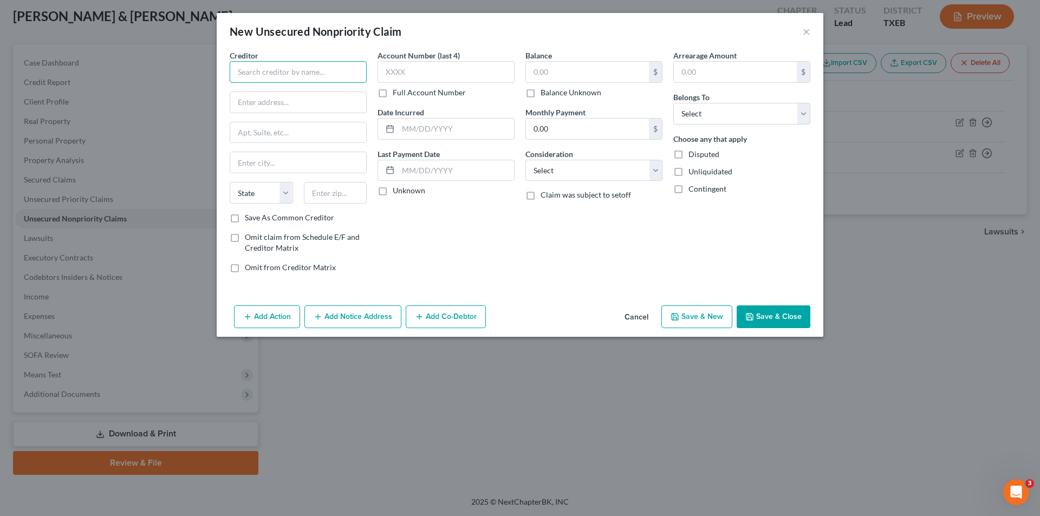
click at [271, 71] on input "text" at bounding box center [298, 72] width 137 height 22
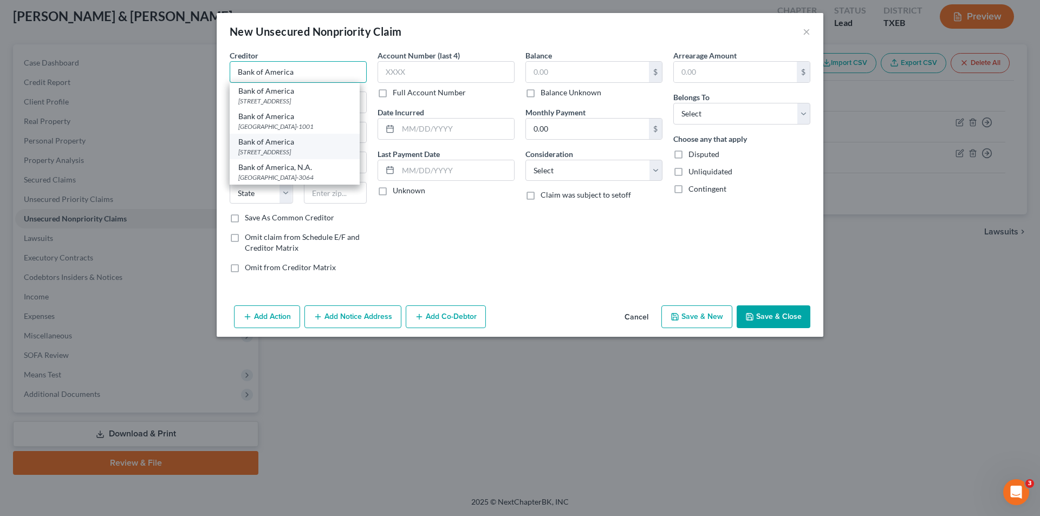
type input "Bank of America"
click at [293, 147] on div "Bank of America" at bounding box center [294, 142] width 113 height 11
type input "PO Box 982234"
type input "[GEOGRAPHIC_DATA]"
select select "45"
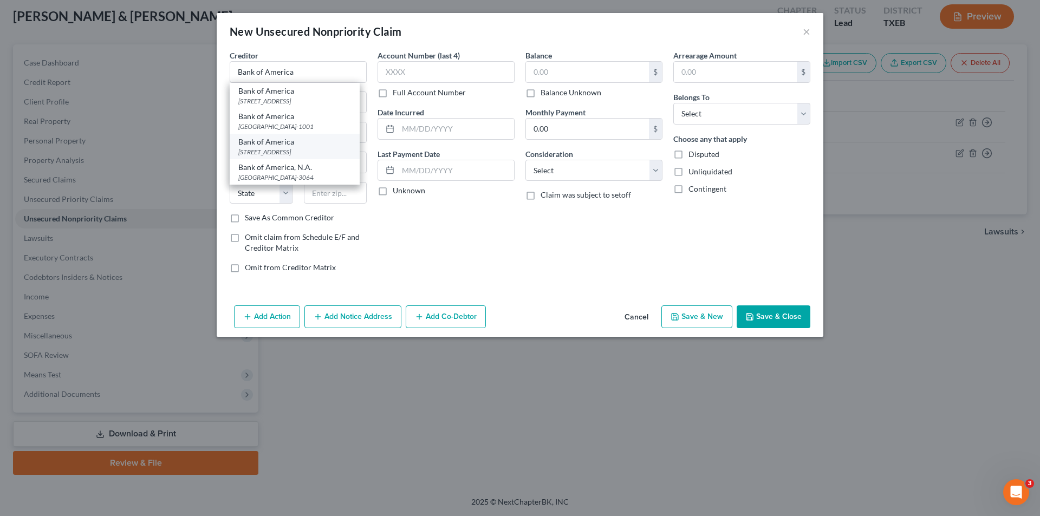
type input "79998-2234"
click at [307, 101] on input "PO Box 982234" at bounding box center [298, 102] width 136 height 21
type input "PO Box 672050"
drag, startPoint x: 267, startPoint y: 164, endPoint x: -103, endPoint y: 174, distance: 370.7
click at [0, 174] on html "Home New Case Client Portal [PERSON_NAME] Law [PERSON_NAME][EMAIL_ADDRESS][DOMA…" at bounding box center [520, 228] width 1040 height 576
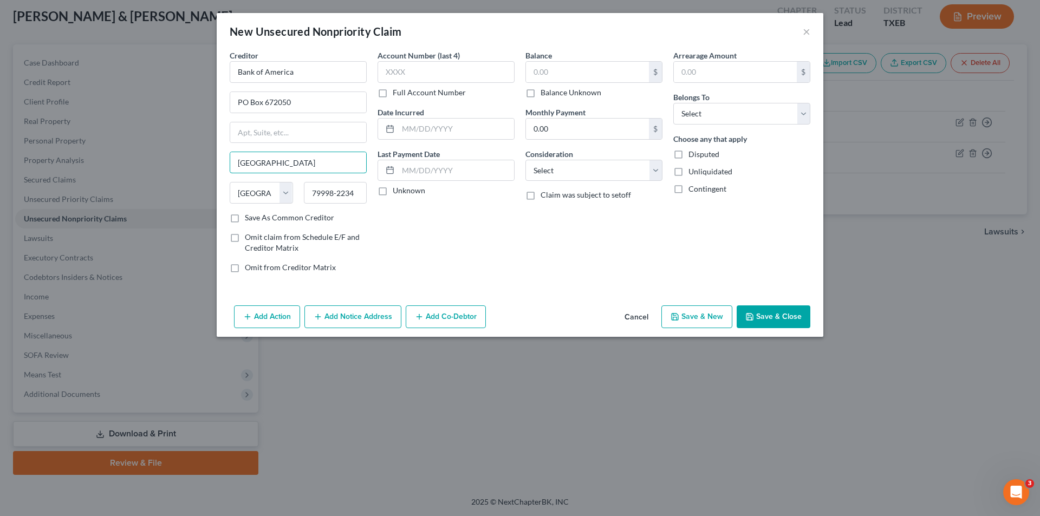
type input "[GEOGRAPHIC_DATA]"
type input "75267-2050"
click at [245, 220] on label "Save As Common Creditor" at bounding box center [289, 217] width 89 height 11
click at [249, 219] on input "Save As Common Creditor" at bounding box center [252, 215] width 7 height 7
checkbox input "true"
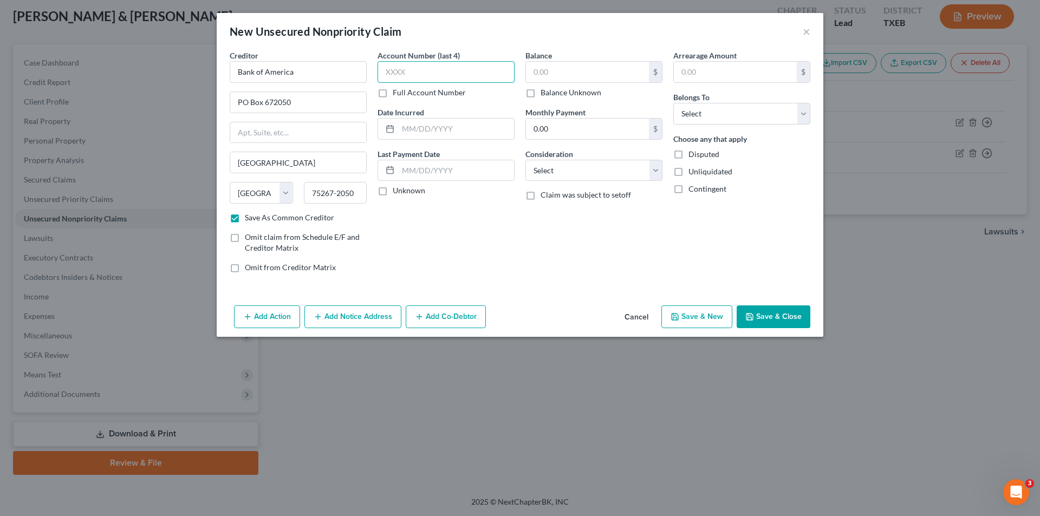
click at [443, 64] on input "text" at bounding box center [446, 72] width 137 height 22
type input "5288"
click at [392, 189] on div "Unknown" at bounding box center [446, 190] width 137 height 11
click at [393, 189] on label "Unknown" at bounding box center [409, 190] width 33 height 11
click at [397, 189] on input "Unknown" at bounding box center [400, 188] width 7 height 7
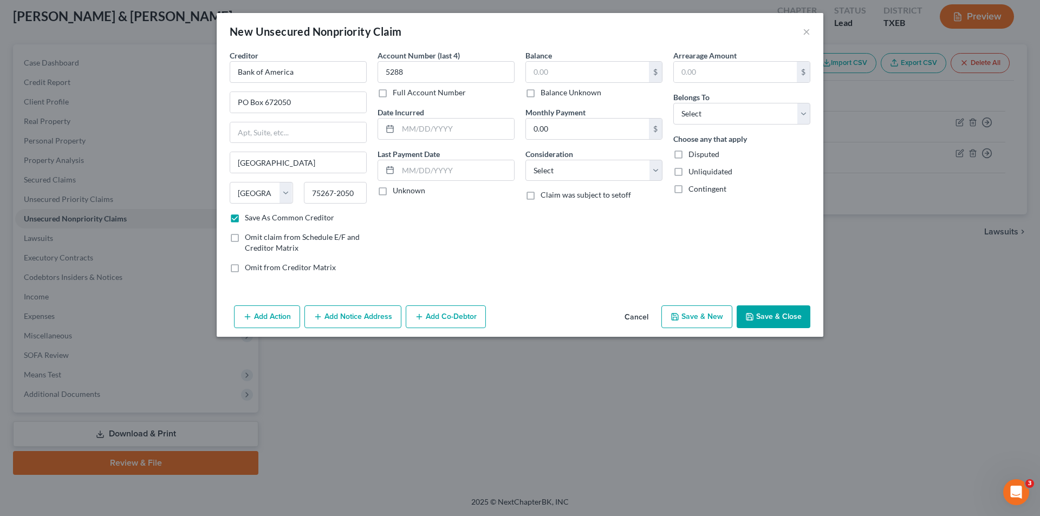
checkbox input "true"
click at [594, 73] on input "text" at bounding box center [587, 72] width 123 height 21
type input "5,850.00"
click at [559, 170] on select "Select Cable / Satellite Services Collection Agency Credit Card Debt Debt Couns…" at bounding box center [593, 171] width 137 height 22
select select "2"
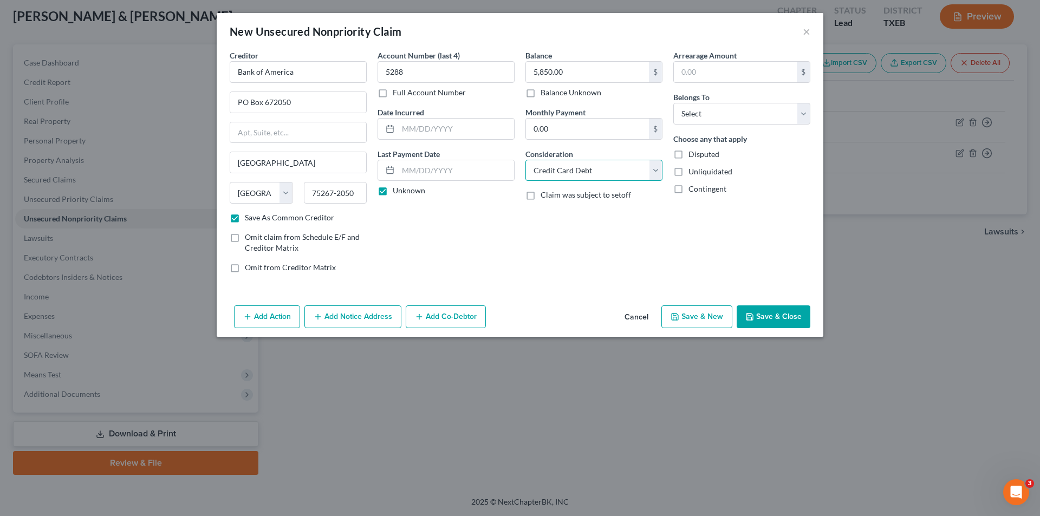
click at [525, 160] on select "Select Cable / Satellite Services Collection Agency Credit Card Debt Debt Couns…" at bounding box center [593, 171] width 137 height 22
click at [703, 62] on input "text" at bounding box center [735, 72] width 123 height 21
type input "5,850.00"
click at [716, 105] on select "Select Debtor 1 Only Debtor 2 Only Debtor 1 And Debtor 2 Only At Least One Of T…" at bounding box center [741, 114] width 137 height 22
select select "1"
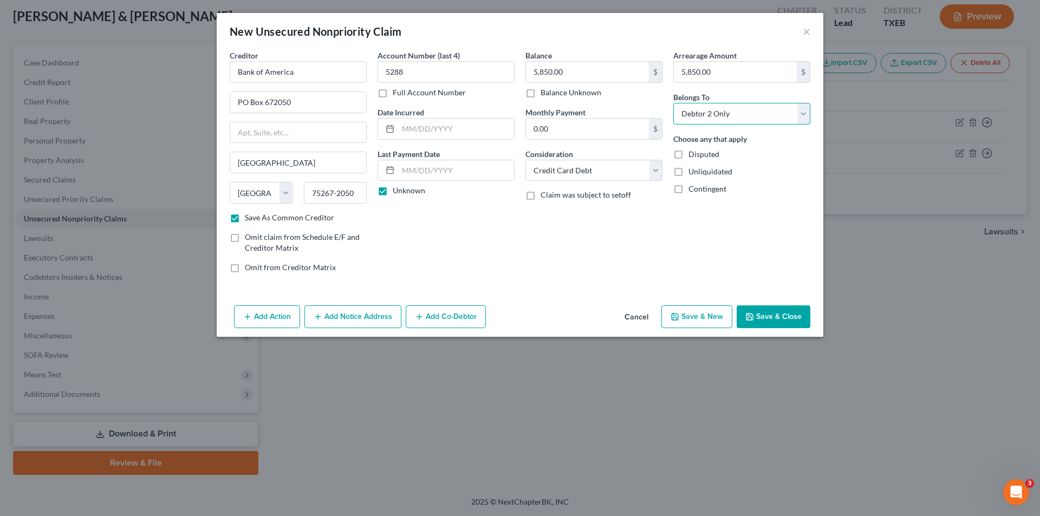
click at [673, 103] on select "Select Debtor 1 Only Debtor 2 Only Debtor 1 And Debtor 2 Only At Least One Of T…" at bounding box center [741, 114] width 137 height 22
click at [339, 313] on button "Add Notice Address" at bounding box center [352, 317] width 97 height 23
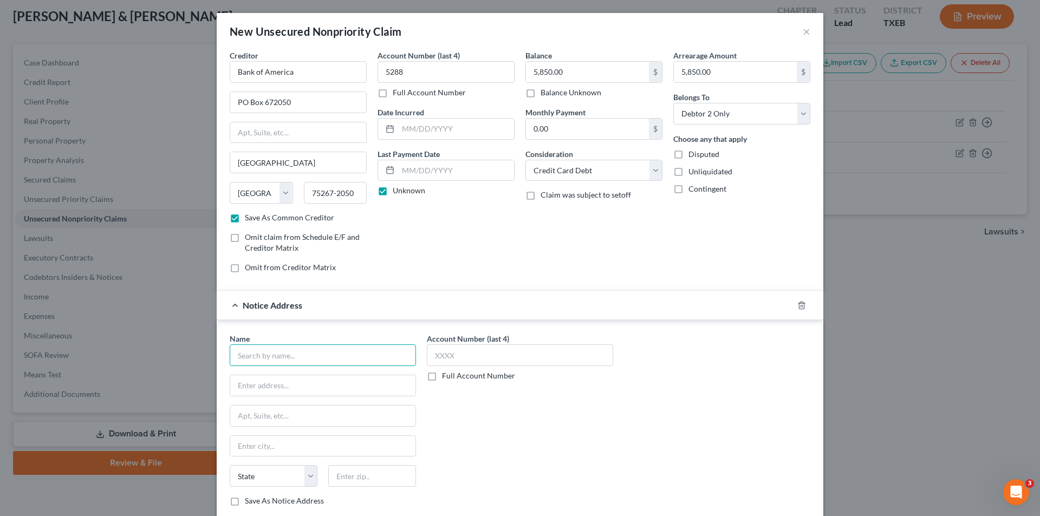
click at [263, 360] on input "text" at bounding box center [323, 356] width 186 height 22
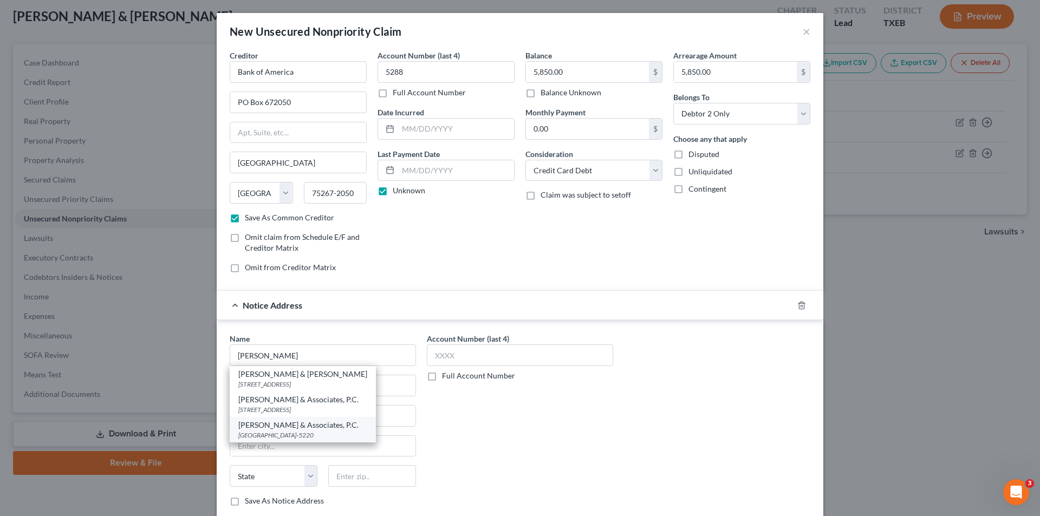
click at [277, 433] on div "[GEOGRAPHIC_DATA]-5220" at bounding box center [302, 435] width 129 height 9
type input "[PERSON_NAME] & Associates, P.C."
type input "PO Box 115220"
type input "Carrollton"
select select "45"
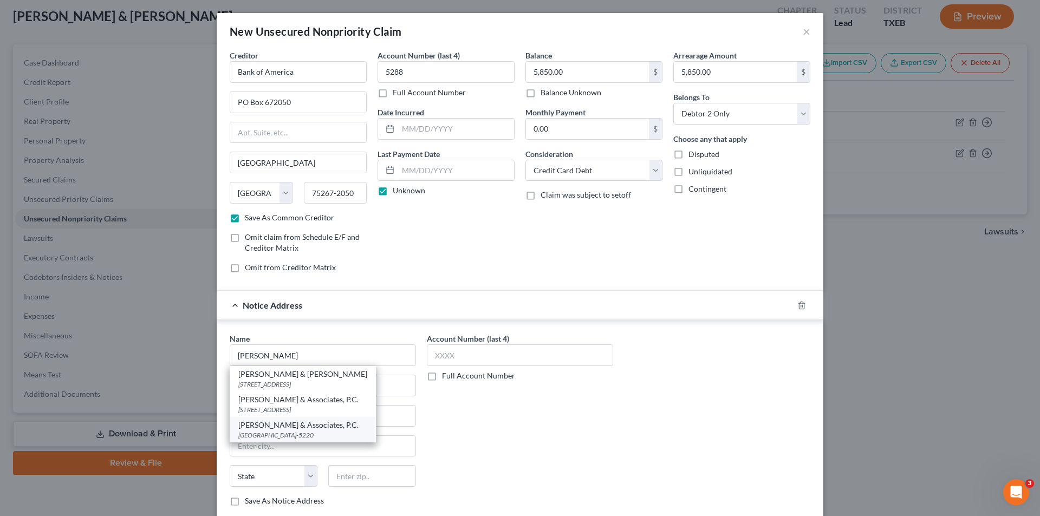
type input "75011-5220"
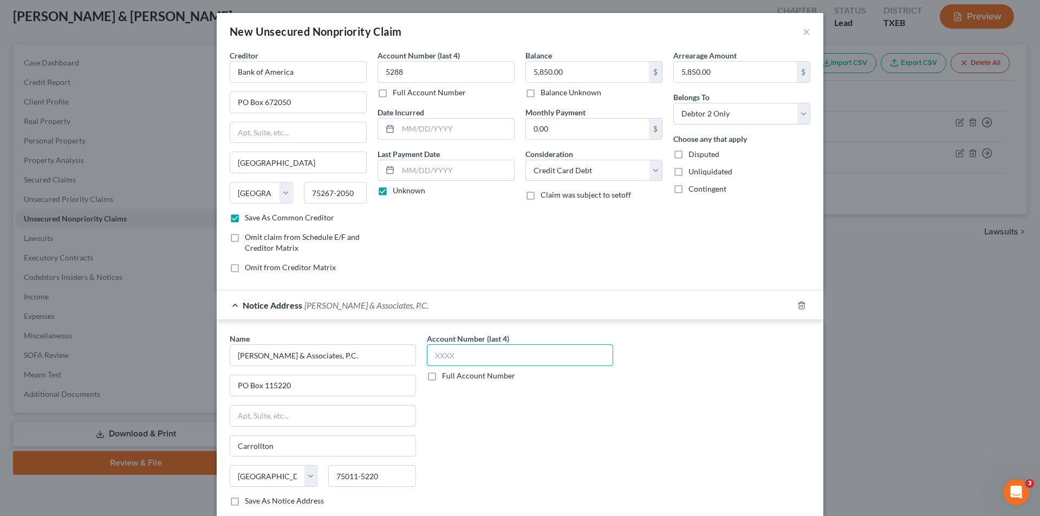
click at [518, 348] on input "text" at bounding box center [520, 356] width 186 height 22
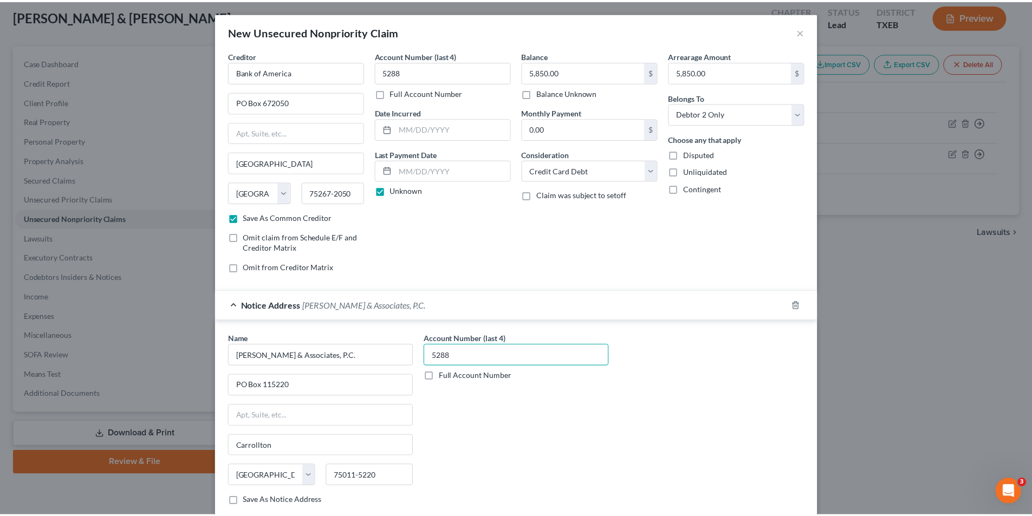
scroll to position [67, 0]
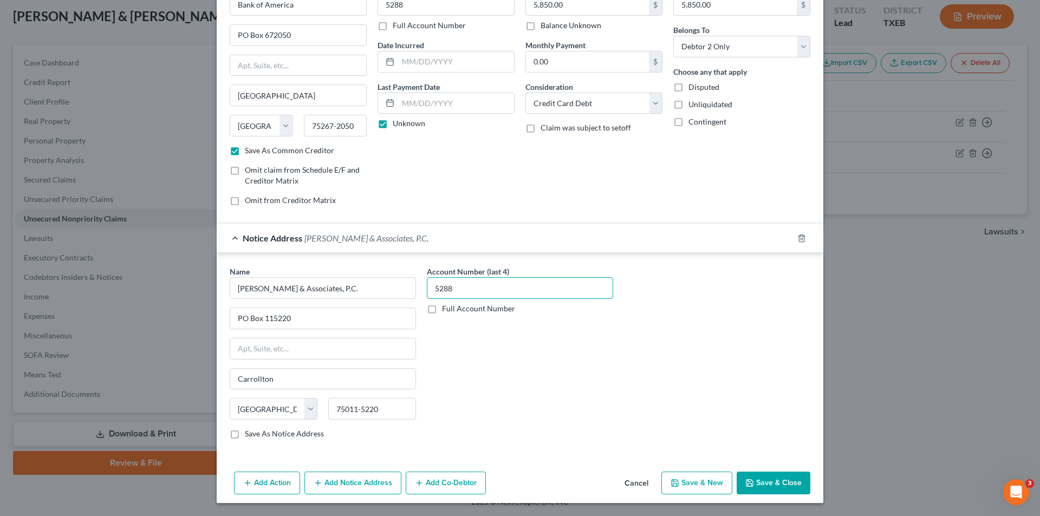
type input "5288"
click at [277, 482] on button "Add Action" at bounding box center [267, 483] width 66 height 23
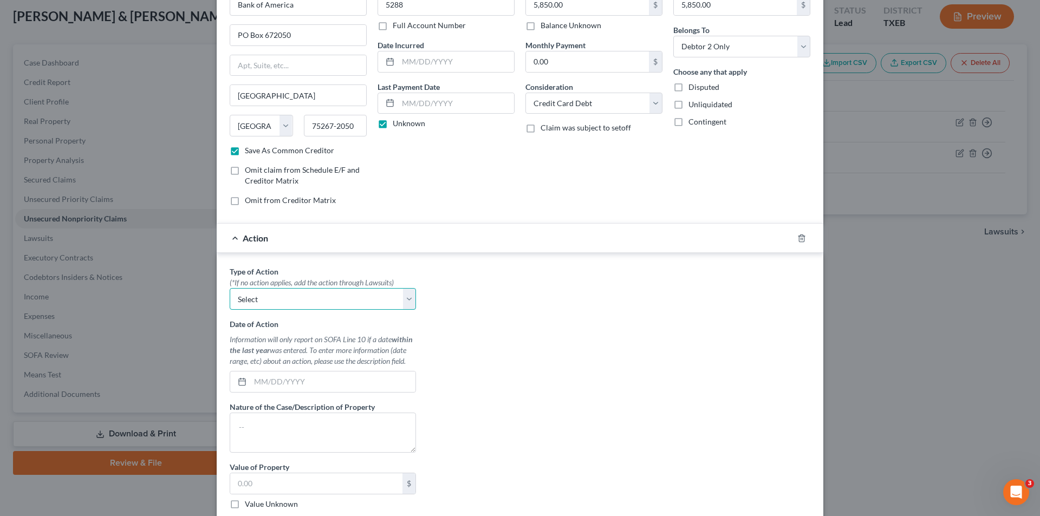
click at [291, 293] on select "Select Repossession Garnishment Foreclosure Personal Injury Attached, Seized, O…" at bounding box center [323, 299] width 186 height 22
click at [800, 239] on icon "button" at bounding box center [801, 238] width 5 height 7
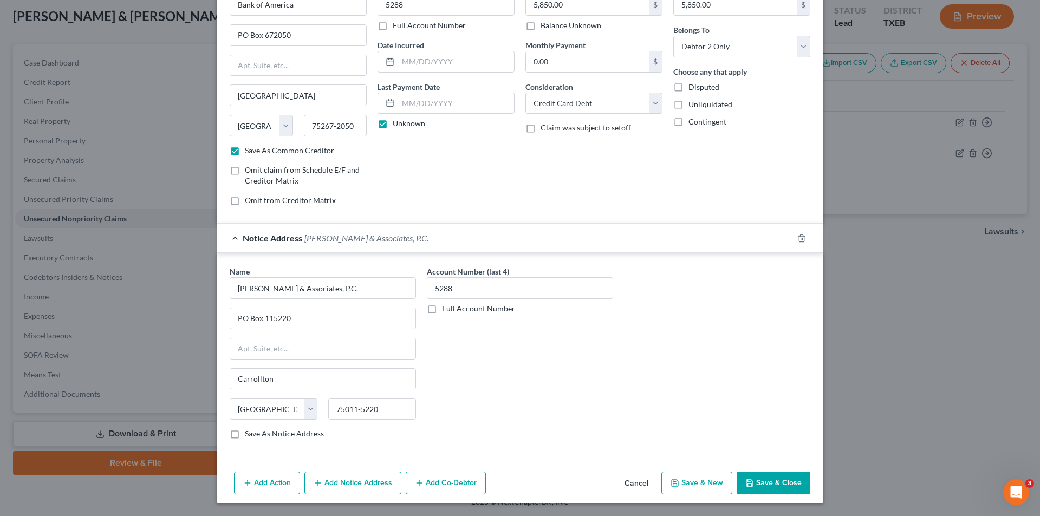
click at [772, 481] on button "Save & Close" at bounding box center [774, 483] width 74 height 23
checkbox input "false"
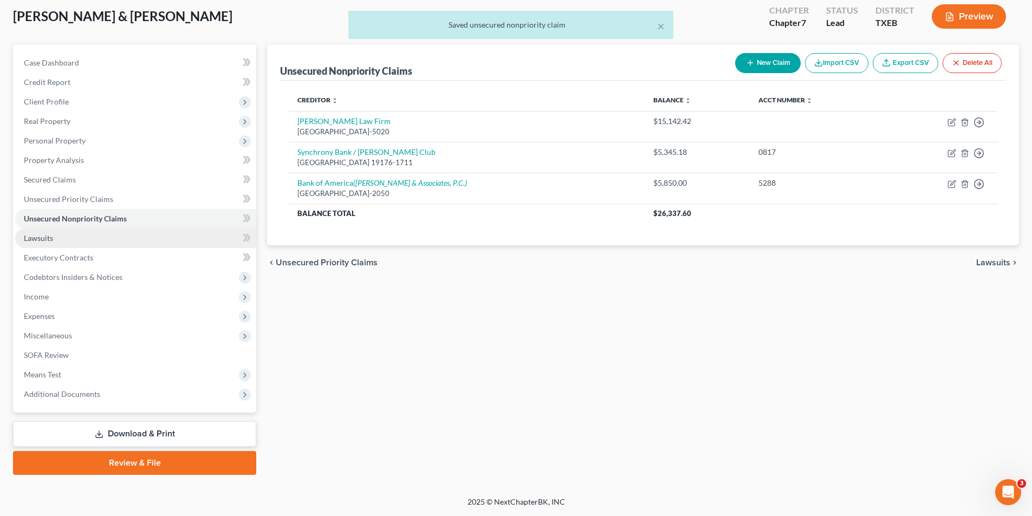
click at [47, 237] on span "Lawsuits" at bounding box center [38, 237] width 29 height 9
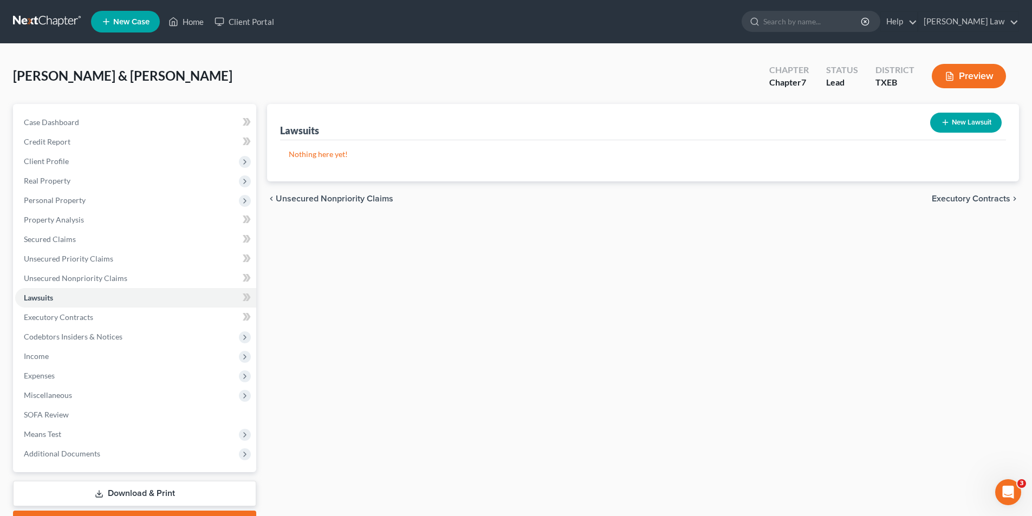
click at [954, 117] on button "New Lawsuit" at bounding box center [966, 123] width 72 height 20
select select "0"
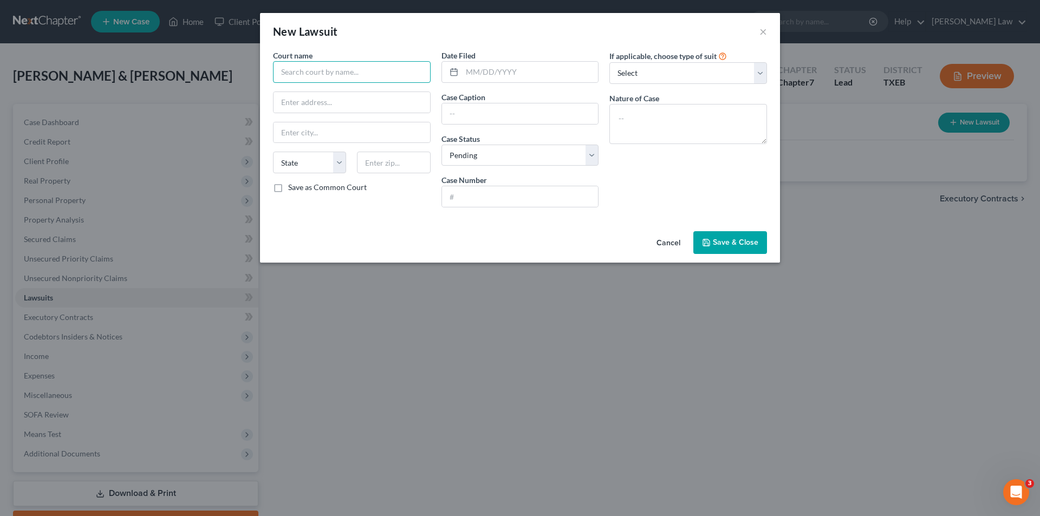
click at [350, 66] on input "text" at bounding box center [352, 72] width 158 height 22
type input "I"
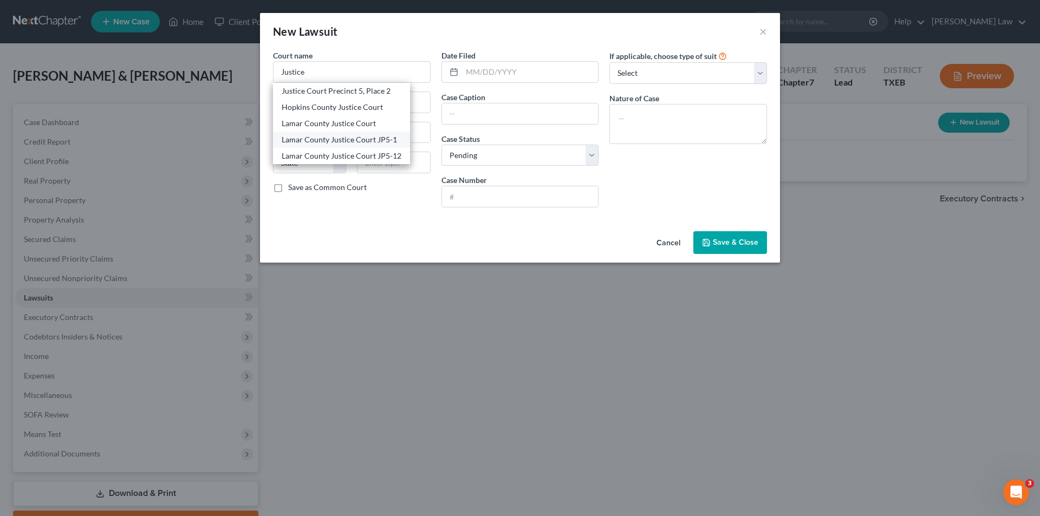
click at [333, 143] on div "Lamar County Justice Court JP5-1" at bounding box center [342, 139] width 120 height 11
type input "Lamar County Justice Court JP5-1"
type input "[STREET_ADDRESS]"
type input "[GEOGRAPHIC_DATA]"
select select "45"
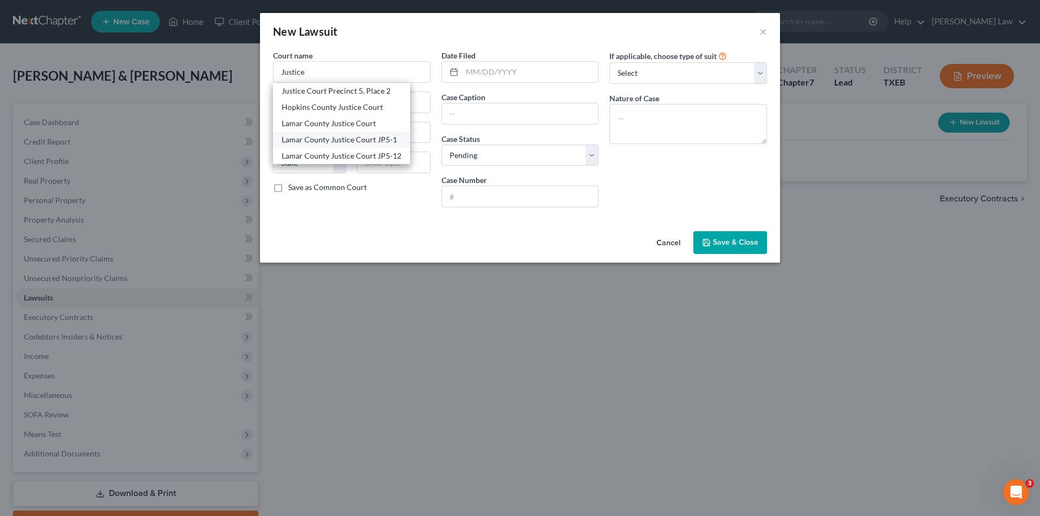
type input "75460"
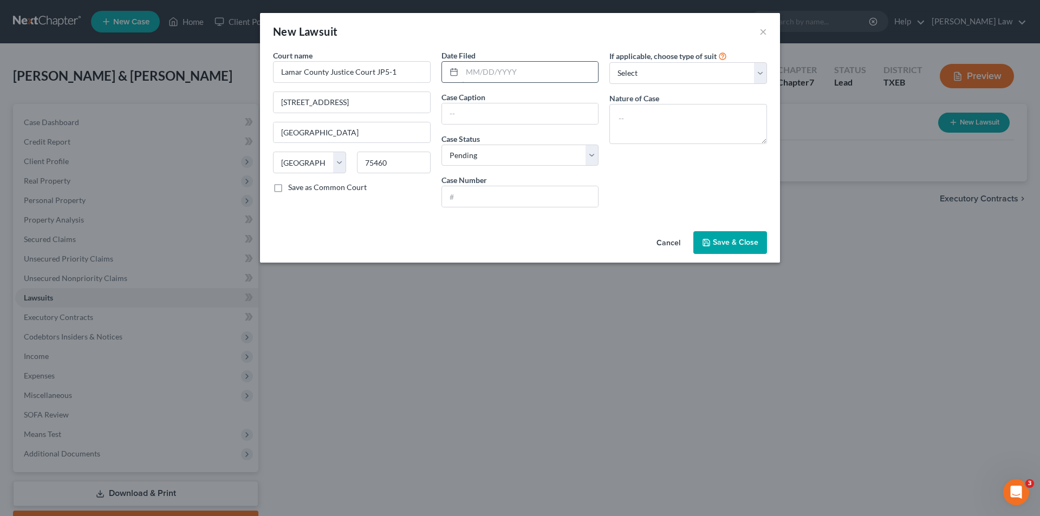
click at [495, 72] on input "text" at bounding box center [530, 72] width 137 height 21
type input "[DATE]"
click at [483, 105] on input "text" at bounding box center [520, 113] width 157 height 21
type input "Bank of America N.a. vs [PERSON_NAME]"
click at [504, 166] on select "Select Pending On Appeal Concluded" at bounding box center [521, 156] width 158 height 22
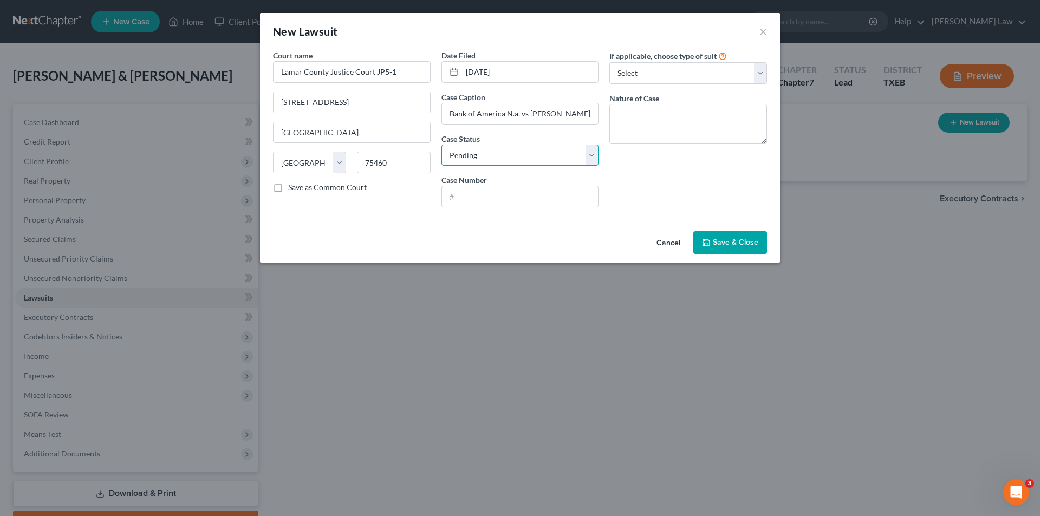
click at [442, 145] on select "Select Pending On Appeal Concluded" at bounding box center [521, 156] width 158 height 22
click at [498, 190] on input "text" at bounding box center [520, 196] width 157 height 21
type input "5125-DC-100"
click at [641, 83] on select "Select Repossession Garnishment Foreclosure Attached, Seized, Or Levied Other" at bounding box center [688, 73] width 158 height 22
select select "4"
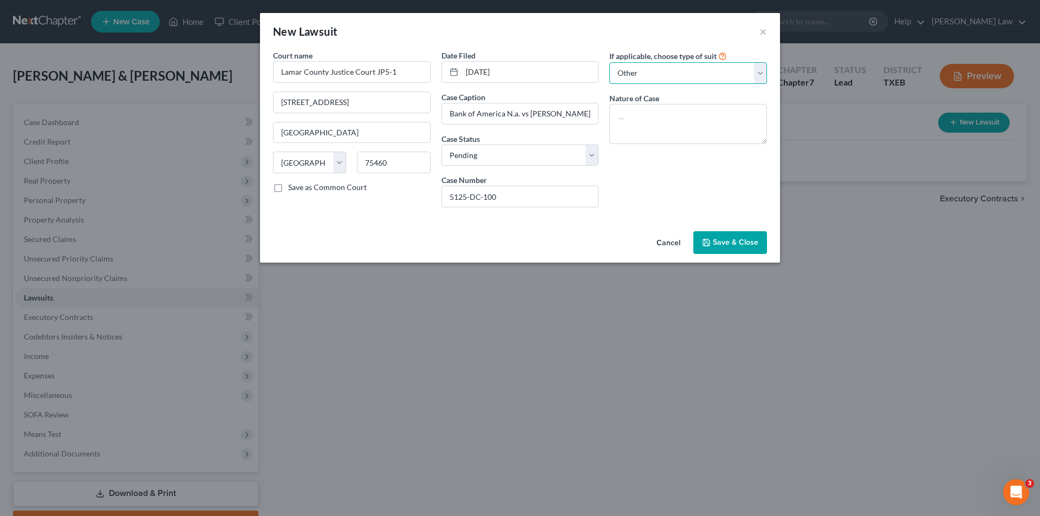
click at [609, 62] on select "Select Repossession Garnishment Foreclosure Attached, Seized, Or Levied Other" at bounding box center [688, 73] width 158 height 22
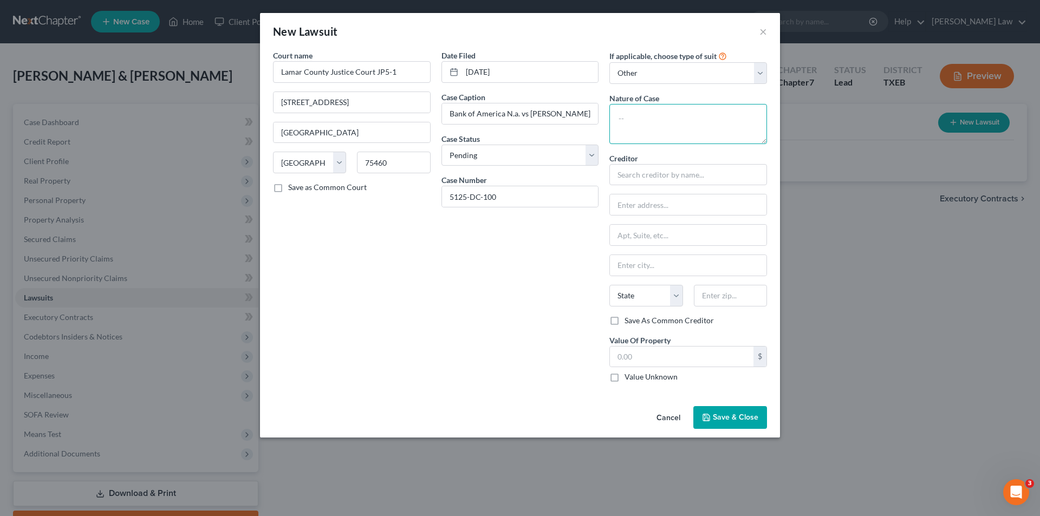
click at [639, 115] on textarea at bounding box center [688, 124] width 158 height 40
type textarea "s"
type textarea "Suit for Debt"
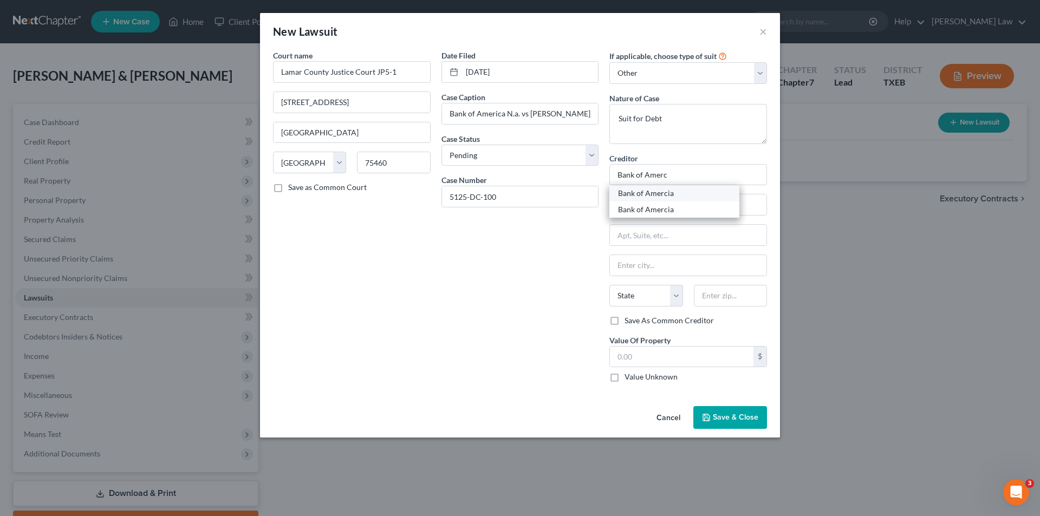
click at [676, 193] on div "Bank of Amercia" at bounding box center [674, 193] width 113 height 11
type input "Bank of Amercia"
type input "PO Box 660710"
type input "[GEOGRAPHIC_DATA]"
select select "45"
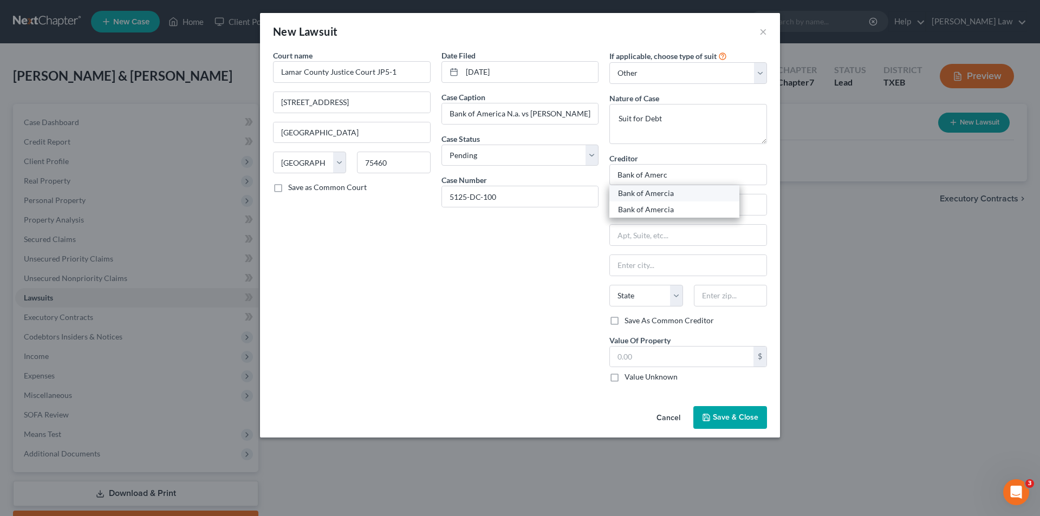
type input "75266-0710"
click at [685, 179] on input "Bank of Amercia" at bounding box center [688, 175] width 158 height 22
type input "Bank of America"
click at [650, 213] on div "Bank of America" at bounding box center [674, 209] width 113 height 11
type input "PO Box 851001"
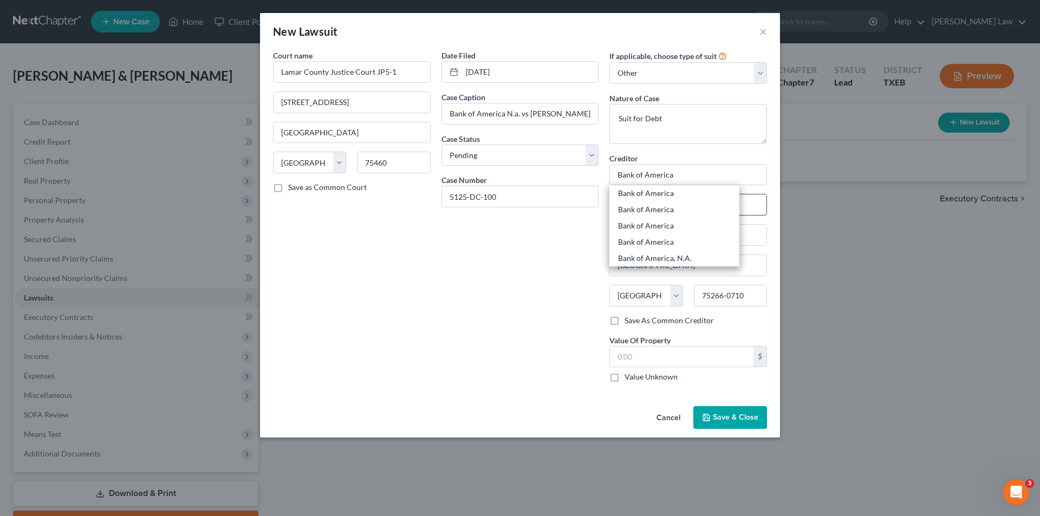
type input "75285-1001"
click at [697, 169] on input "Bank of America" at bounding box center [688, 175] width 158 height 22
type input "Bank of America N.a."
type input "PO Box 672050"
type input "75267-2050"
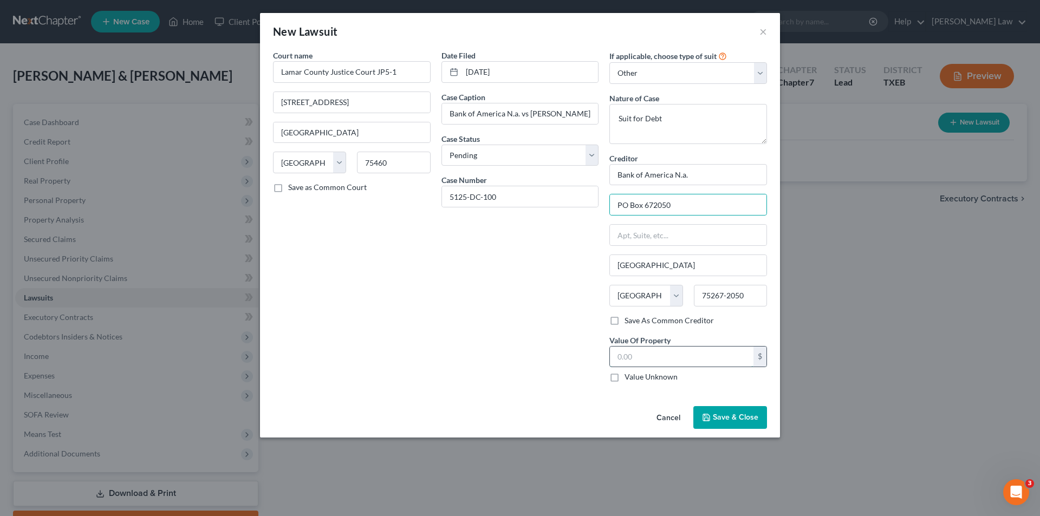
click at [702, 362] on input "text" at bounding box center [682, 357] width 144 height 21
type input "5,850.00"
click at [711, 426] on button "Save & Close" at bounding box center [730, 417] width 74 height 23
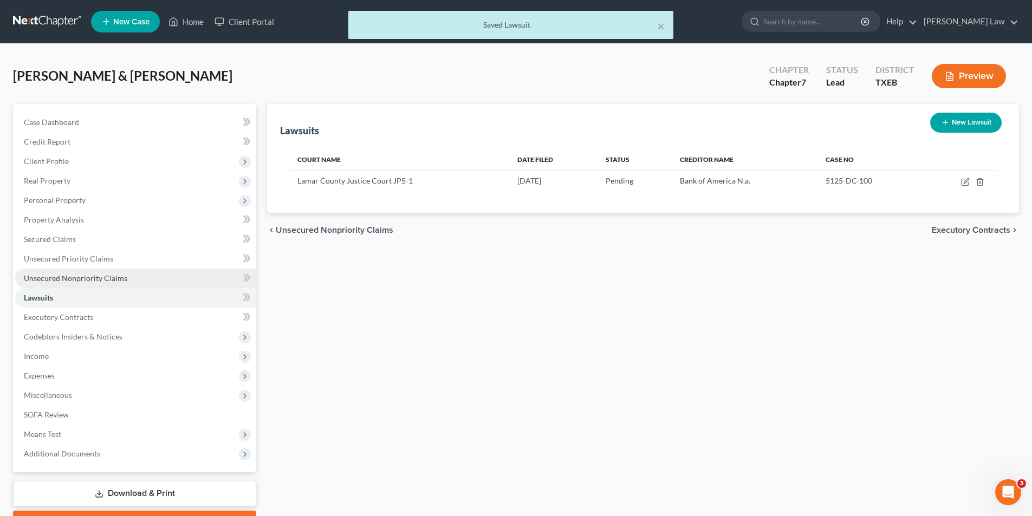
click at [94, 283] on link "Unsecured Nonpriority Claims" at bounding box center [135, 279] width 241 height 20
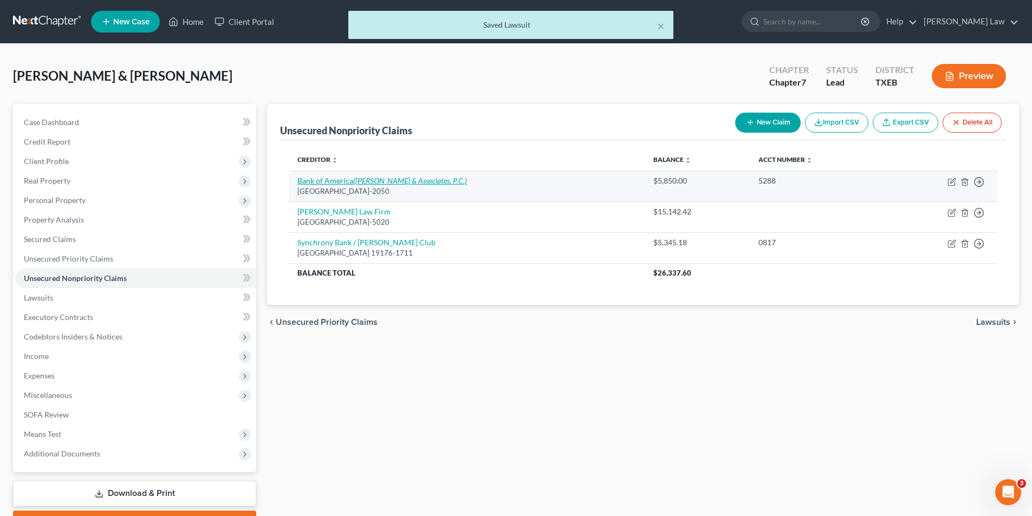
click at [374, 181] on icon "([PERSON_NAME] & Associates, P.C.)" at bounding box center [410, 180] width 114 height 9
select select "45"
select select "2"
select select "1"
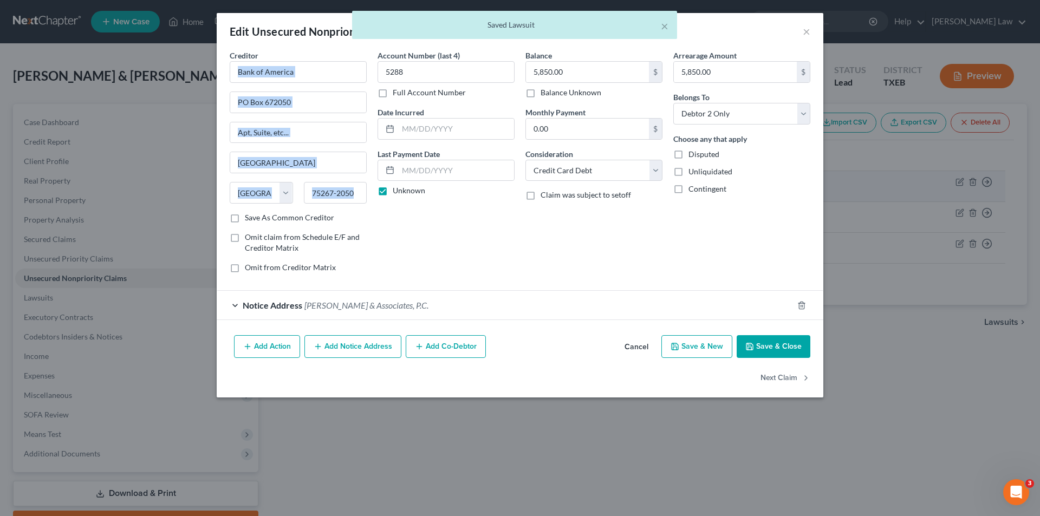
click at [372, 181] on div "Creditor * Bank of America [GEOGRAPHIC_DATA] [GEOGRAPHIC_DATA][US_STATE] AZ CA …" at bounding box center [298, 166] width 148 height 232
click at [374, 181] on div "Creditor * Bank of America [GEOGRAPHIC_DATA] [GEOGRAPHIC_DATA][US_STATE] AZ CA …" at bounding box center [520, 166] width 592 height 232
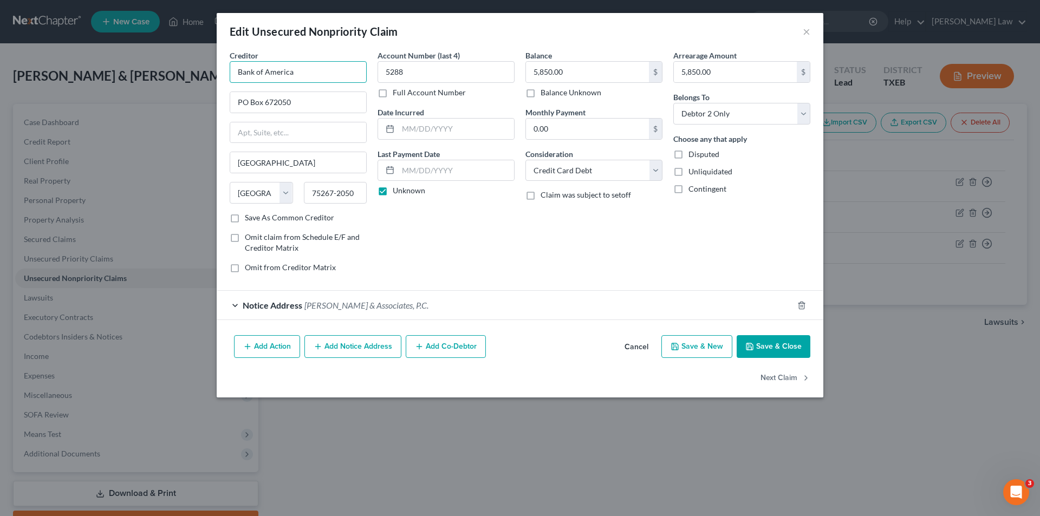
click at [323, 68] on input "Bank of America" at bounding box center [298, 72] width 137 height 22
type input "Bank of America N.a."
click at [267, 218] on label "Save As Common Creditor" at bounding box center [289, 217] width 89 height 11
click at [256, 218] on input "Save As Common Creditor" at bounding box center [252, 215] width 7 height 7
click at [791, 341] on button "Save & Close" at bounding box center [774, 346] width 74 height 23
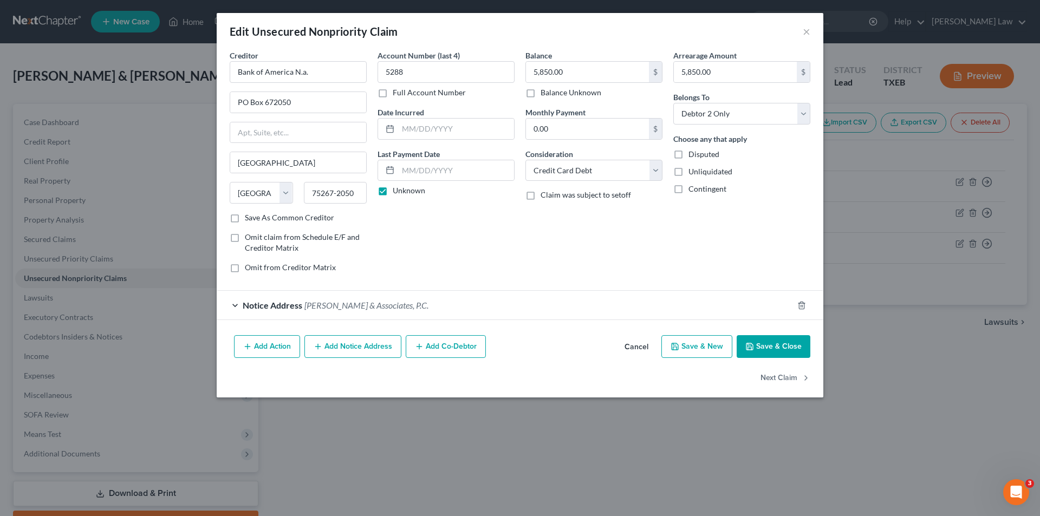
checkbox input "false"
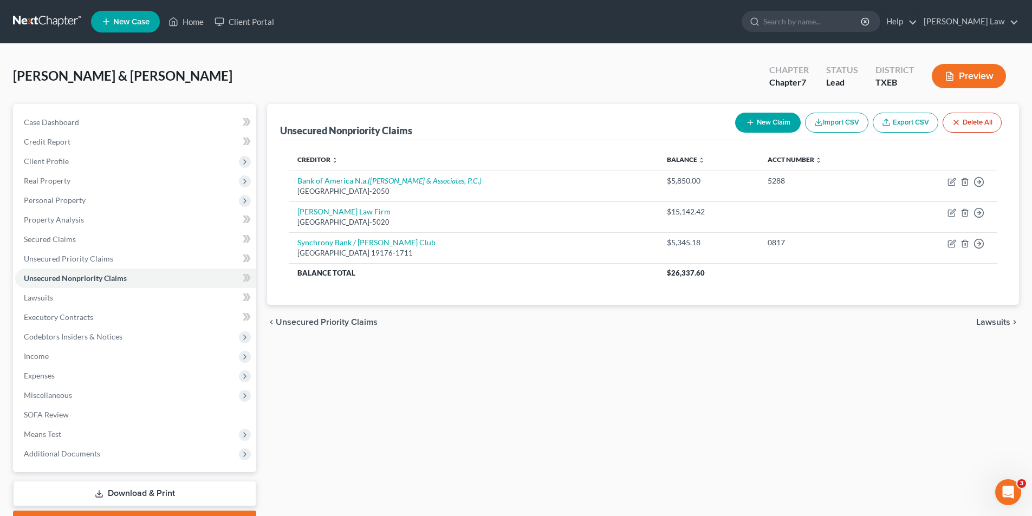
click at [780, 124] on button "New Claim" at bounding box center [768, 123] width 66 height 20
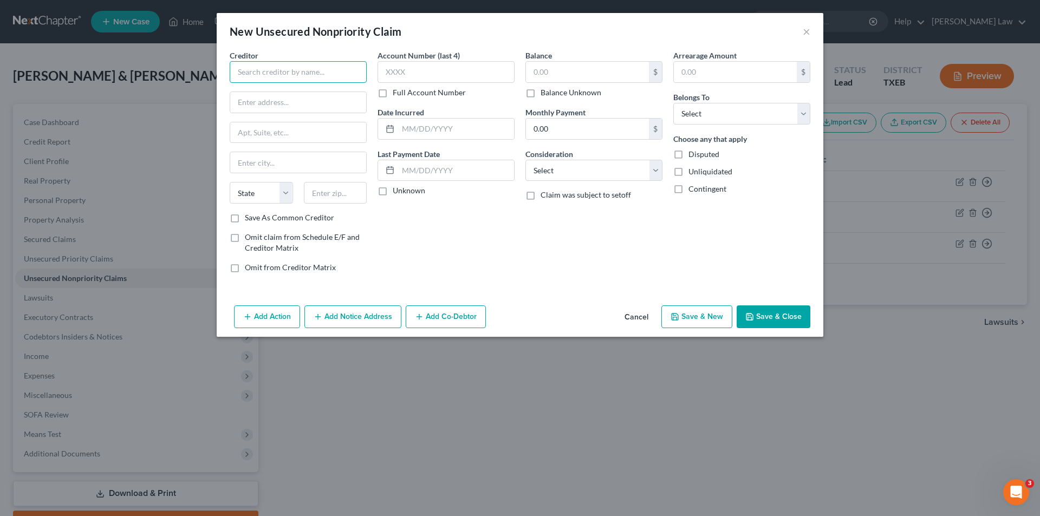
click at [306, 76] on input "text" at bounding box center [298, 72] width 137 height 22
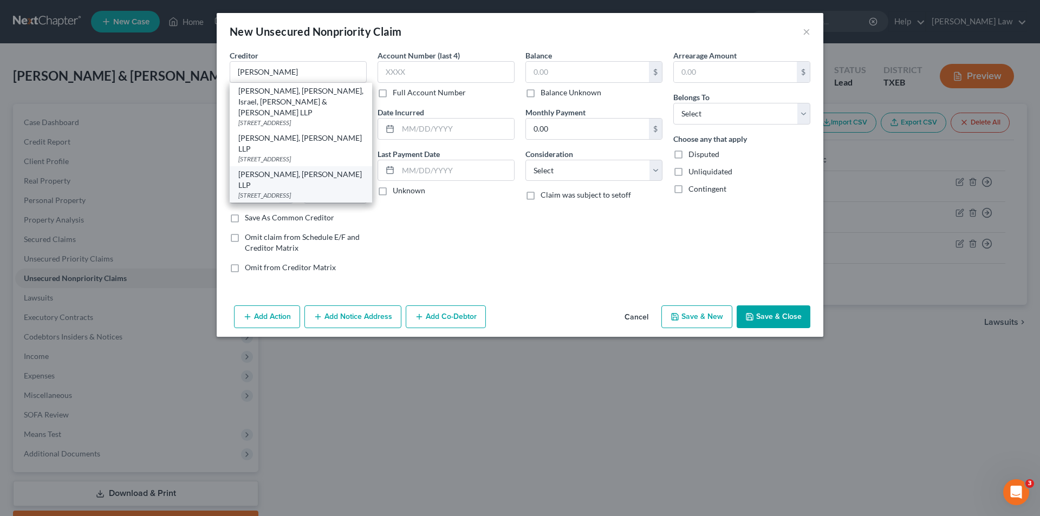
click at [300, 175] on div "[PERSON_NAME], [PERSON_NAME] LLP" at bounding box center [300, 180] width 125 height 22
type input "[PERSON_NAME], [PERSON_NAME] LLP"
type input "[STREET_ADDRESS]"
type input "Suite 300"
type input "Brookfield"
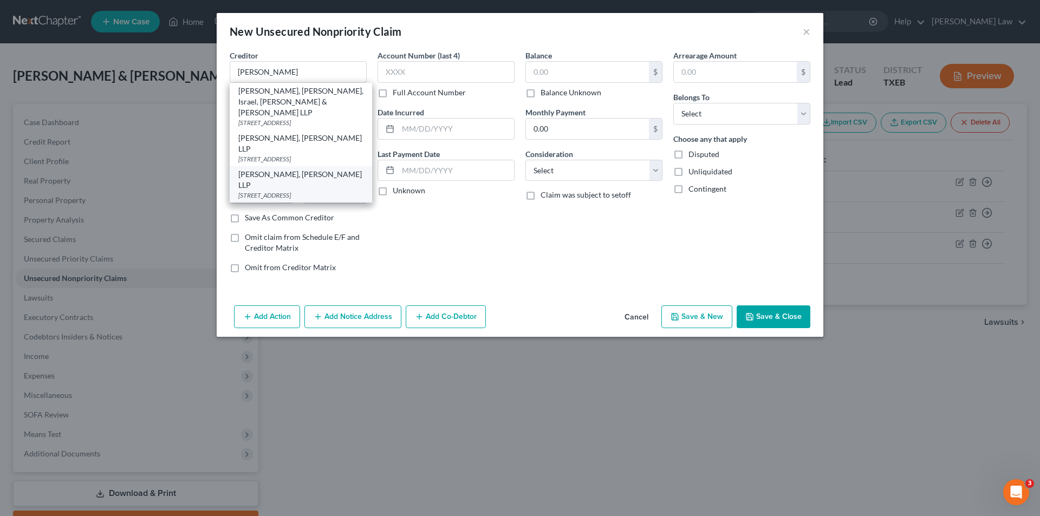
select select "52"
type input "53005"
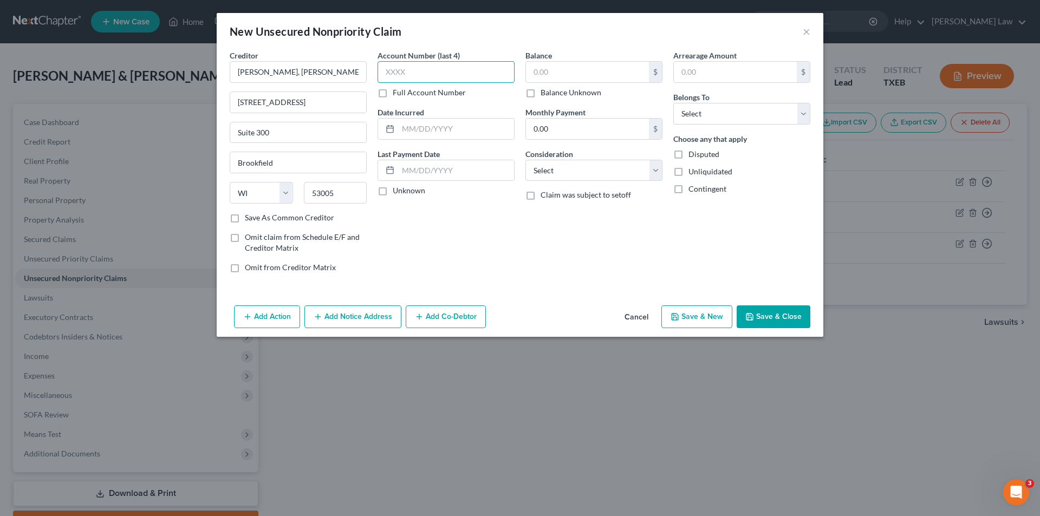
click at [404, 73] on input "text" at bounding box center [446, 72] width 137 height 22
click at [397, 185] on input "Unknown" at bounding box center [400, 188] width 7 height 7
checkbox input "true"
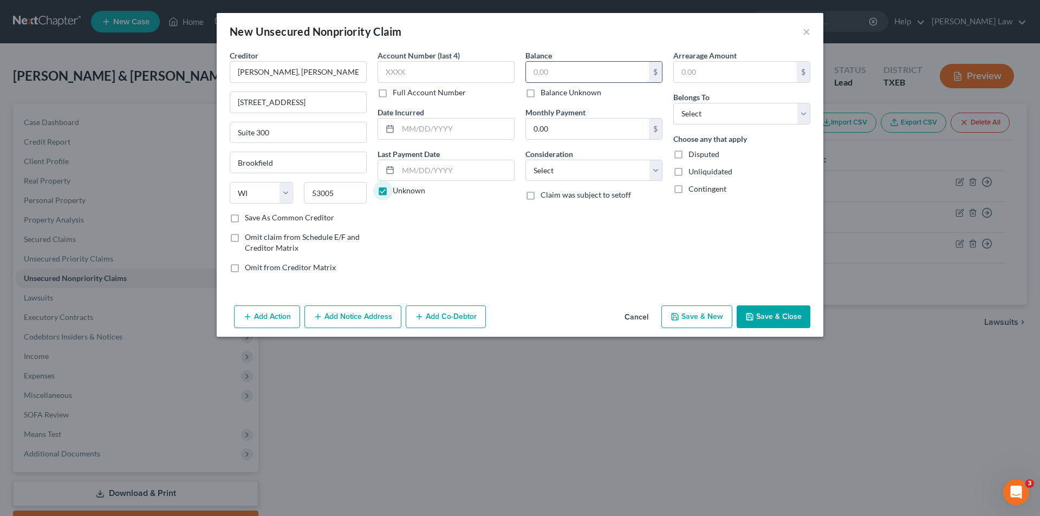
click at [563, 68] on input "text" at bounding box center [587, 72] width 123 height 21
click at [695, 112] on select "Select Debtor 1 Only Debtor 2 Only Debtor 1 And Debtor 2 Only At Least One Of T…" at bounding box center [741, 114] width 137 height 22
select select "1"
click at [673, 103] on select "Select Debtor 1 Only Debtor 2 Only Debtor 1 And Debtor 2 Only At Least One Of T…" at bounding box center [741, 114] width 137 height 22
click at [541, 94] on label "Balance Unknown" at bounding box center [571, 92] width 61 height 11
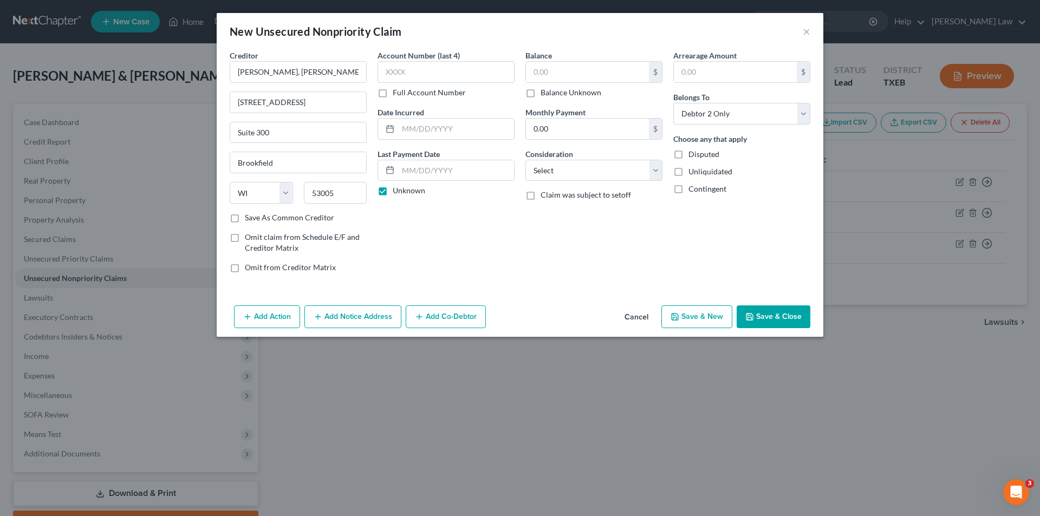
click at [545, 94] on input "Balance Unknown" at bounding box center [548, 90] width 7 height 7
checkbox input "true"
type input "0.00"
click at [328, 310] on button "Add Notice Address" at bounding box center [352, 317] width 97 height 23
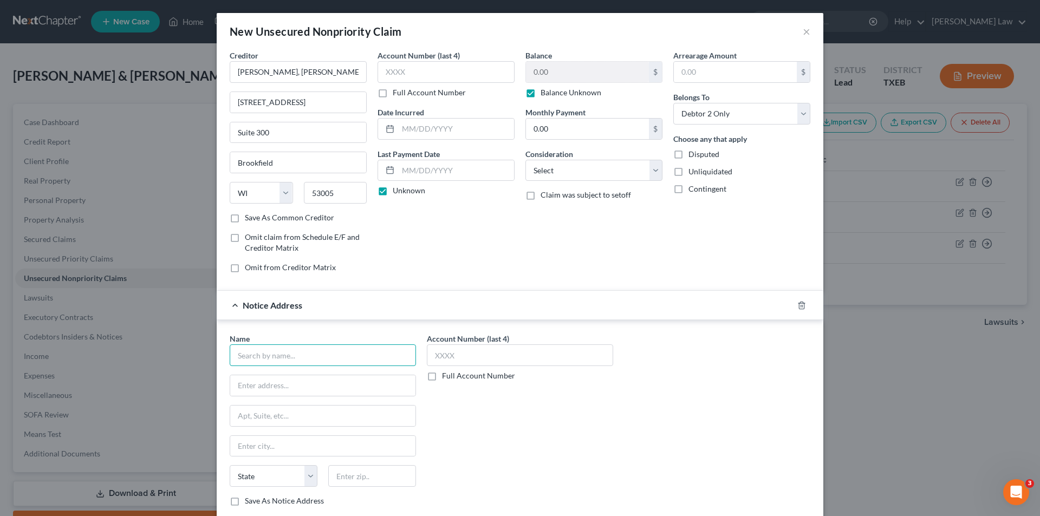
click at [289, 351] on input "text" at bounding box center [323, 356] width 186 height 22
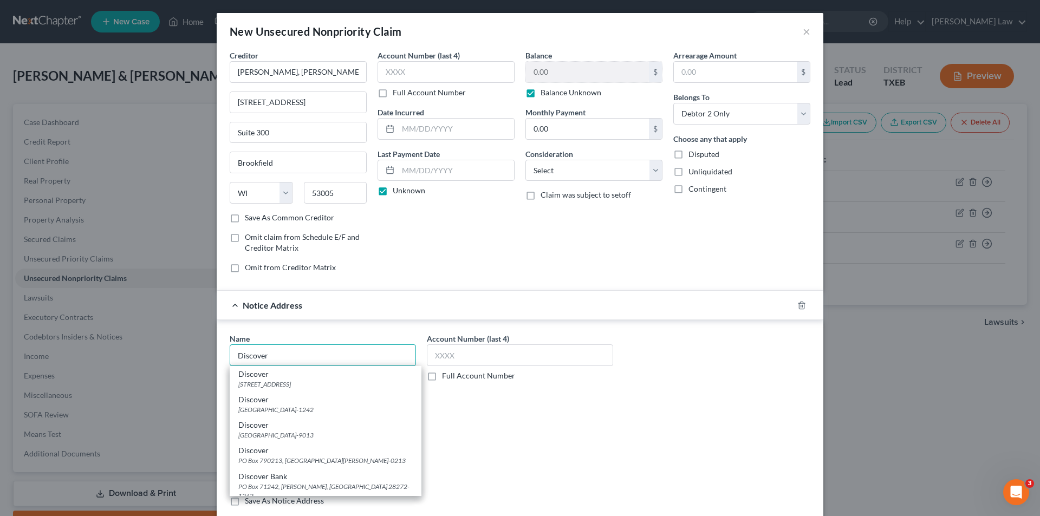
type input "Discover"
click at [691, 421] on div "Name * Discover Discover [GEOGRAPHIC_DATA]-0923 Discover [GEOGRAPHIC_DATA]-1242…" at bounding box center [520, 424] width 592 height 182
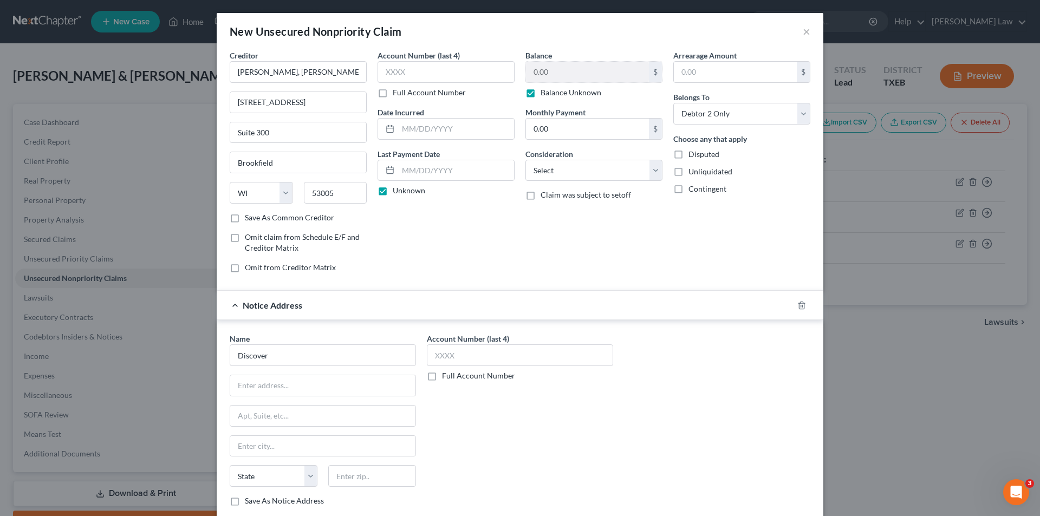
click at [795, 310] on div at bounding box center [808, 305] width 30 height 17
click at [799, 303] on icon "button" at bounding box center [801, 305] width 5 height 7
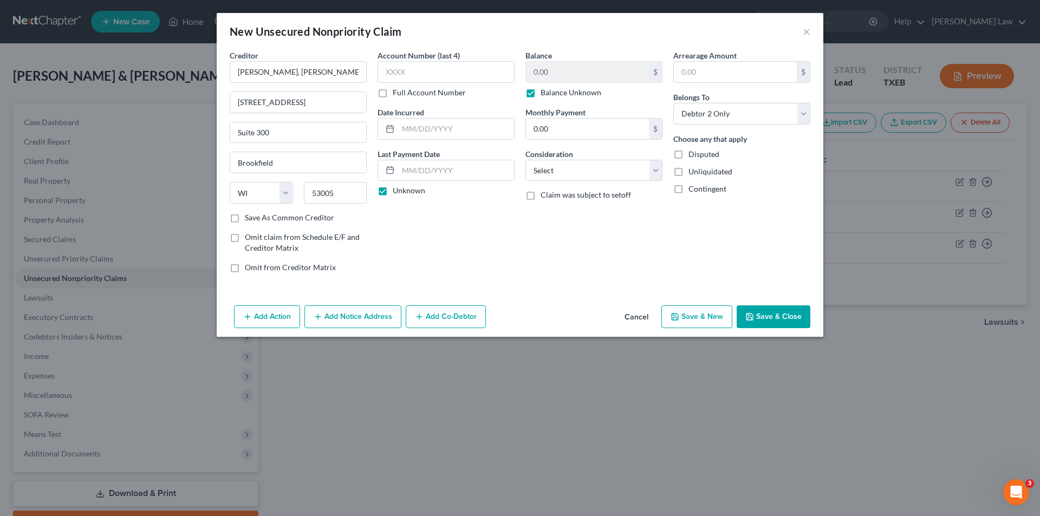
click at [705, 320] on button "Save & New" at bounding box center [696, 317] width 71 height 23
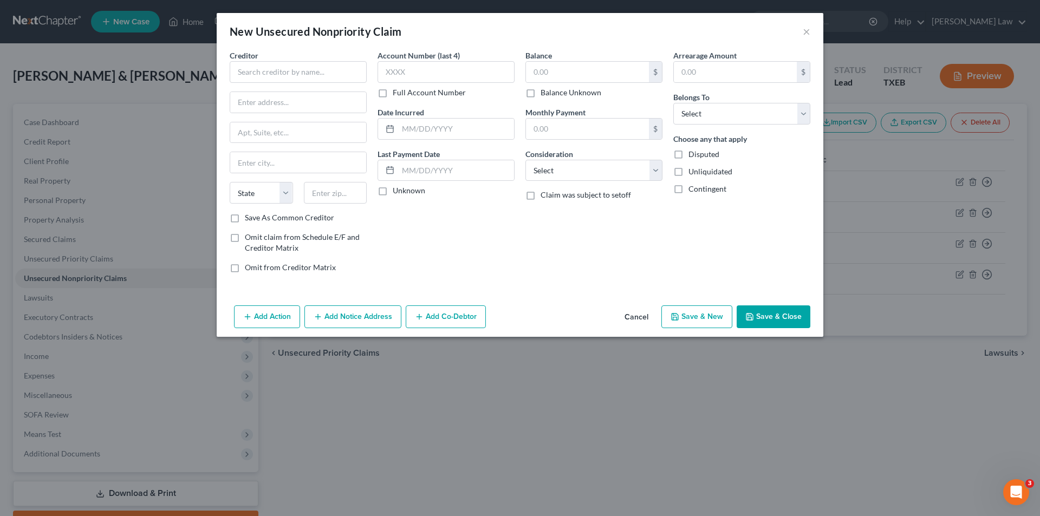
click at [633, 318] on button "Cancel" at bounding box center [636, 318] width 41 height 22
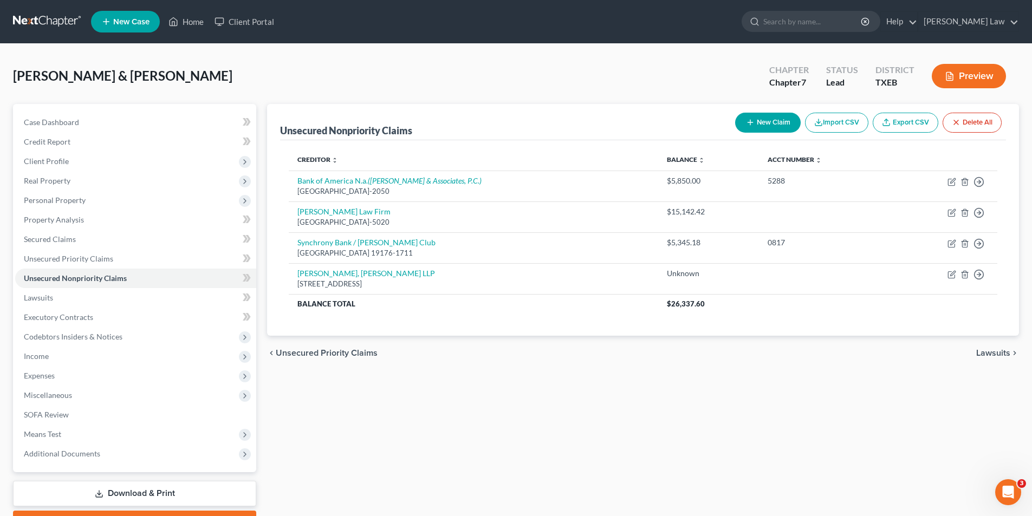
click at [751, 122] on icon "button" at bounding box center [750, 122] width 9 height 9
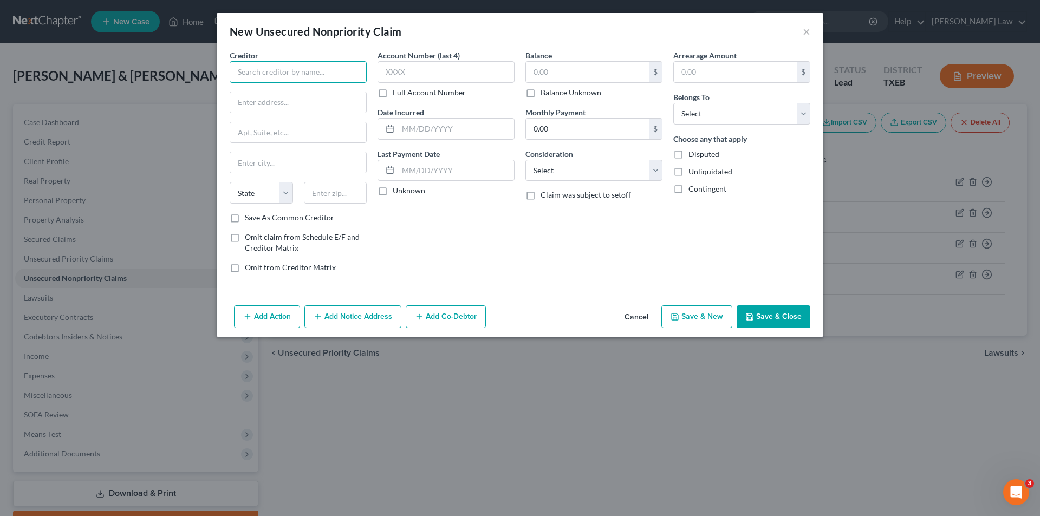
click at [294, 67] on input "text" at bounding box center [298, 72] width 137 height 22
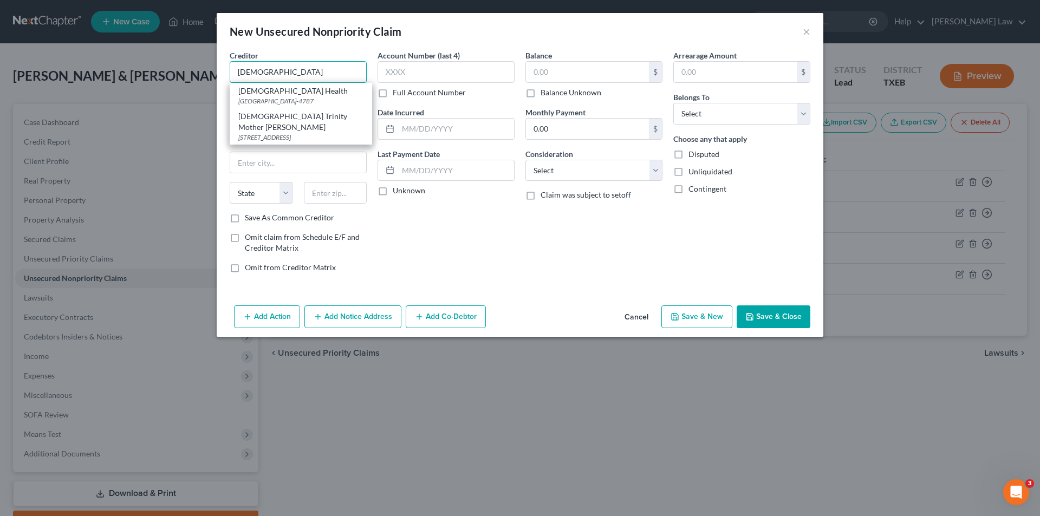
click at [291, 74] on input "[DEMOGRAPHIC_DATA]" at bounding box center [298, 72] width 137 height 22
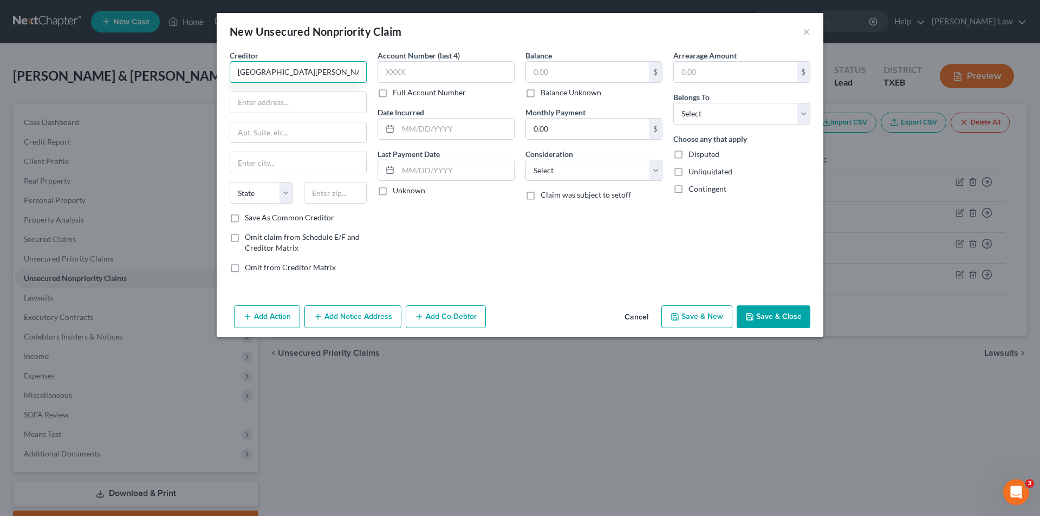
type input "[GEOGRAPHIC_DATA][PERSON_NAME]"
type input "[STREET_ADDRESS][PERSON_NAME]"
click at [282, 156] on input "text" at bounding box center [298, 162] width 136 height 21
type input "[PERSON_NAME]"
select select "45"
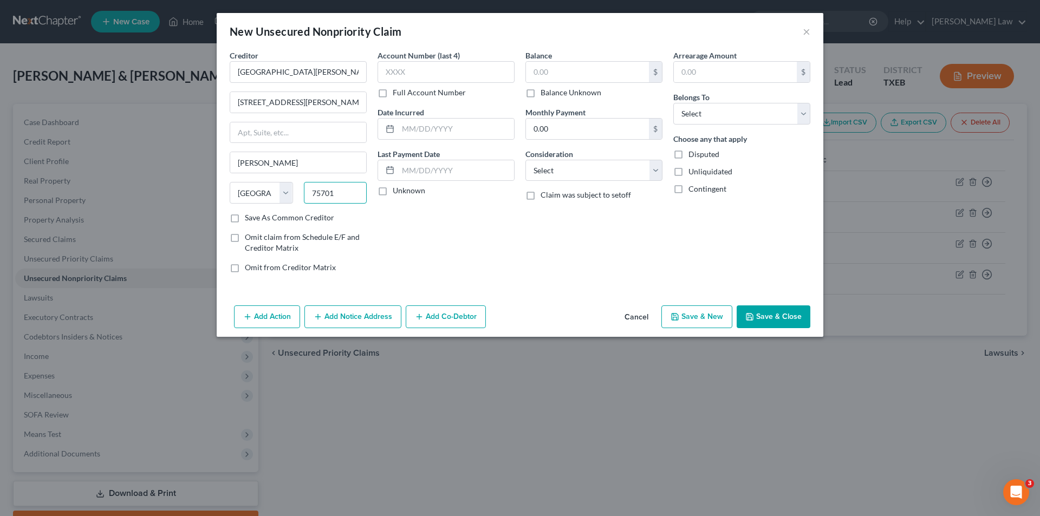
type input "75701"
click at [264, 216] on label "Save As Common Creditor" at bounding box center [289, 217] width 89 height 11
click at [256, 216] on input "Save As Common Creditor" at bounding box center [252, 215] width 7 height 7
checkbox input "true"
click at [450, 74] on input "text" at bounding box center [446, 72] width 137 height 22
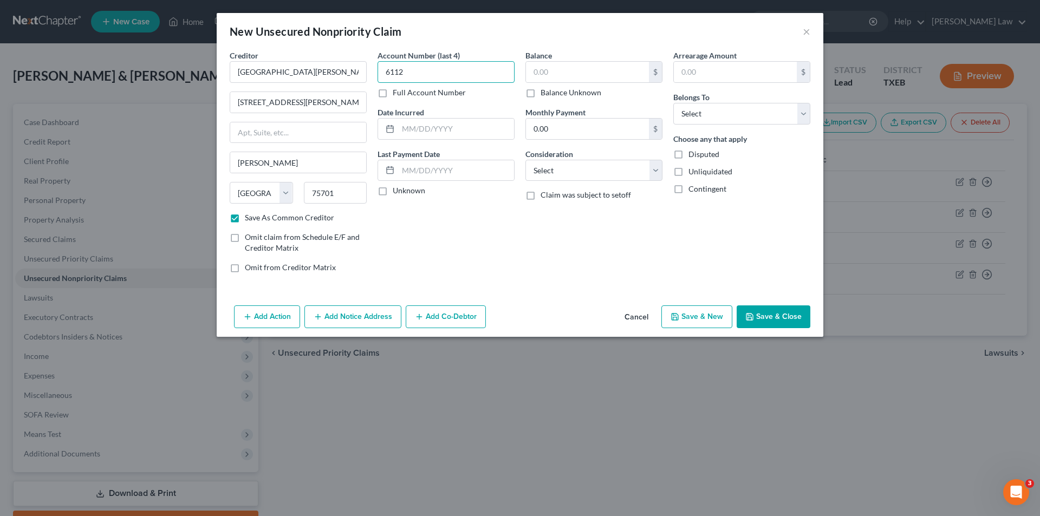
type input "6112"
click at [393, 192] on label "Unknown" at bounding box center [409, 190] width 33 height 11
click at [397, 192] on input "Unknown" at bounding box center [400, 188] width 7 height 7
checkbox input "true"
click at [553, 74] on input "text" at bounding box center [587, 72] width 123 height 21
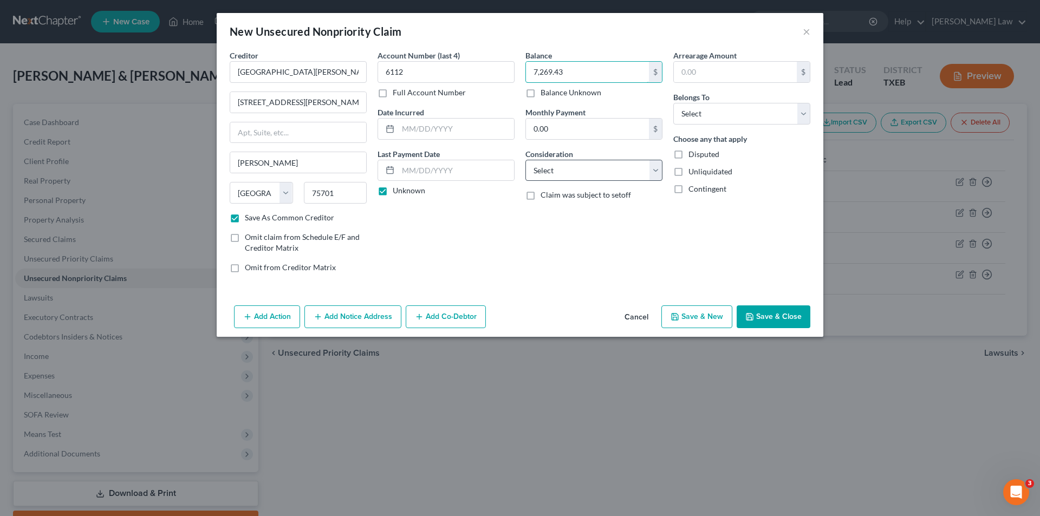
type input "7,269.43"
click at [548, 162] on select "Select Cable / Satellite Services Collection Agency Credit Card Debt Debt Couns…" at bounding box center [593, 171] width 137 height 22
select select "9"
click at [525, 160] on select "Select Cable / Satellite Services Collection Agency Credit Card Debt Debt Couns…" at bounding box center [593, 171] width 137 height 22
click at [720, 67] on input "text" at bounding box center [735, 72] width 123 height 21
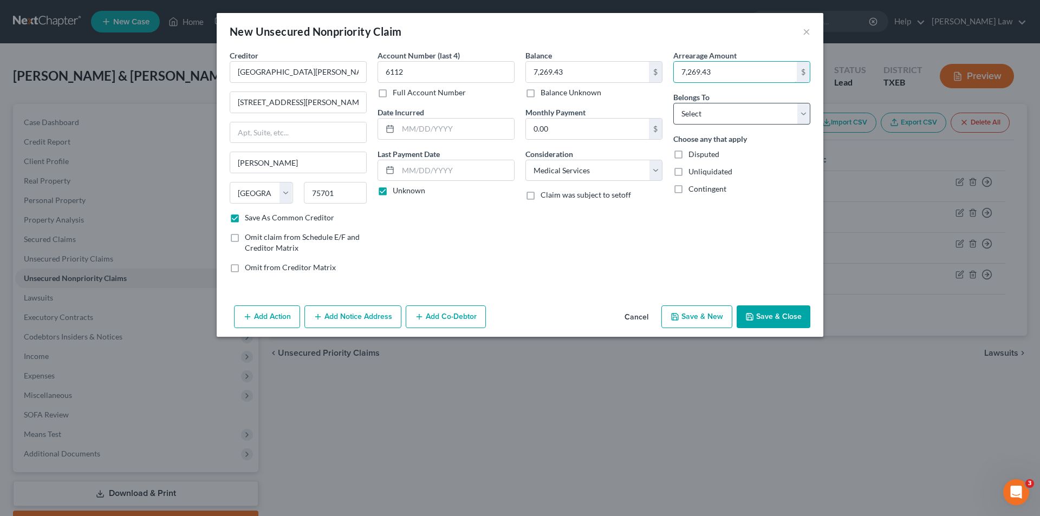
type input "7,269.43"
click at [753, 112] on select "Select Debtor 1 Only Debtor 2 Only Debtor 1 And Debtor 2 Only At Least One Of T…" at bounding box center [741, 114] width 137 height 22
select select "1"
click at [673, 103] on select "Select Debtor 1 Only Debtor 2 Only Debtor 1 And Debtor 2 Only At Least One Of T…" at bounding box center [741, 114] width 137 height 22
click at [687, 319] on button "Save & New" at bounding box center [696, 317] width 71 height 23
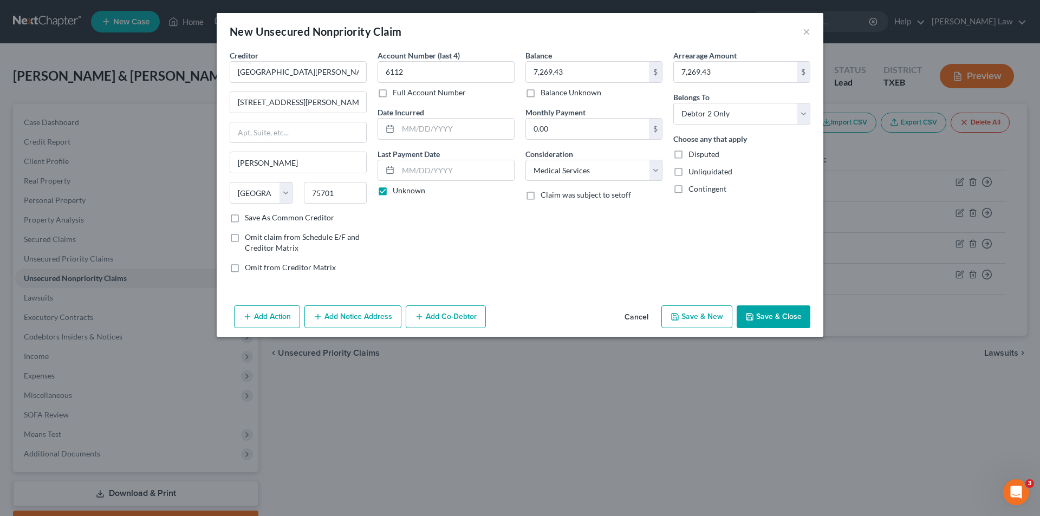
checkbox input "false"
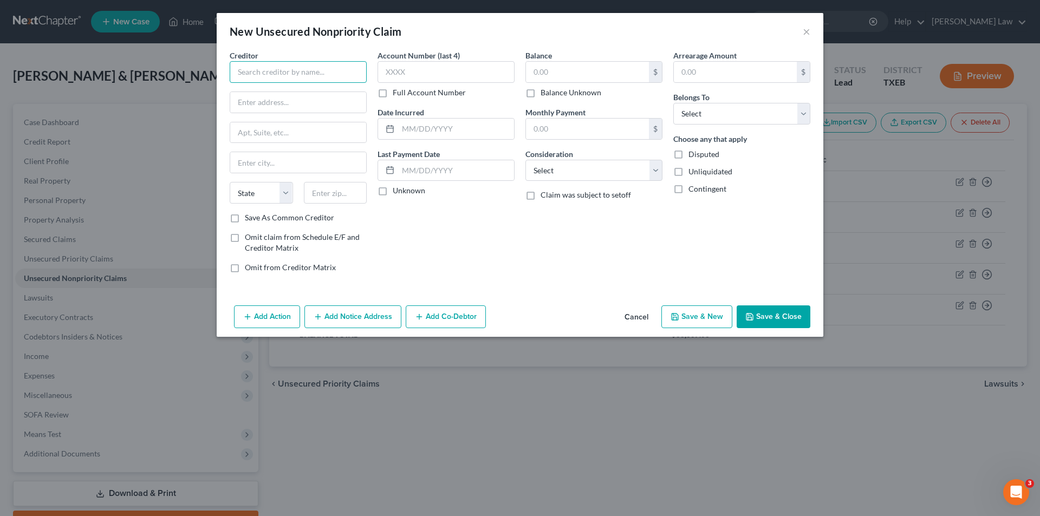
click at [272, 78] on input "text" at bounding box center [298, 72] width 137 height 22
click at [270, 99] on div "[STREET_ADDRESS]" at bounding box center [294, 100] width 113 height 9
type input "Paris Family Physicians P A"
type input "1128 [GEOGRAPHIC_DATA]"
type input "Suite 100"
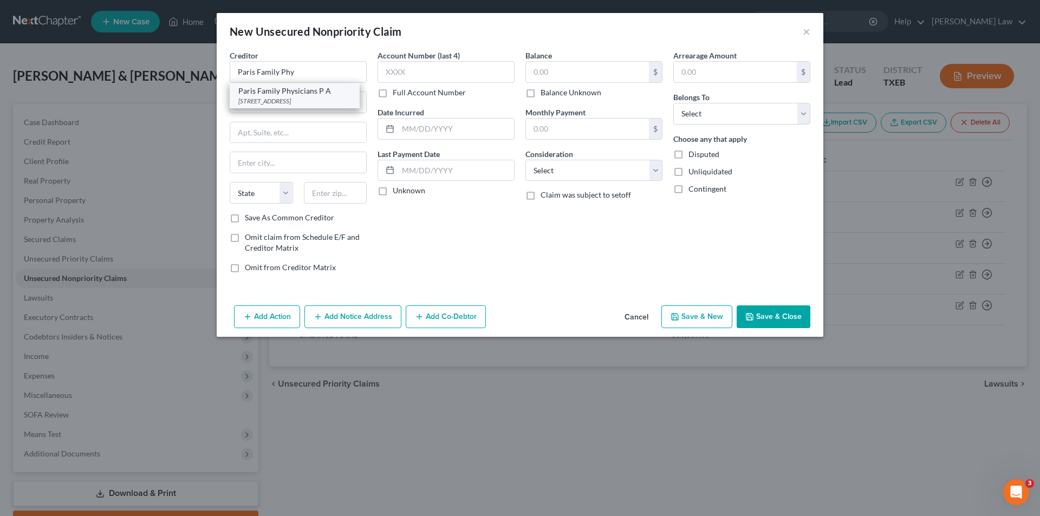
type input "[GEOGRAPHIC_DATA]"
select select "45"
type input "75460-6089"
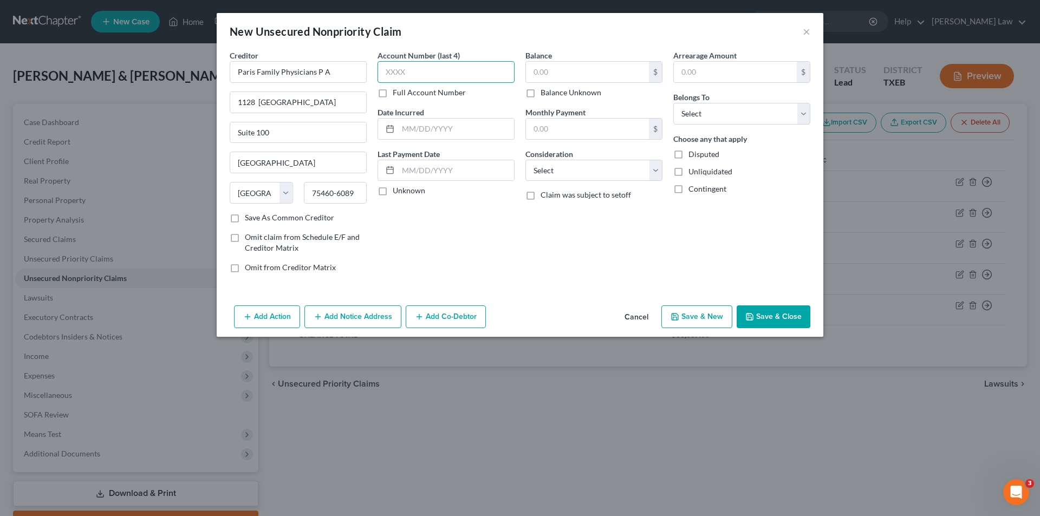
click at [450, 72] on input "text" at bounding box center [446, 72] width 137 height 22
type input "6830"
click at [413, 185] on div "Last Payment Date Unknown" at bounding box center [446, 172] width 137 height 48
click at [413, 190] on label "Unknown" at bounding box center [409, 190] width 33 height 11
click at [404, 190] on input "Unknown" at bounding box center [400, 188] width 7 height 7
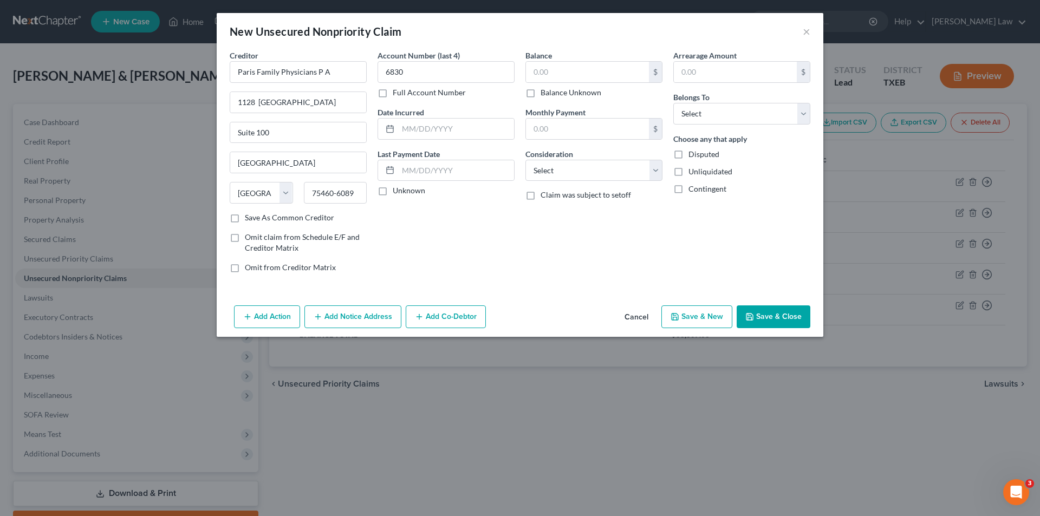
checkbox input "true"
click at [593, 76] on input "text" at bounding box center [587, 72] width 123 height 21
type input "67.62"
click at [573, 169] on select "Select Cable / Satellite Services Collection Agency Credit Card Debt Debt Couns…" at bounding box center [593, 171] width 137 height 22
select select "9"
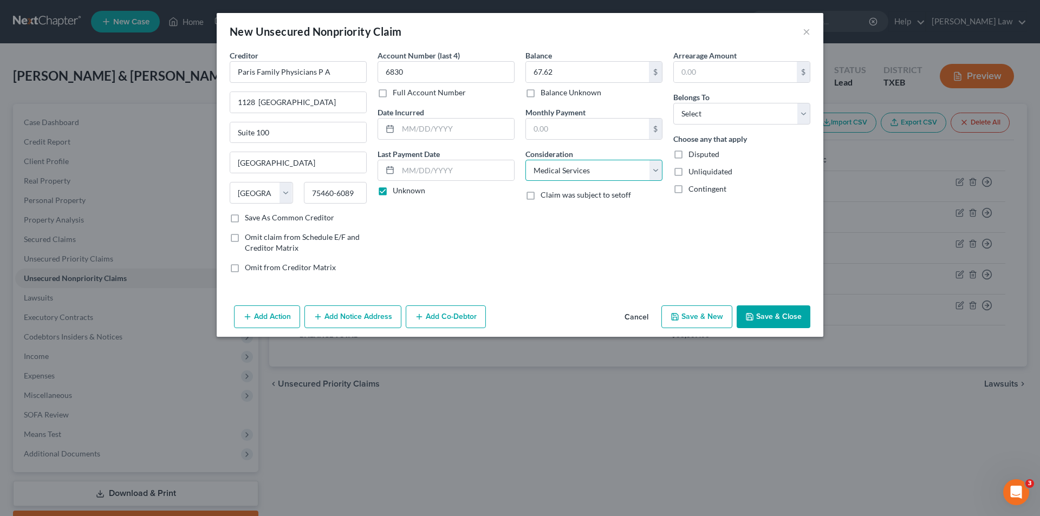
click at [525, 160] on select "Select Cable / Satellite Services Collection Agency Credit Card Debt Debt Couns…" at bounding box center [593, 171] width 137 height 22
click at [698, 67] on input "text" at bounding box center [735, 72] width 123 height 21
type input "67.62"
click at [705, 121] on select "Select Debtor 1 Only Debtor 2 Only Debtor 1 And Debtor 2 Only At Least One Of T…" at bounding box center [741, 114] width 137 height 22
select select "3"
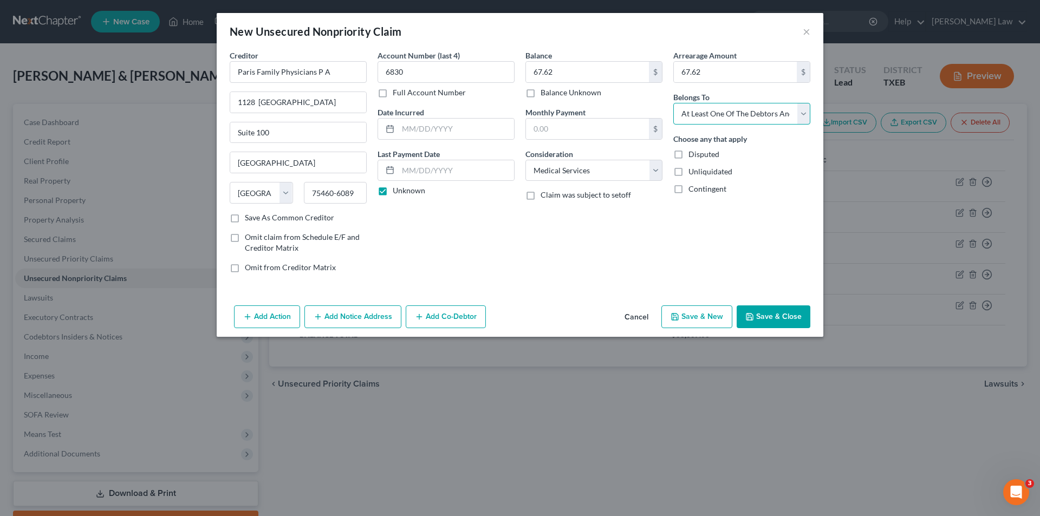
click at [673, 103] on select "Select Debtor 1 Only Debtor 2 Only Debtor 1 And Debtor 2 Only At Least One Of T…" at bounding box center [741, 114] width 137 height 22
click at [685, 322] on button "Save & New" at bounding box center [696, 317] width 71 height 23
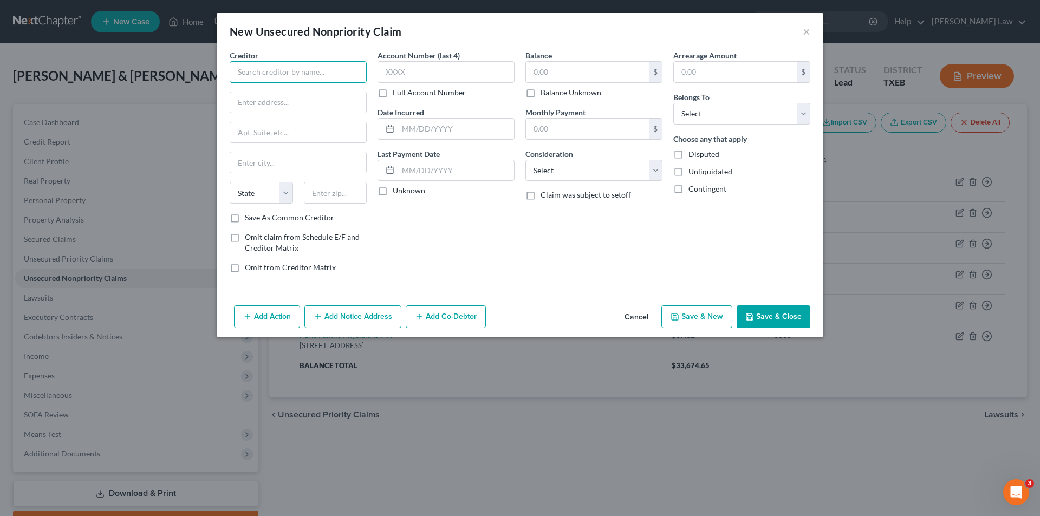
click at [288, 62] on input "text" at bounding box center [298, 72] width 137 height 22
type input "[PERSON_NAME] Urology Clinic"
type input "[STREET_ADDRESS][PERSON_NAME]"
type input "[GEOGRAPHIC_DATA]"
select select "45"
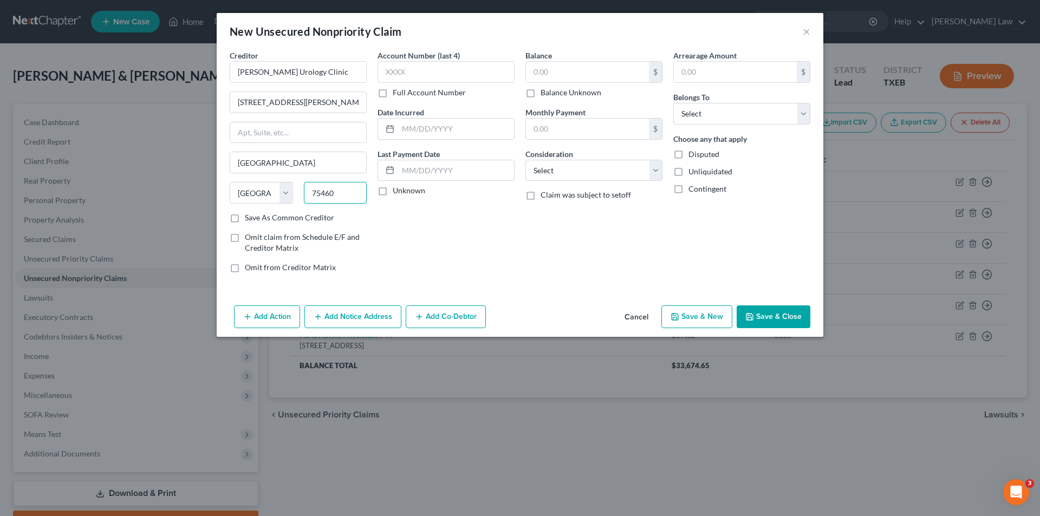
type input "75460"
drag, startPoint x: 246, startPoint y: 219, endPoint x: 334, endPoint y: 194, distance: 91.8
click at [246, 219] on label "Save As Common Creditor" at bounding box center [289, 217] width 89 height 11
click at [249, 219] on input "Save As Common Creditor" at bounding box center [252, 215] width 7 height 7
checkbox input "true"
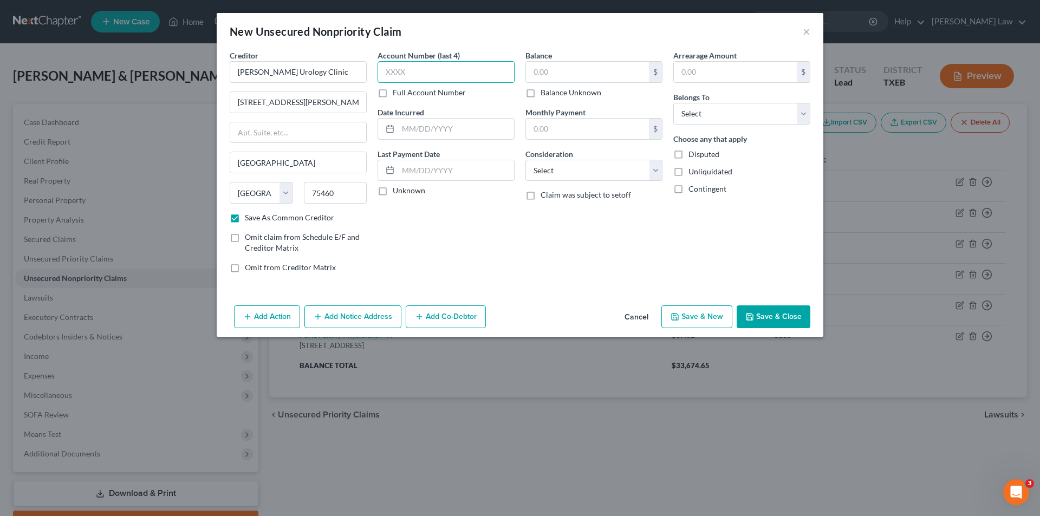
click at [432, 76] on input "text" at bounding box center [446, 72] width 137 height 22
click at [397, 185] on input "Unknown" at bounding box center [400, 188] width 7 height 7
checkbox input "true"
type input "948.83"
click at [561, 167] on select "Select Cable / Satellite Services Collection Agency Credit Card Debt Debt Couns…" at bounding box center [593, 171] width 137 height 22
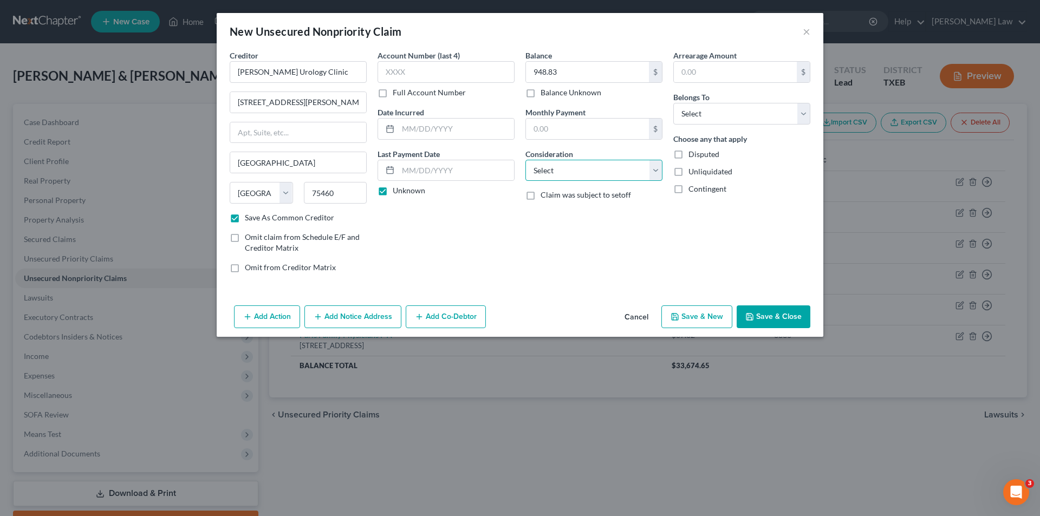
select select "9"
click at [525, 160] on select "Select Cable / Satellite Services Collection Agency Credit Card Debt Debt Couns…" at bounding box center [593, 171] width 137 height 22
click at [697, 74] on input "text" at bounding box center [735, 72] width 123 height 21
type input "948.83"
click at [696, 118] on select "Select Debtor 1 Only Debtor 2 Only Debtor 1 And Debtor 2 Only At Least One Of T…" at bounding box center [741, 114] width 137 height 22
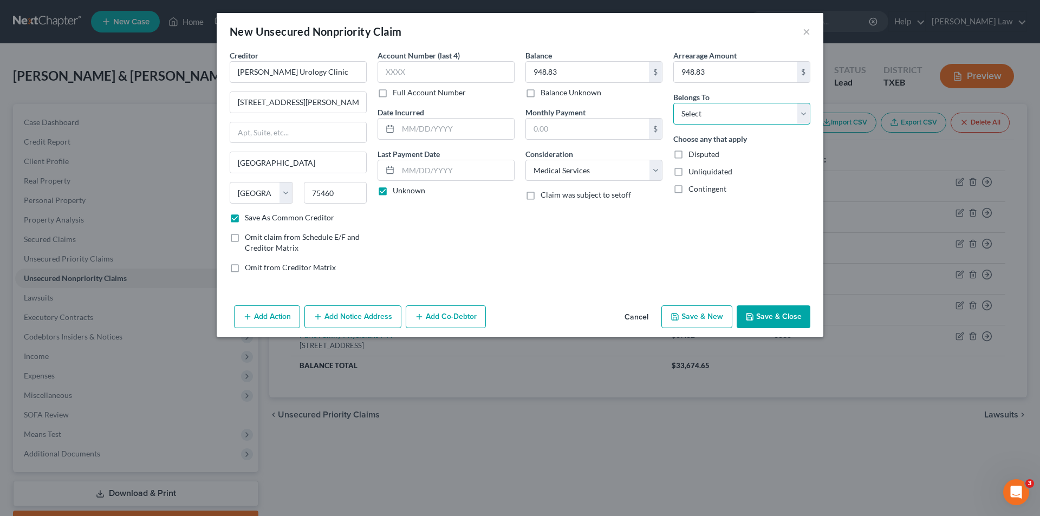
select select "3"
click at [673, 103] on select "Select Debtor 1 Only Debtor 2 Only Debtor 1 And Debtor 2 Only At Least One Of T…" at bounding box center [741, 114] width 137 height 22
click at [764, 307] on button "Save & Close" at bounding box center [774, 317] width 74 height 23
checkbox input "false"
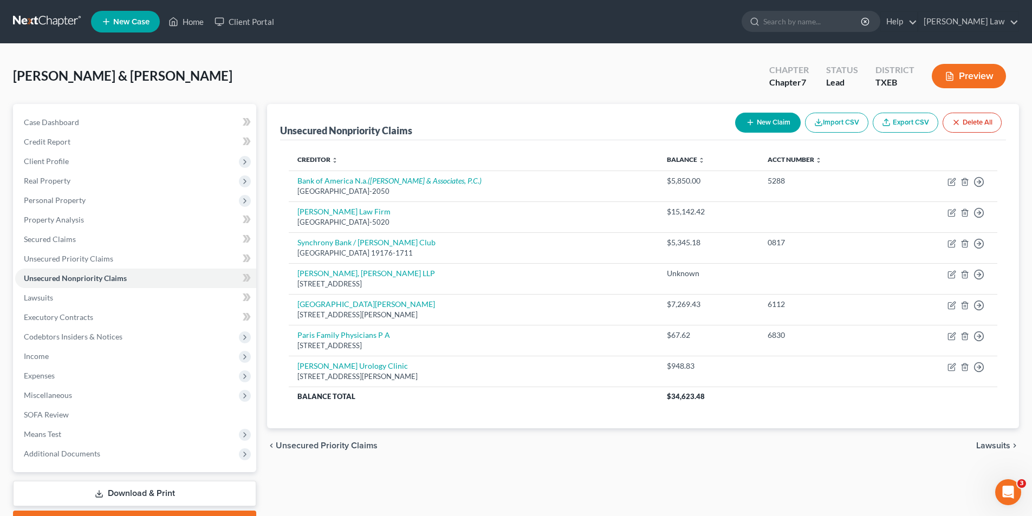
click at [761, 118] on button "New Claim" at bounding box center [768, 123] width 66 height 20
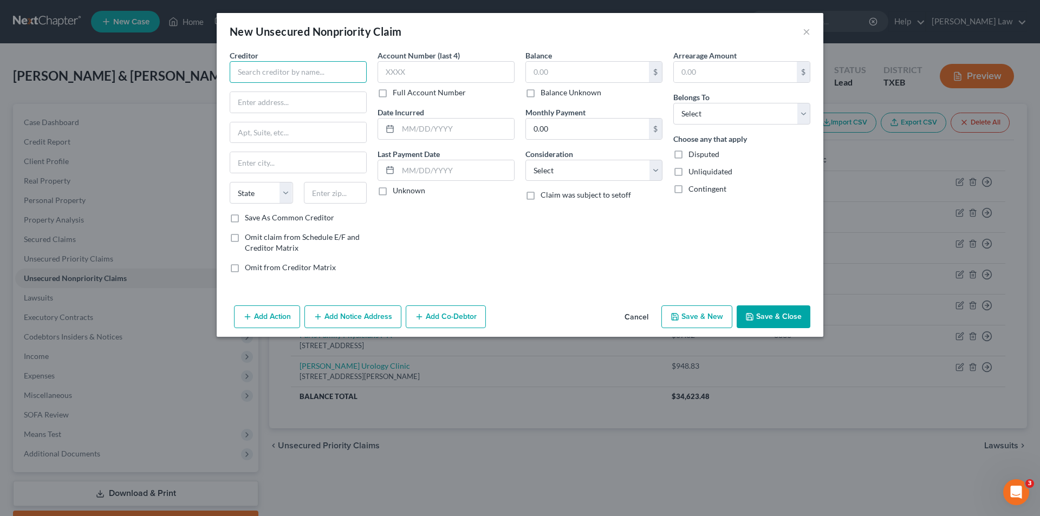
click at [314, 78] on input "text" at bounding box center [298, 72] width 137 height 22
click at [315, 76] on input "Empeople" at bounding box center [298, 72] width 137 height 22
type input "Empeople Credit Union"
type input "{"
type input "PO Box 339"
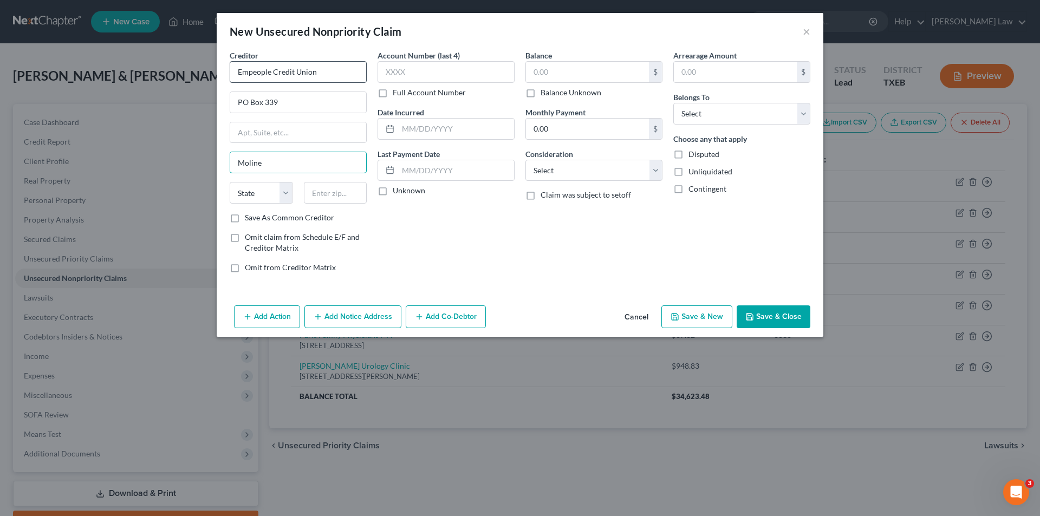
type input "Moline"
select select "14"
type input "61266-0339"
click at [249, 212] on input "Save As Common Creditor" at bounding box center [252, 215] width 7 height 7
click at [397, 185] on input "Unknown" at bounding box center [400, 188] width 7 height 7
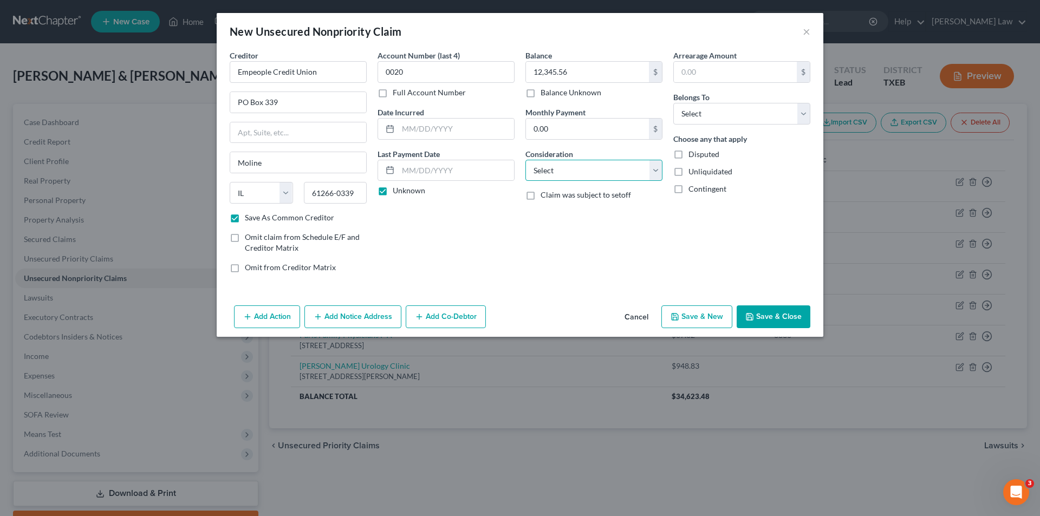
click at [547, 167] on select "Select Cable / Satellite Services Collection Agency Credit Card Debt Debt Couns…" at bounding box center [593, 171] width 137 height 22
click at [525, 160] on select "Select Cable / Satellite Services Collection Agency Credit Card Debt Debt Couns…" at bounding box center [593, 171] width 137 height 22
drag, startPoint x: 708, startPoint y: 82, endPoint x: 707, endPoint y: 72, distance: 10.8
click at [707, 76] on div "$" at bounding box center [741, 72] width 137 height 22
click at [707, 72] on input "text" at bounding box center [735, 72] width 123 height 21
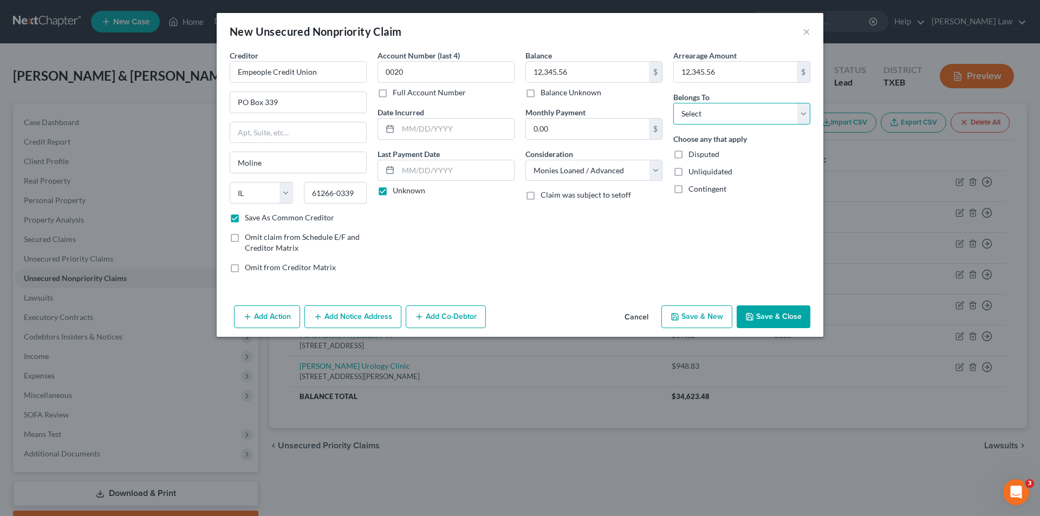
click at [722, 117] on select "Select Debtor 1 Only Debtor 2 Only Debtor 1 And Debtor 2 Only At Least One Of T…" at bounding box center [741, 114] width 137 height 22
click at [673, 103] on select "Select Debtor 1 Only Debtor 2 Only Debtor 1 And Debtor 2 Only At Least One Of T…" at bounding box center [741, 114] width 137 height 22
click at [784, 319] on button "Save & Close" at bounding box center [774, 317] width 74 height 23
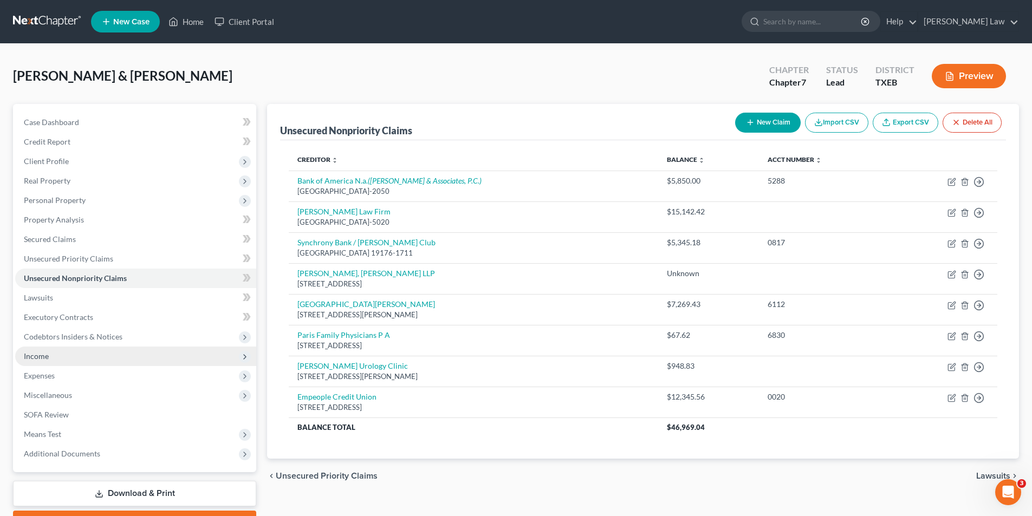
click at [32, 361] on span "Income" at bounding box center [135, 357] width 241 height 20
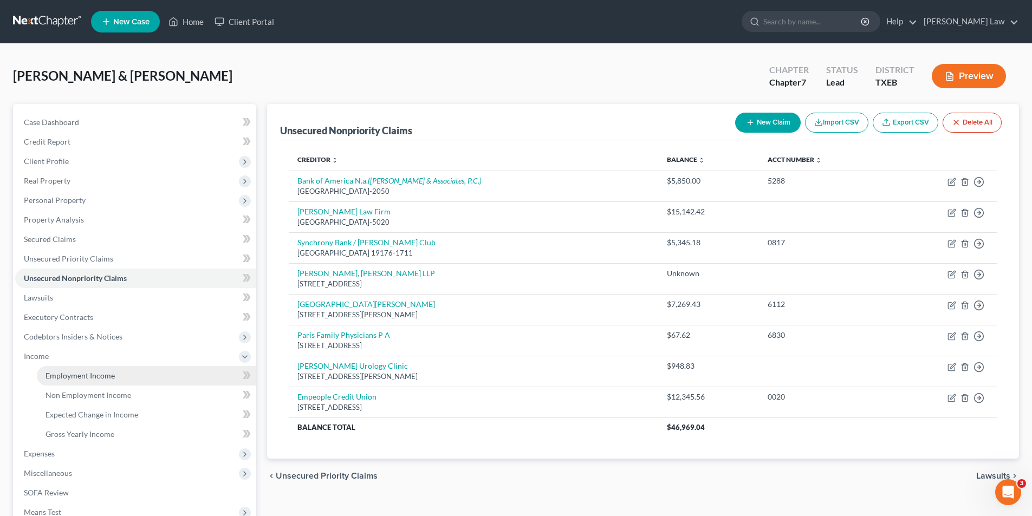
click at [82, 373] on span "Employment Income" at bounding box center [80, 375] width 69 height 9
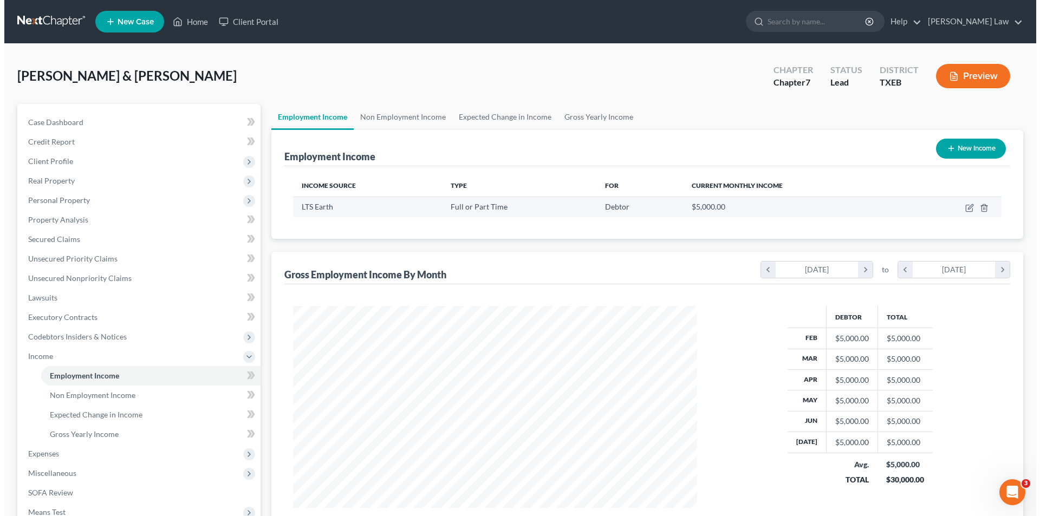
scroll to position [202, 426]
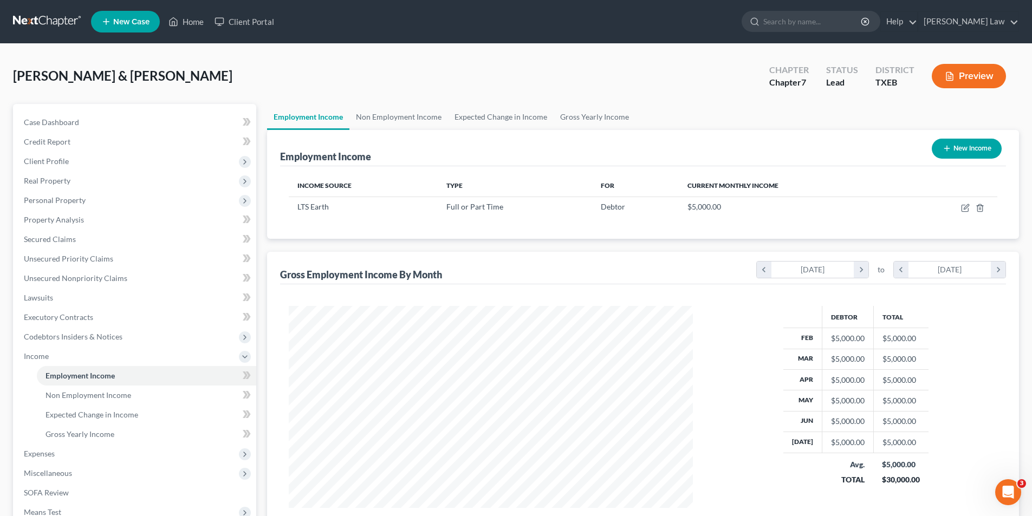
click at [975, 150] on button "New Income" at bounding box center [967, 149] width 70 height 20
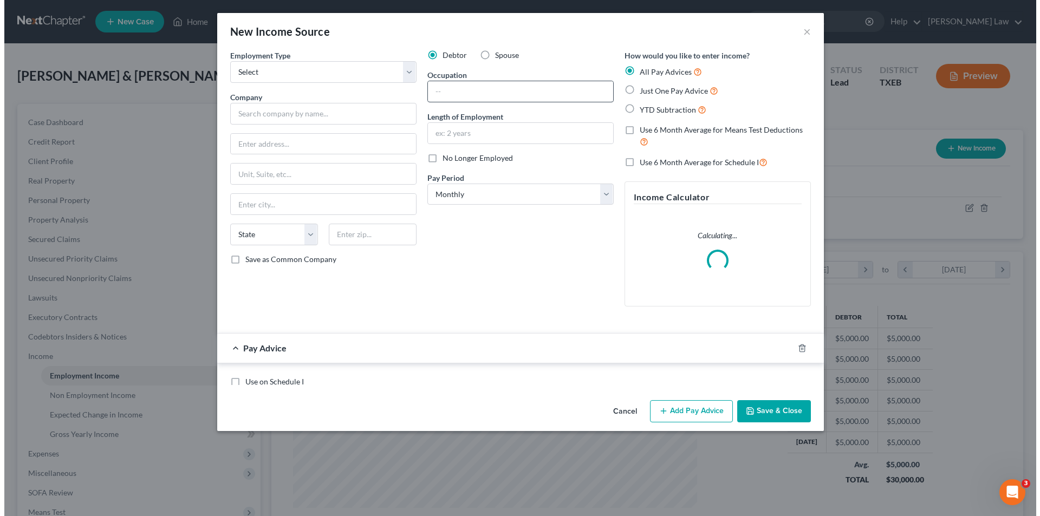
scroll to position [204, 430]
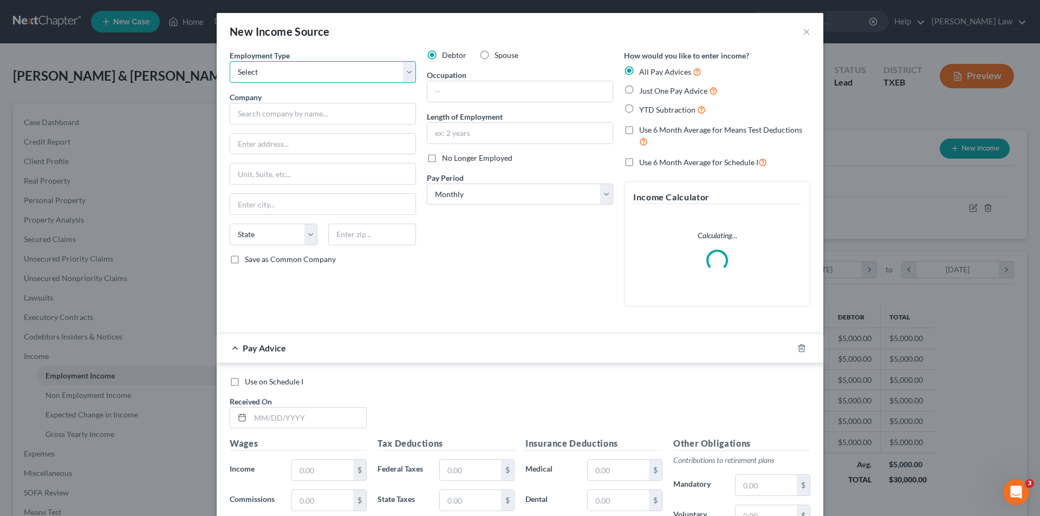
click at [275, 71] on select "Select Full or [DEMOGRAPHIC_DATA] Employment Self Employment" at bounding box center [323, 72] width 186 height 22
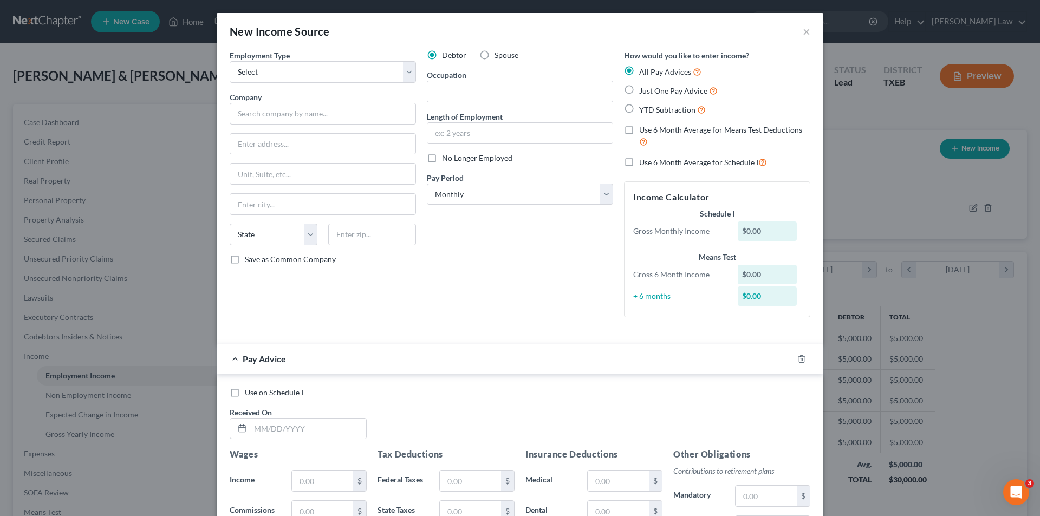
click at [397, 278] on div "Employment Type * Select Full or [DEMOGRAPHIC_DATA] Employment Self Employment …" at bounding box center [322, 188] width 197 height 276
click at [265, 76] on select "Select Full or [DEMOGRAPHIC_DATA] Employment Self Employment" at bounding box center [323, 72] width 186 height 22
click at [230, 61] on select "Select Full or [DEMOGRAPHIC_DATA] Employment Self Employment" at bounding box center [323, 72] width 186 height 22
click at [264, 120] on input "text" at bounding box center [323, 114] width 186 height 22
click at [508, 49] on div "New Income Source ×" at bounding box center [520, 31] width 607 height 37
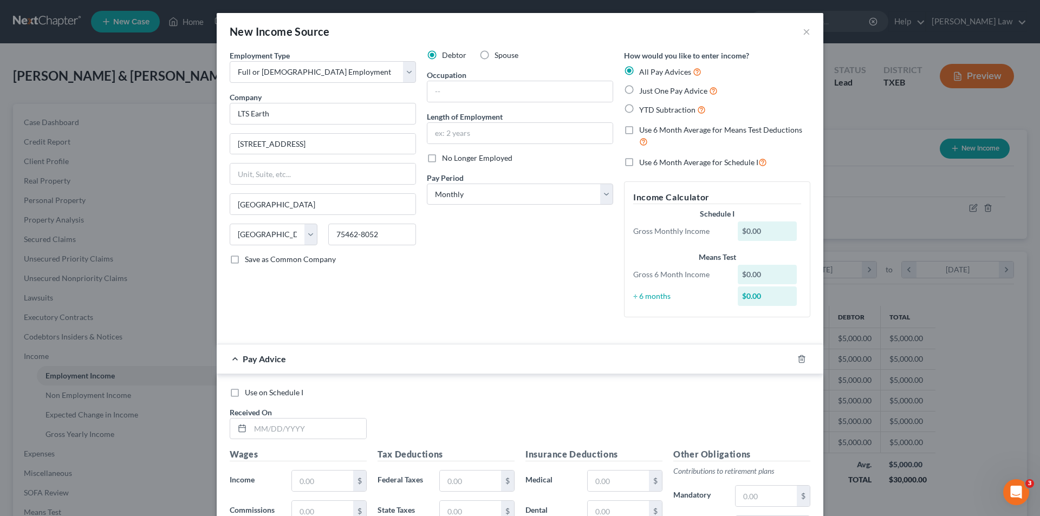
click at [495, 53] on span "Spouse" at bounding box center [507, 54] width 24 height 9
click at [499, 53] on input "Spouse" at bounding box center [502, 53] width 7 height 7
click at [479, 83] on input "text" at bounding box center [519, 91] width 185 height 21
click at [507, 127] on input "text" at bounding box center [519, 133] width 185 height 21
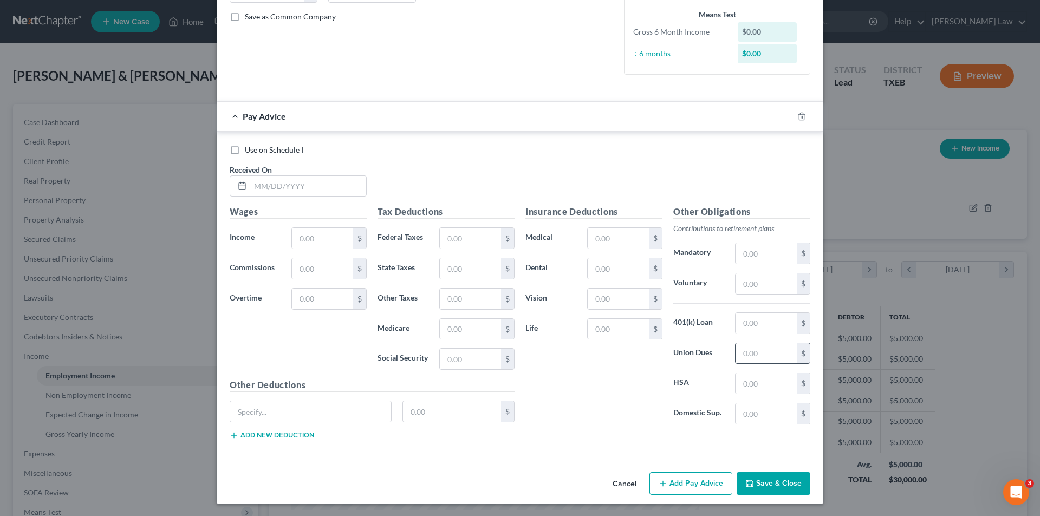
scroll to position [243, 0]
click at [757, 486] on button "Save & Close" at bounding box center [774, 483] width 74 height 23
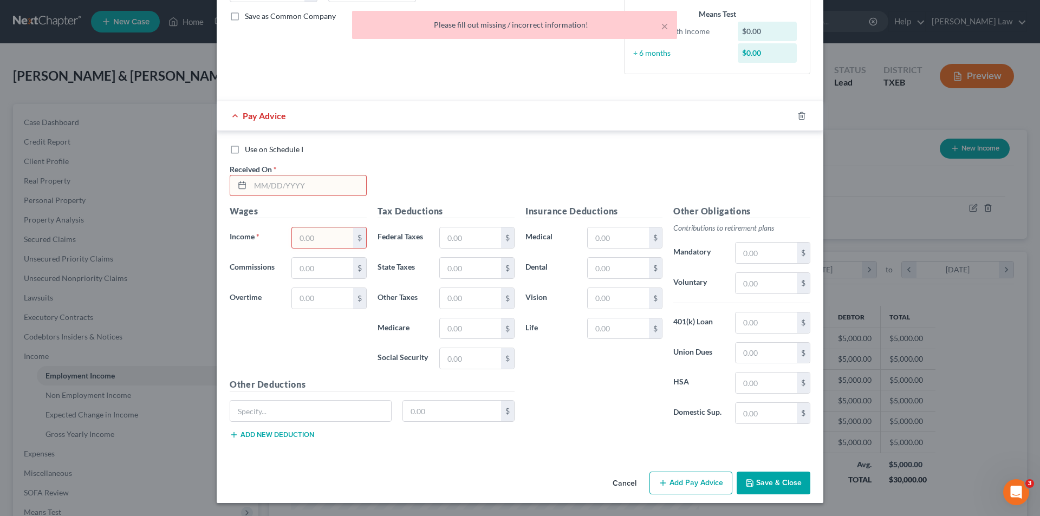
click at [793, 113] on div at bounding box center [808, 115] width 30 height 17
click at [799, 118] on icon "button" at bounding box center [801, 116] width 9 height 9
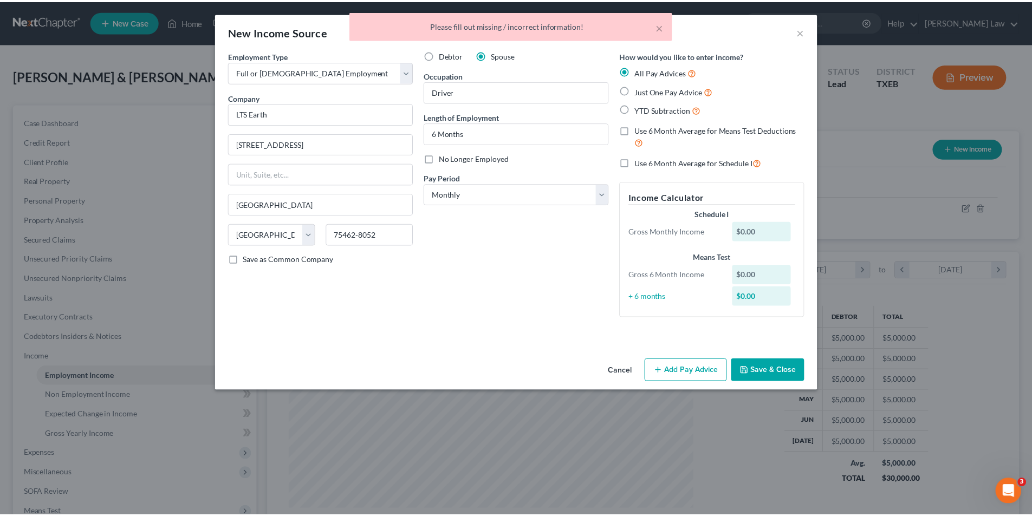
scroll to position [0, 0]
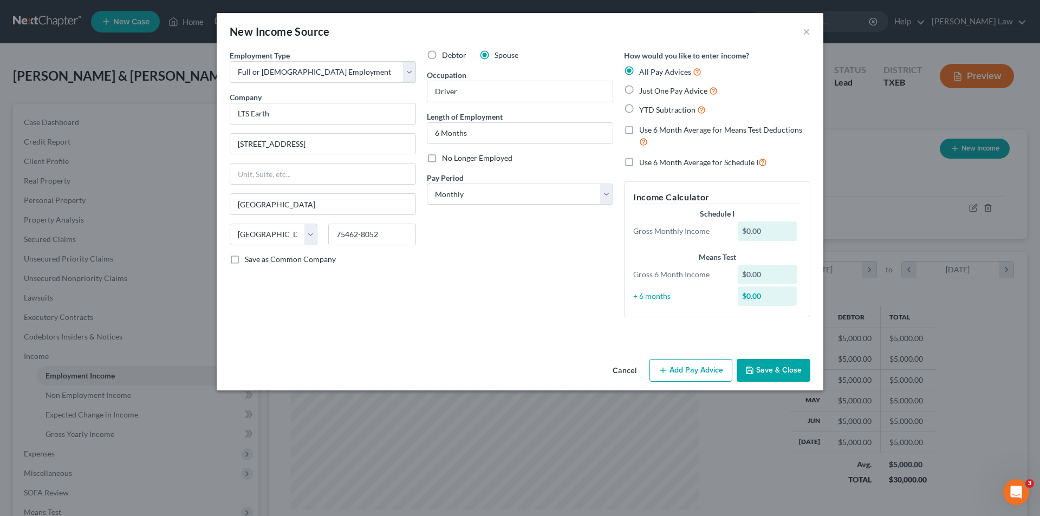
click at [781, 369] on button "Save & Close" at bounding box center [774, 370] width 74 height 23
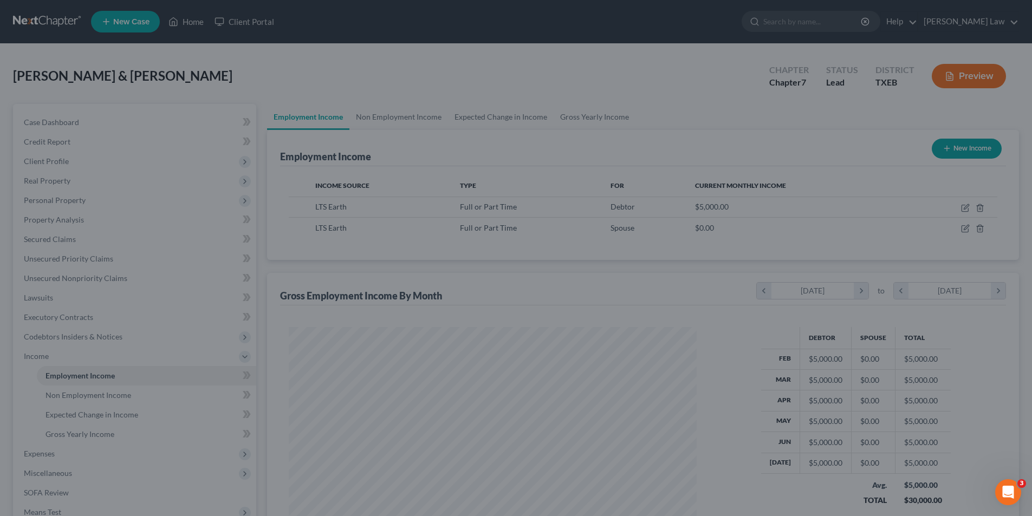
scroll to position [541524, 541300]
